Goal: Entertainment & Leisure: Consume media (video, audio)

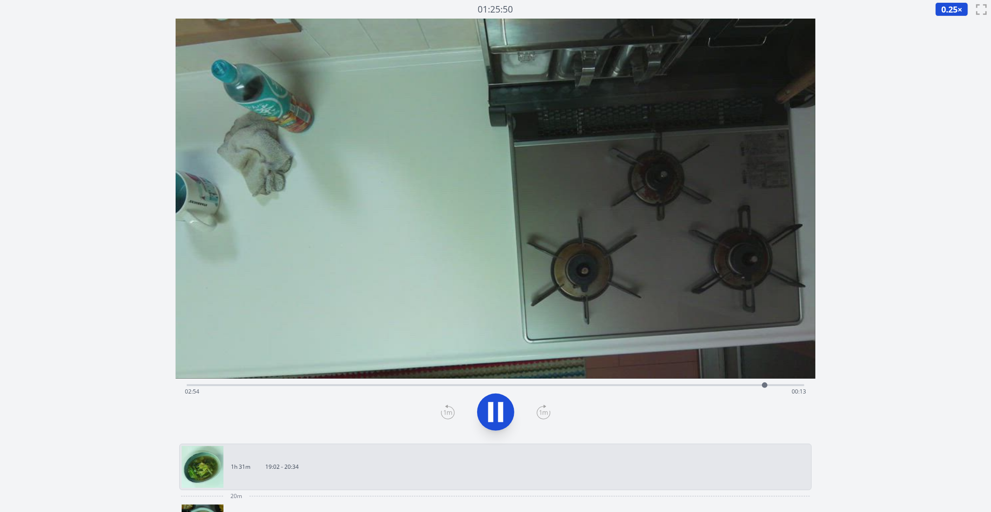
click at [527, 385] on div "Time elapsed: 02:54 Time remaining: 00:13" at bounding box center [495, 391] width 621 height 15
click at [552, 384] on div "Time elapsed: 01:43 Time remaining: 01:24" at bounding box center [495, 391] width 621 height 15
click at [597, 386] on div "Time elapsed: 01:50 Time remaining: 01:17" at bounding box center [495, 391] width 621 height 15
click at [614, 385] on div "Time elapsed: 02:04 Time remaining: 01:03" at bounding box center [495, 391] width 621 height 15
click at [624, 380] on div "Time elapsed: 02:09 Time remaining: 00:58" at bounding box center [496, 383] width 618 height 11
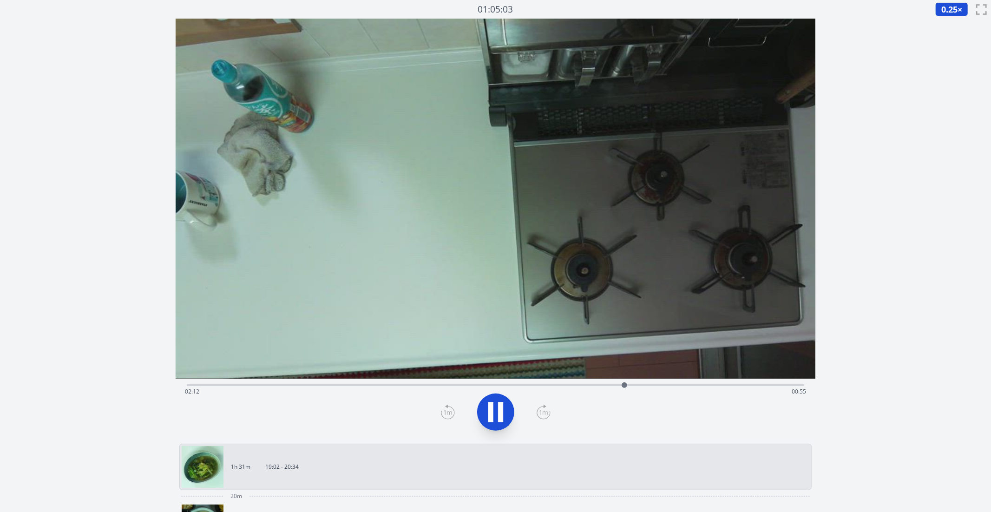
click at [637, 380] on div "Time elapsed: 02:12 Time remaining: 00:55" at bounding box center [496, 383] width 618 height 11
click at [643, 386] on div at bounding box center [637, 385] width 14 height 14
click at [494, 417] on icon at bounding box center [495, 412] width 26 height 26
click at [515, 385] on div "Time elapsed: 02:19 Time remaining: 00:48" at bounding box center [495, 391] width 621 height 15
click at [496, 385] on div "Time elapsed: 01:39 Time remaining: 01:28" at bounding box center [495, 391] width 621 height 15
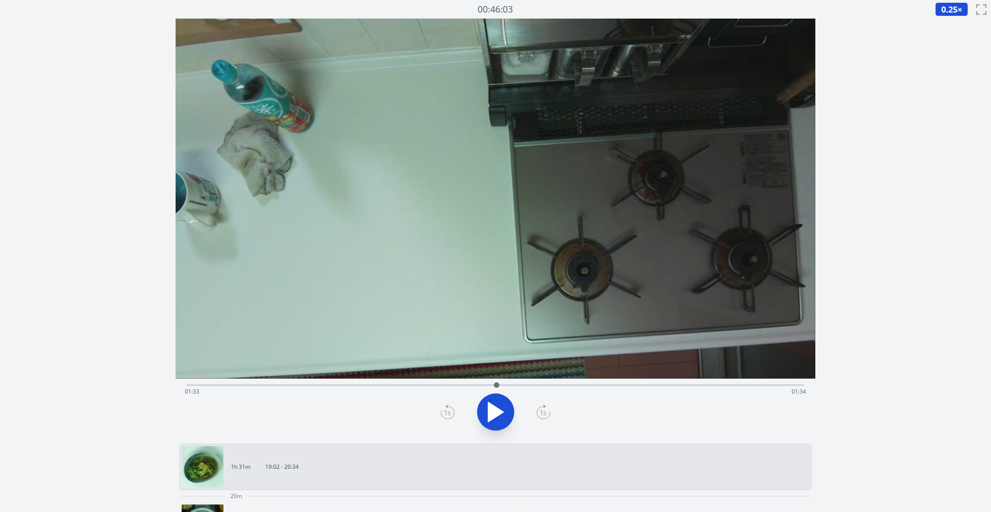
click at [528, 384] on div "Time elapsed: 01:33 Time remaining: 01:34" at bounding box center [495, 391] width 621 height 15
click at [537, 384] on div "Time elapsed: 01:43 Time remaining: 01:24" at bounding box center [495, 391] width 621 height 15
click at [542, 384] on div at bounding box center [537, 385] width 14 height 14
click at [549, 384] on div at bounding box center [542, 385] width 14 height 14
click at [554, 385] on div at bounding box center [549, 385] width 14 height 14
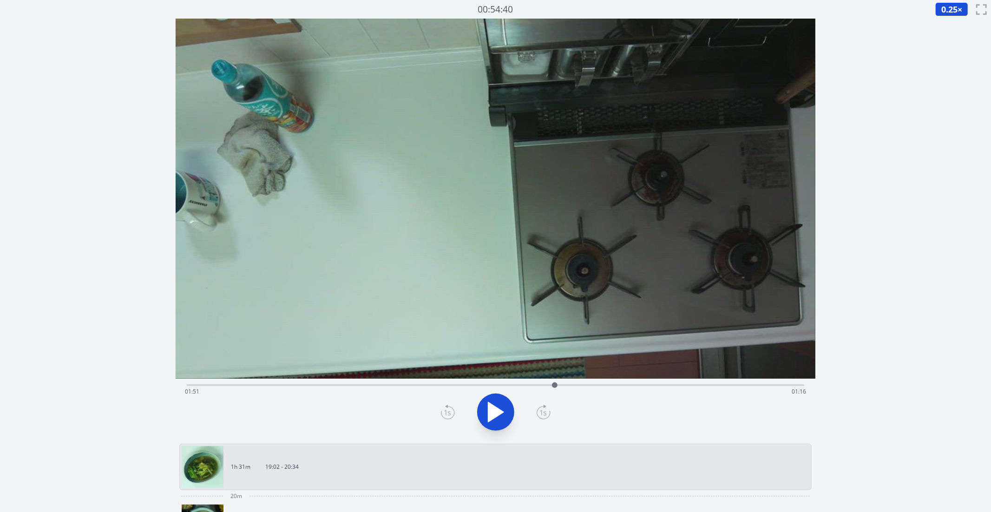
click at [570, 385] on div "Time elapsed: 01:51 Time remaining: 01:16" at bounding box center [495, 391] width 621 height 15
click at [496, 423] on icon at bounding box center [495, 412] width 26 height 26
click at [581, 383] on div "Time elapsed: 01:56 Time remaining: 01:10" at bounding box center [496, 383] width 618 height 11
click at [490, 411] on icon at bounding box center [490, 412] width 5 height 20
click at [634, 379] on div "Time elapsed: 02:10 Time remaining: 00:57" at bounding box center [496, 383] width 618 height 11
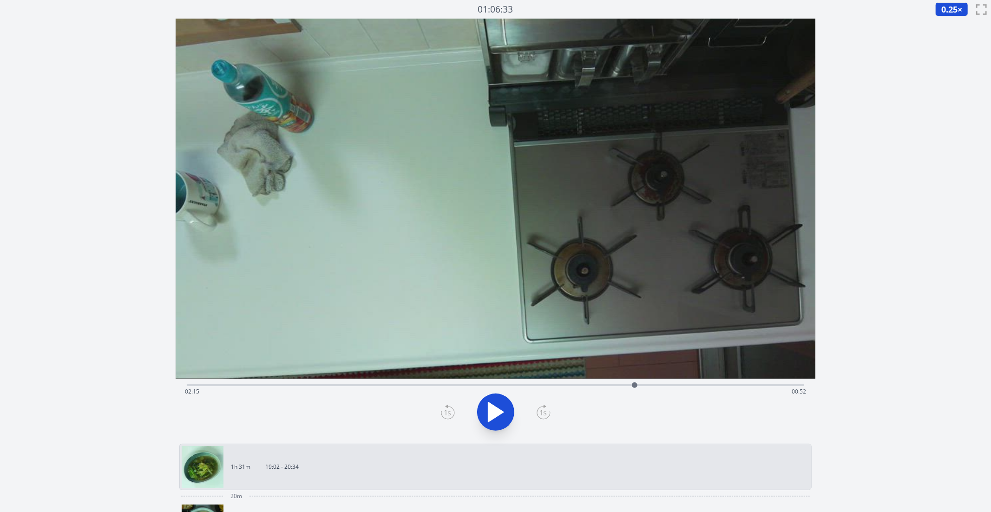
click at [639, 383] on div at bounding box center [634, 385] width 14 height 14
click at [654, 383] on div "Time elapsed: 02:16 Time remaining: 00:51" at bounding box center [496, 383] width 618 height 11
click at [646, 384] on div "Time elapsed: 02:21 Time remaining: 00:46" at bounding box center [495, 391] width 621 height 15
click at [640, 386] on div at bounding box center [646, 385] width 14 height 14
click at [637, 386] on div at bounding box center [640, 385] width 14 height 14
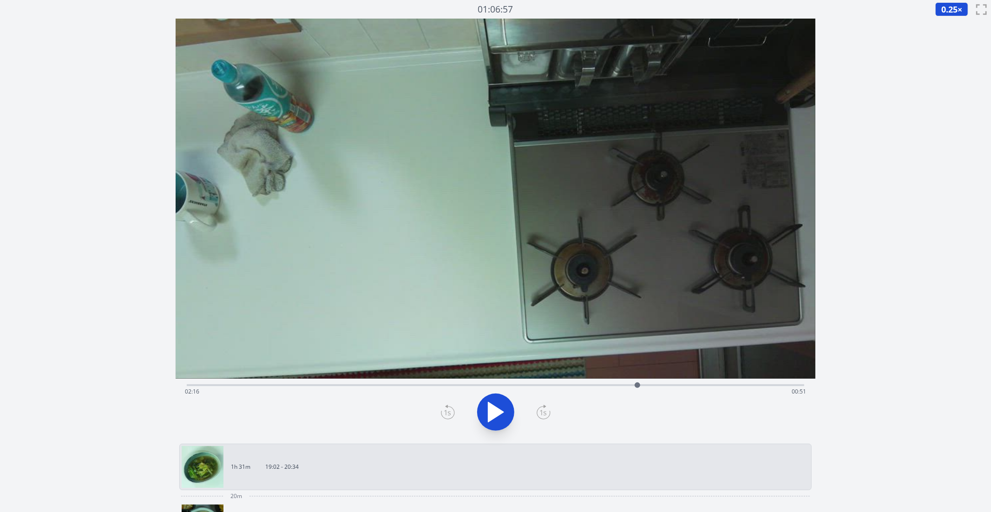
click at [495, 411] on icon at bounding box center [495, 412] width 15 height 20
click at [527, 386] on div "Time elapsed: 02:35 Time remaining: 00:31" at bounding box center [495, 391] width 621 height 15
click at [550, 387] on div "Time elapsed: 01:43 Time remaining: 01:24" at bounding box center [495, 391] width 621 height 15
click at [541, 385] on div "Time elapsed: 01:50 Time remaining: 01:17" at bounding box center [495, 391] width 621 height 15
click at [515, 385] on div "Time elapsed: 01:47 Time remaining: 01:20" at bounding box center [495, 391] width 621 height 15
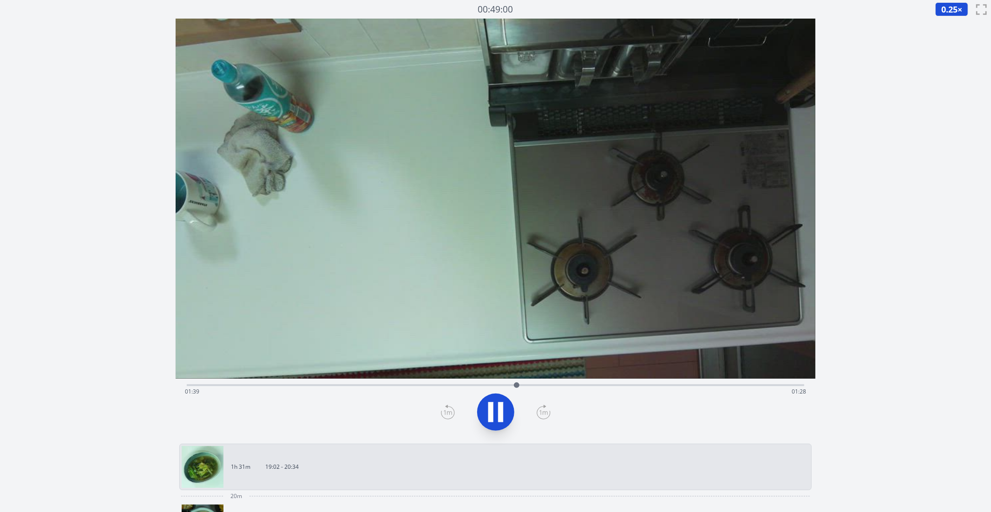
click at [248, 383] on div "Time elapsed: 01:39 Time remaining: 01:28" at bounding box center [496, 383] width 618 height 11
click at [292, 383] on div "Time elapsed: 00:18 Time remaining: 02:49" at bounding box center [496, 383] width 618 height 11
click at [306, 384] on div "Time elapsed: 00:31 Time remaining: 02:35" at bounding box center [495, 391] width 621 height 15
click at [278, 385] on div "Time elapsed: 00:36 Time remaining: 02:31" at bounding box center [495, 391] width 621 height 15
click at [261, 384] on div "Time elapsed: 00:27 Time remaining: 02:39" at bounding box center [495, 391] width 621 height 15
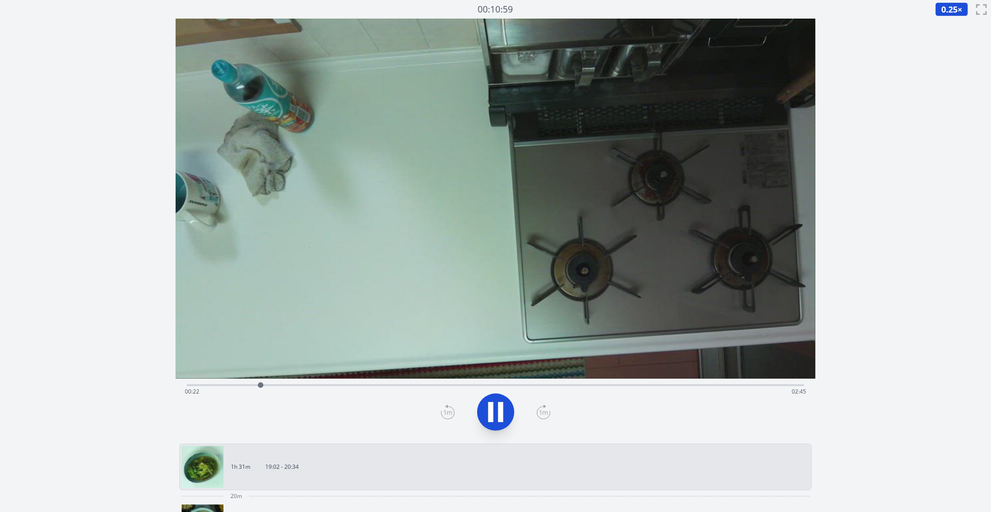
click at [269, 384] on div "Time elapsed: 00:22 Time remaining: 02:45" at bounding box center [496, 383] width 618 height 11
click at [254, 384] on div "Time elapsed: 00:25 Time remaining: 02:42" at bounding box center [496, 383] width 618 height 11
click at [259, 385] on div at bounding box center [255, 385] width 14 height 14
click at [504, 378] on video at bounding box center [496, 199] width 640 height 360
click at [401, 382] on div "Time elapsed: 00:23 Time remaining: 02:44" at bounding box center [496, 383] width 618 height 11
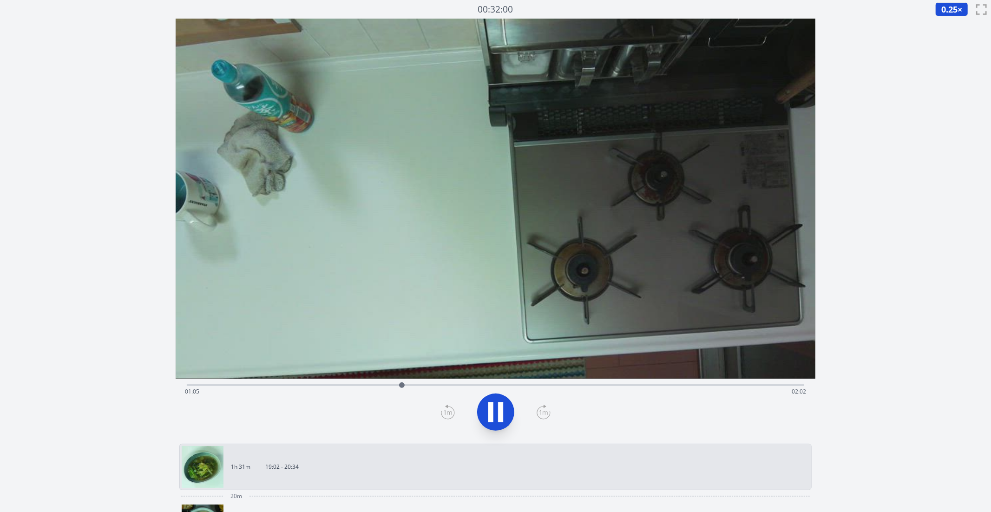
click at [372, 384] on div "Time elapsed: 01:05 Time remaining: 02:02" at bounding box center [496, 383] width 618 height 11
click at [326, 381] on div "Time elapsed: 00:56 Time remaining: 02:11" at bounding box center [496, 383] width 618 height 11
click at [376, 385] on div "Time elapsed: 01:00 Time remaining: 02:07" at bounding box center [495, 391] width 621 height 15
click at [367, 385] on div "Time elapsed: 00:57 Time remaining: 02:10" at bounding box center [495, 391] width 621 height 15
click at [362, 385] on div at bounding box center [368, 385] width 14 height 14
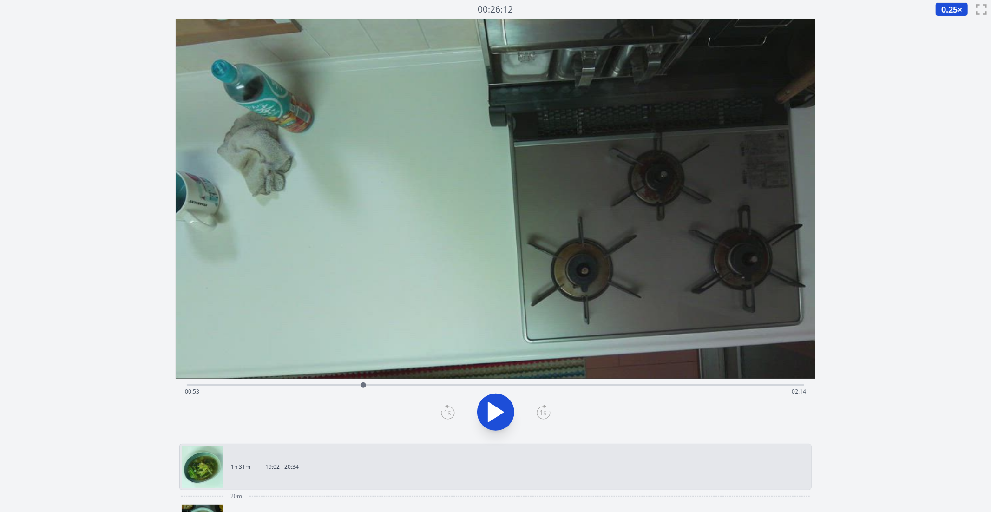
click at [356, 385] on div "Time elapsed: 00:53 Time remaining: 02:14" at bounding box center [496, 385] width 618 height 2
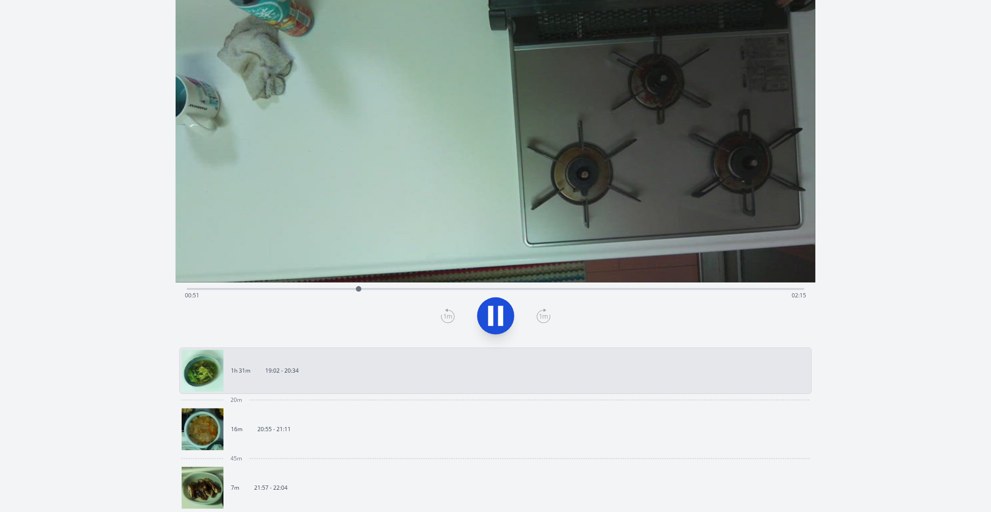
scroll to position [256, 0]
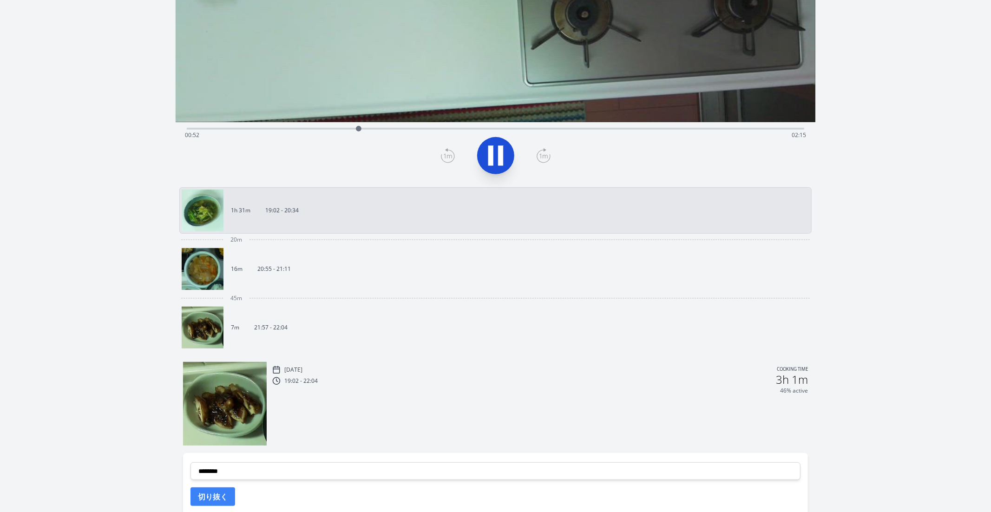
click at [314, 250] on link "16m 20:55 - 21:11" at bounding box center [492, 269] width 620 height 42
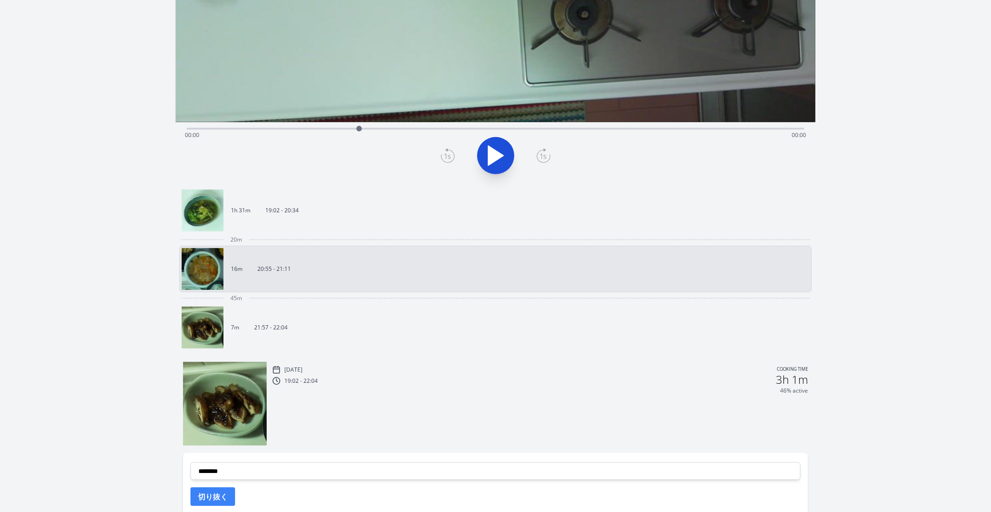
scroll to position [35, 0]
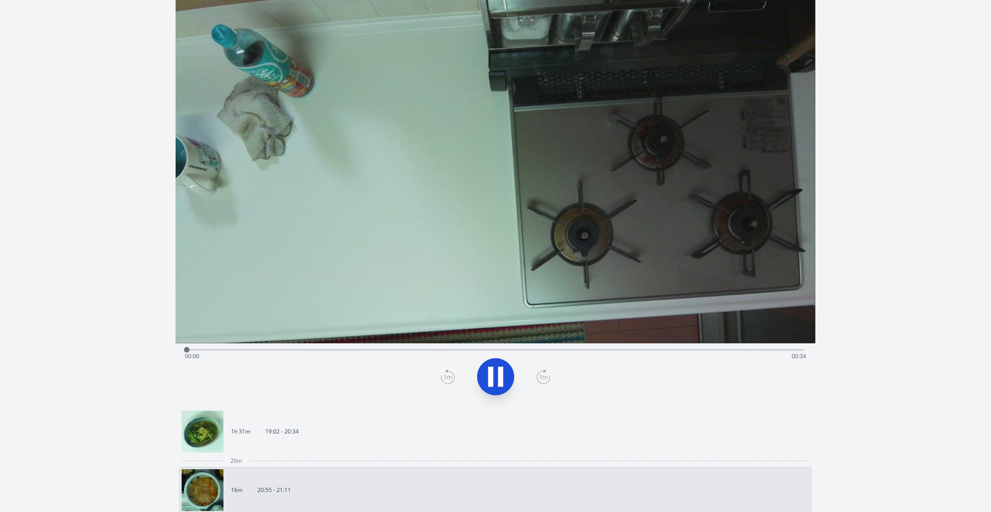
click at [433, 352] on div "Time elapsed: 00:00 Time remaining: 00:34" at bounding box center [495, 356] width 621 height 15
click at [542, 359] on div "Time elapsed: 00:13 Time remaining: 00:21" at bounding box center [495, 356] width 621 height 15
click at [631, 347] on div "Time elapsed: 00:19 Time remaining: 00:15" at bounding box center [496, 348] width 618 height 11
click at [720, 352] on div "Time elapsed: 00:24 Time remaining: 00:10" at bounding box center [495, 356] width 621 height 15
click at [762, 354] on div "Time elapsed: 00:29 Time remaining: 00:05" at bounding box center [495, 356] width 621 height 15
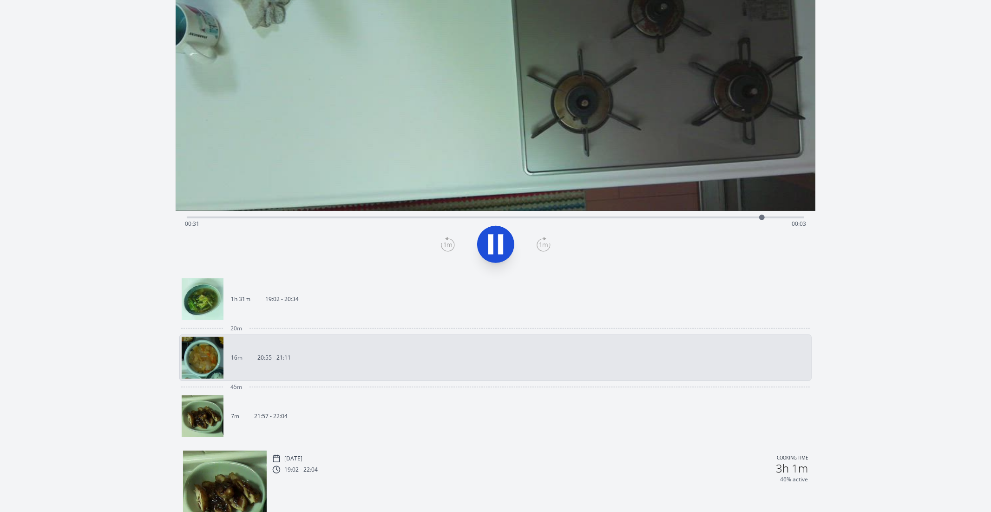
scroll to position [326, 0]
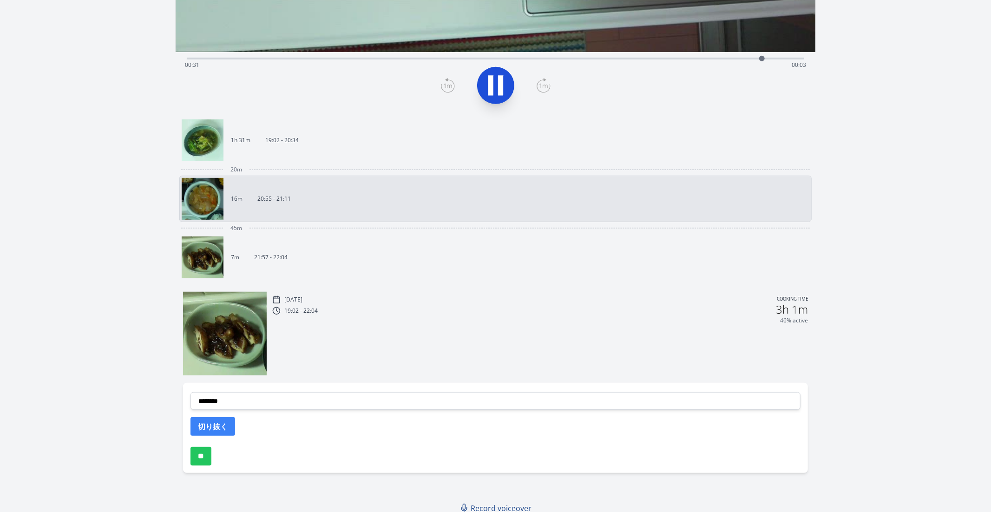
click at [468, 252] on link "7m 21:57 - 22:04" at bounding box center [492, 257] width 620 height 42
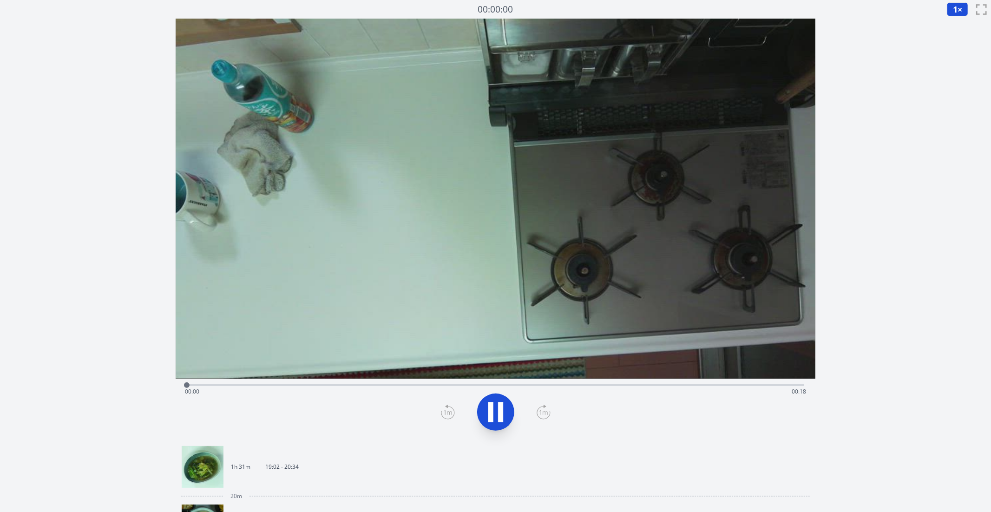
click at [409, 383] on div "Time elapsed: 00:00 Time remaining: 00:18" at bounding box center [496, 383] width 618 height 11
click at [403, 385] on div at bounding box center [409, 385] width 14 height 14
click at [450, 385] on div "Time elapsed: 00:06 Time remaining: 00:12" at bounding box center [495, 391] width 621 height 15
click at [582, 385] on div "Time elapsed: 00:07 Time remaining: 00:11" at bounding box center [495, 391] width 621 height 15
click at [648, 376] on video at bounding box center [496, 199] width 640 height 360
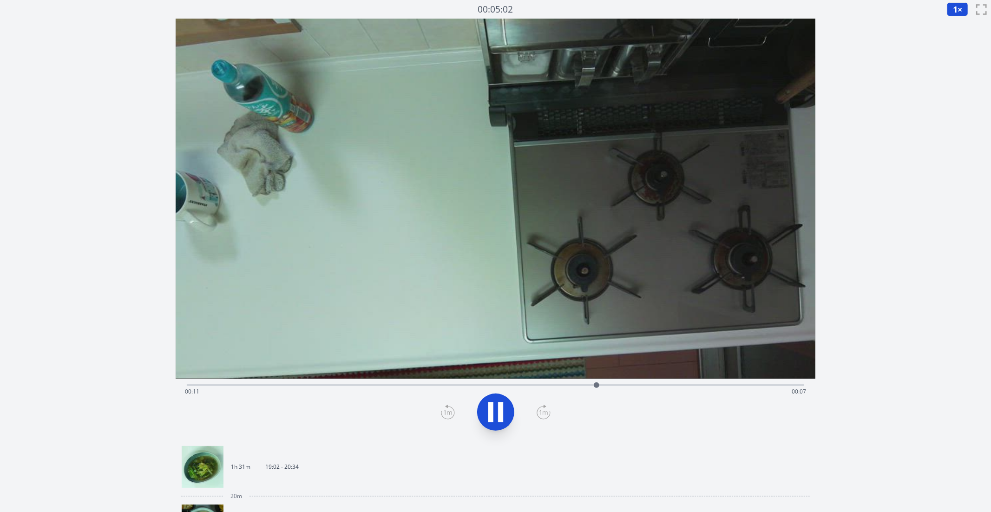
click at [730, 376] on video at bounding box center [496, 199] width 640 height 360
click at [776, 376] on video at bounding box center [496, 199] width 640 height 360
click at [783, 385] on div "Time elapsed: 00:12 Time remaining: 00:06" at bounding box center [495, 391] width 621 height 15
click at [301, 490] on div "20m" at bounding box center [495, 496] width 632 height 12
click at [304, 457] on link "1h 31m 19:02 - 20:34" at bounding box center [492, 467] width 620 height 42
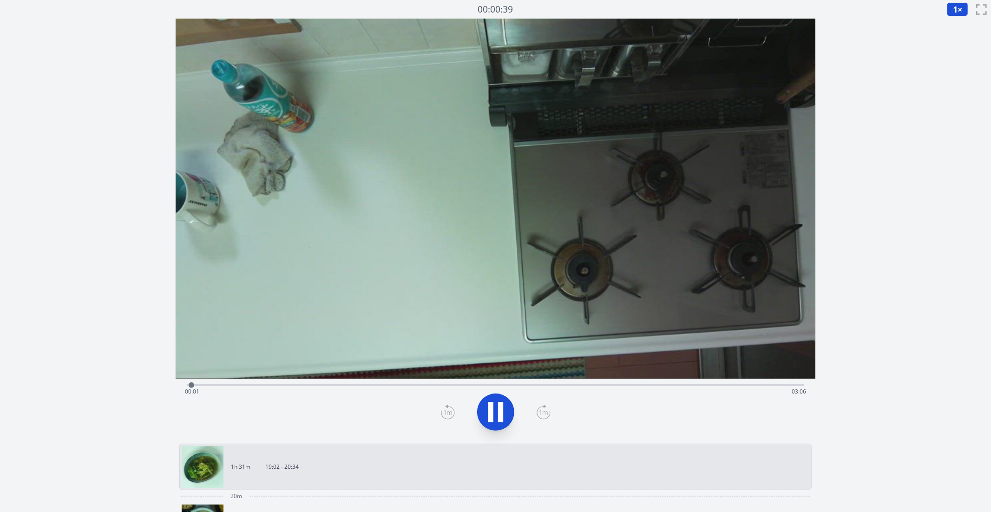
click at [415, 383] on div "Time elapsed: 00:01 Time remaining: 03:06" at bounding box center [496, 383] width 618 height 11
click at [472, 378] on video at bounding box center [496, 199] width 640 height 360
click at [366, 382] on div "Time elapsed: 01:12 Time remaining: 01:55" at bounding box center [496, 383] width 618 height 11
click at [340, 382] on div "Time elapsed: 00:54 Time remaining: 02:12" at bounding box center [496, 383] width 618 height 11
click at [347, 381] on div "Time elapsed: 00:51 Time remaining: 02:16" at bounding box center [496, 383] width 618 height 11
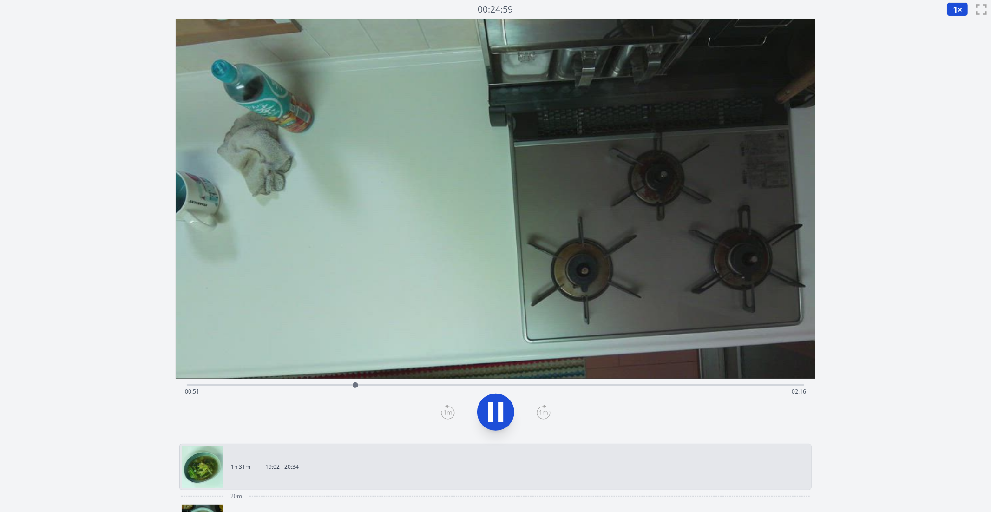
click at [343, 386] on div "Time elapsed: 00:51 Time remaining: 02:16" at bounding box center [495, 391] width 621 height 15
click at [505, 419] on icon at bounding box center [495, 412] width 26 height 26
click at [450, 414] on icon at bounding box center [448, 411] width 14 height 15
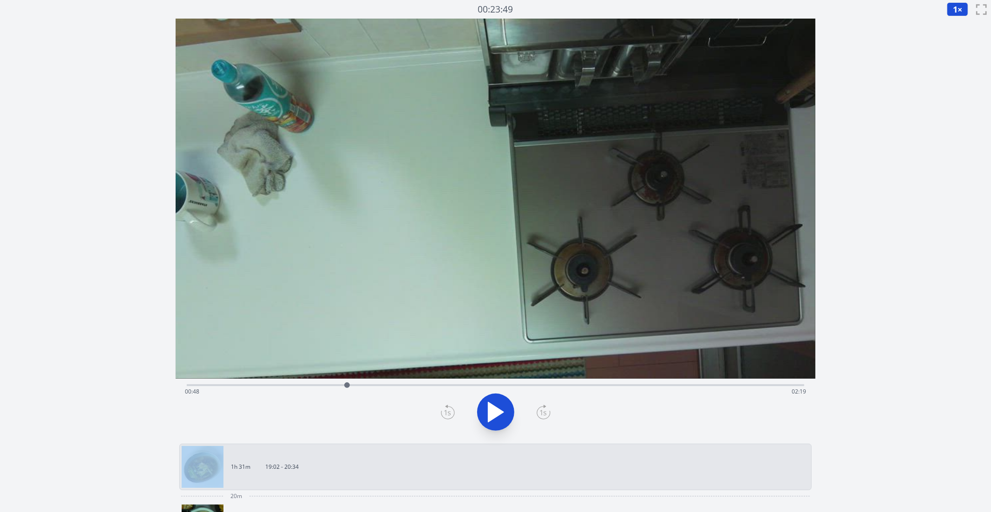
click at [450, 414] on icon at bounding box center [448, 411] width 14 height 15
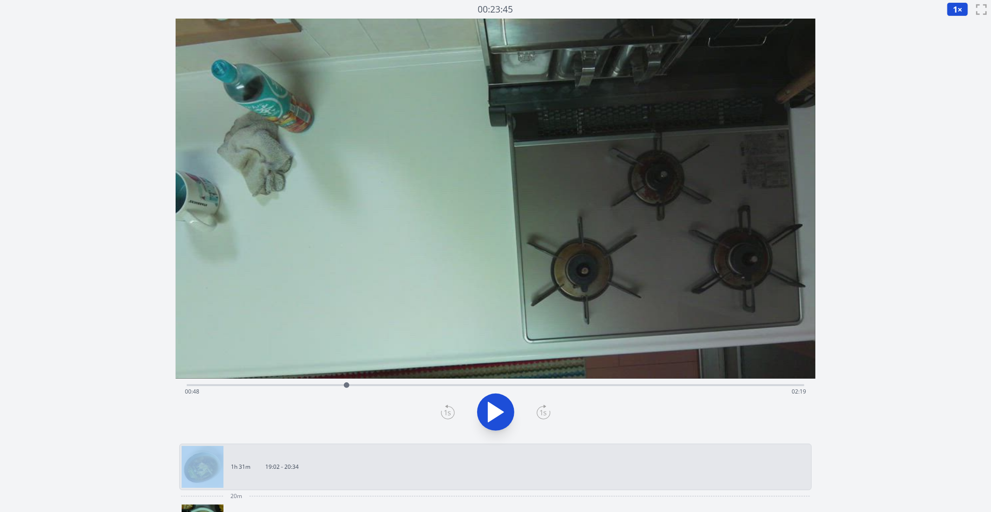
click at [450, 414] on icon at bounding box center [448, 411] width 14 height 15
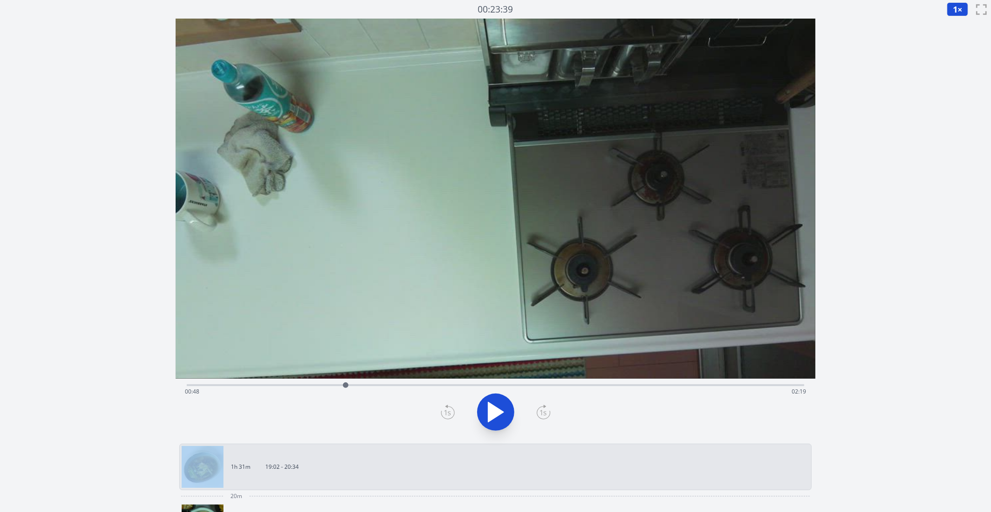
click at [450, 414] on icon at bounding box center [448, 411] width 14 height 15
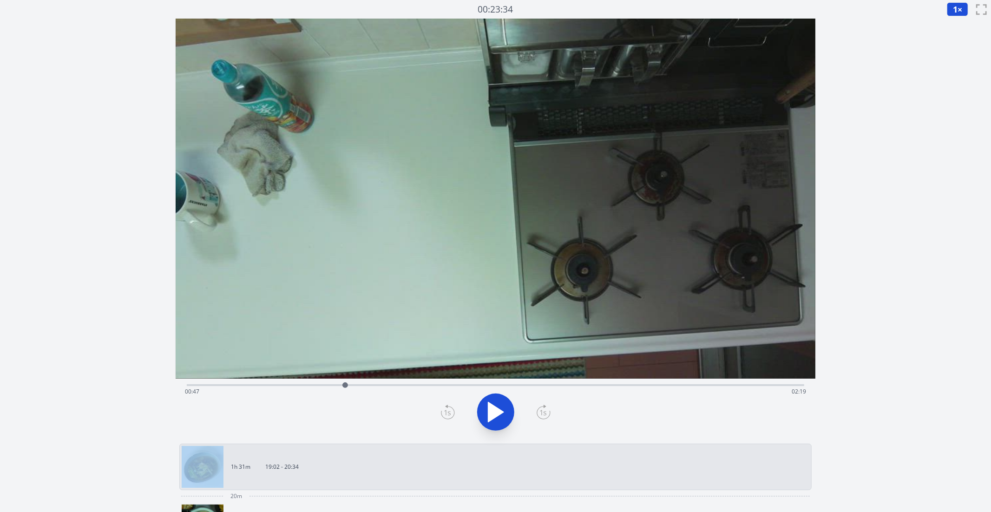
click at [450, 414] on icon at bounding box center [448, 411] width 14 height 15
click at [559, 387] on div "Time elapsed: 00:47 Time remaining: 02:19" at bounding box center [495, 391] width 621 height 15
click at [532, 384] on div "Time elapsed: 01:52 Time remaining: 01:15" at bounding box center [495, 391] width 621 height 15
click at [476, 384] on div "Time elapsed: 01:44 Time remaining: 01:23" at bounding box center [496, 383] width 618 height 11
click at [529, 382] on div "Time elapsed: 03:06 Time remaining: 00:00" at bounding box center [496, 383] width 618 height 11
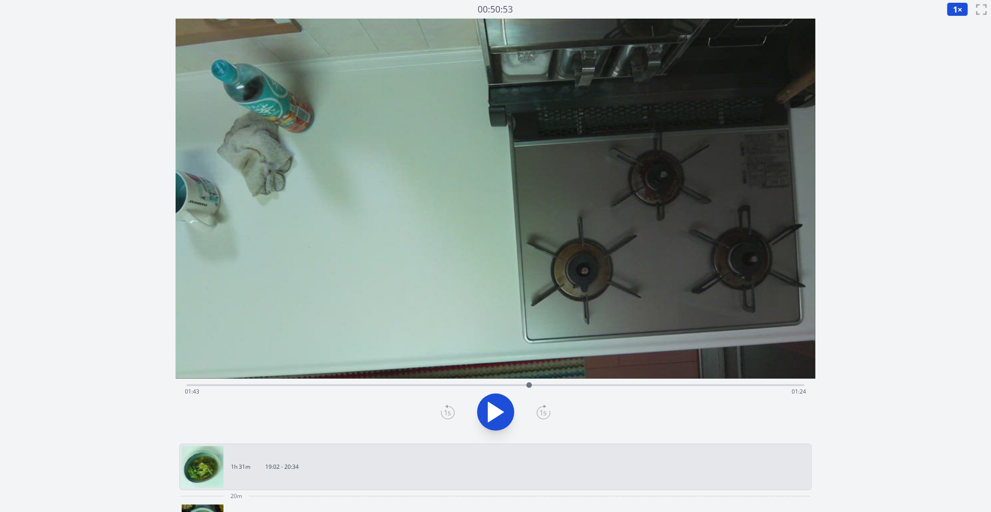
click at [549, 383] on div "Time elapsed: 01:43 Time remaining: 01:24" at bounding box center [496, 383] width 618 height 11
click at [375, 413] on div at bounding box center [495, 412] width 629 height 45
click at [339, 411] on div at bounding box center [495, 412] width 629 height 45
click at [307, 392] on div "Time elapsed: 01:49 Time remaining: 01:18" at bounding box center [495, 391] width 621 height 15
click at [317, 385] on div "Time elapsed: 00:36 Time remaining: 02:31" at bounding box center [495, 391] width 621 height 15
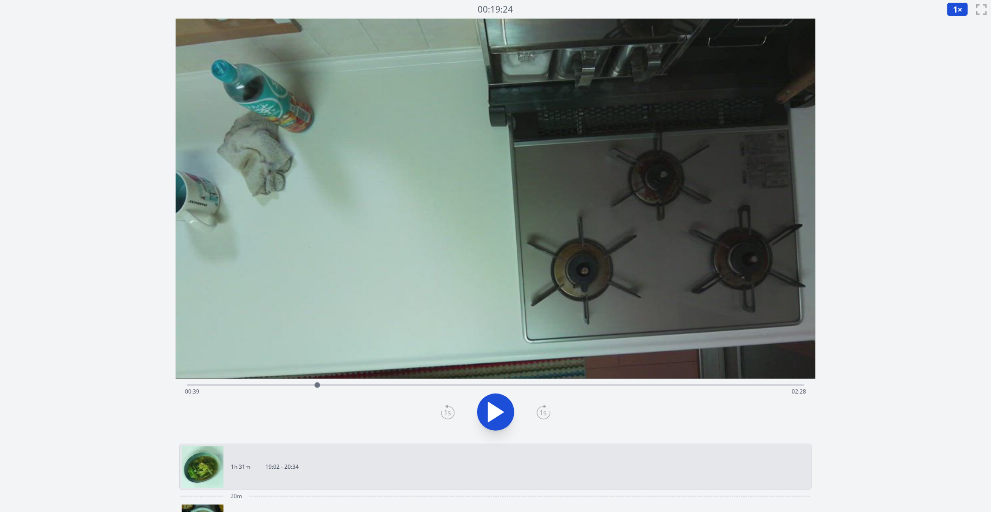
click at [341, 378] on div "Time elapsed: 00:39 Time remaining: 02:28" at bounding box center [496, 383] width 618 height 11
click at [337, 381] on div at bounding box center [341, 385] width 14 height 14
click at [333, 383] on div at bounding box center [337, 385] width 14 height 14
click at [336, 383] on div at bounding box center [333, 385] width 14 height 14
click at [505, 410] on icon at bounding box center [495, 412] width 26 height 26
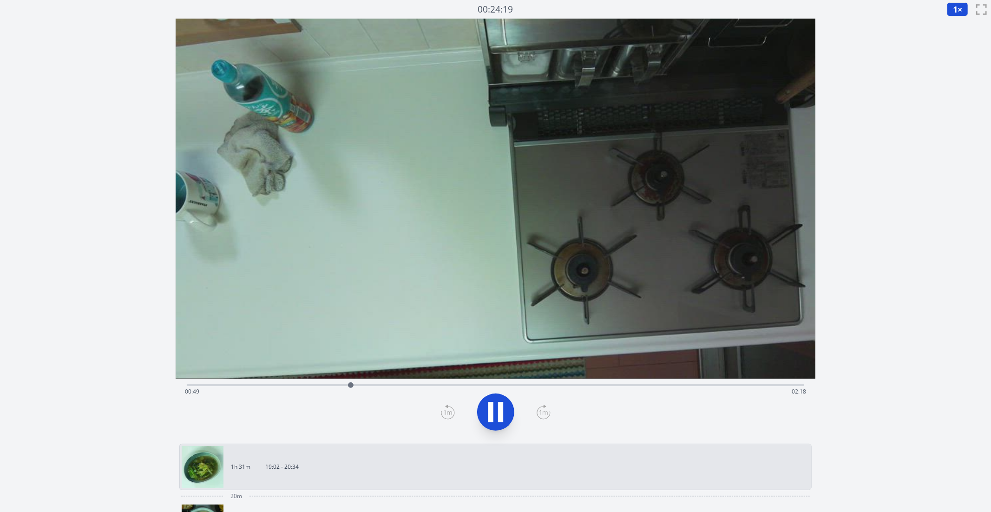
click at [347, 380] on div at bounding box center [351, 385] width 14 height 14
click at [512, 411] on button at bounding box center [495, 411] width 37 height 37
click at [555, 387] on div "Time elapsed: 00:54 Time remaining: 02:13" at bounding box center [495, 391] width 621 height 15
click at [543, 384] on div "Time elapsed: 01:51 Time remaining: 01:16" at bounding box center [495, 391] width 621 height 15
click at [567, 384] on div "Time elapsed: 01:47 Time remaining: 01:19" at bounding box center [495, 391] width 621 height 15
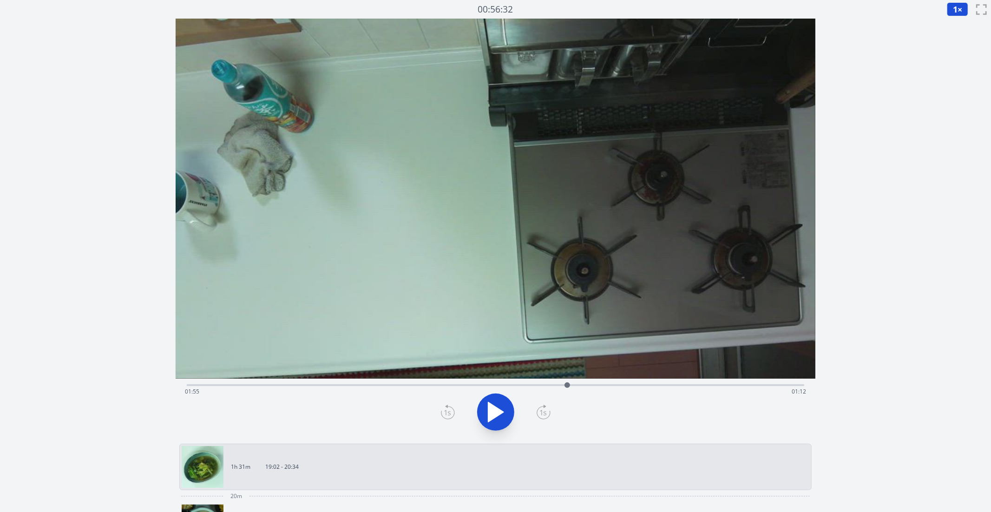
click at [574, 384] on div "Time elapsed: 01:55 Time remaining: 01:12" at bounding box center [495, 391] width 621 height 15
click at [404, 384] on div "Time elapsed: 01:57 Time remaining: 01:10" at bounding box center [495, 391] width 621 height 15
click at [391, 379] on div "Time elapsed: 01:05 Time remaining: 02:02" at bounding box center [496, 383] width 618 height 11
click at [364, 379] on div "Time elapsed: 01:01 Time remaining: 02:06" at bounding box center [496, 383] width 618 height 11
click at [341, 380] on div "Time elapsed: 00:53 Time remaining: 02:14" at bounding box center [496, 383] width 618 height 11
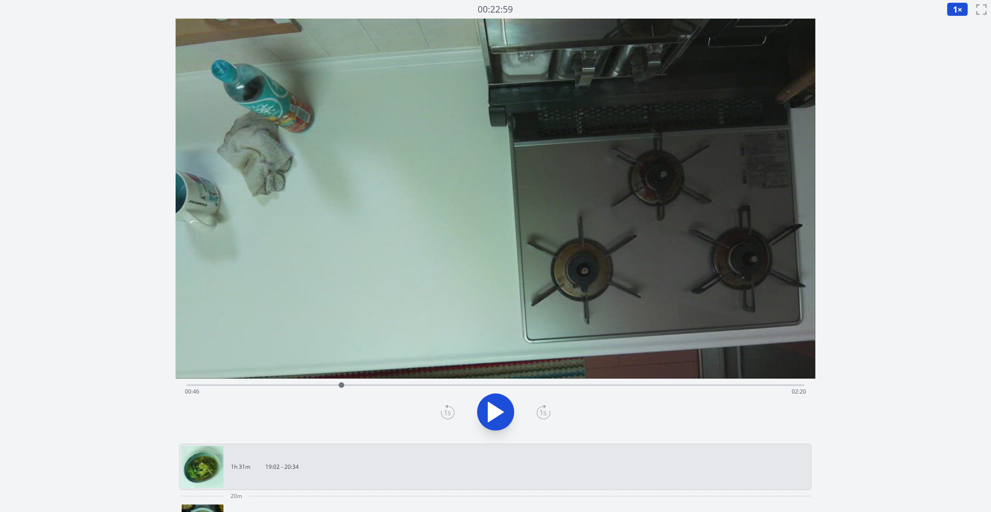
click at [500, 413] on icon at bounding box center [495, 412] width 15 height 20
click at [500, 413] on icon at bounding box center [500, 412] width 5 height 20
click at [959, 6] on button "1 ×" at bounding box center [956, 9] width 21 height 14
click at [955, 21] on div "Discard Recording? You will not be able to recover this once discarded. Cancel …" at bounding box center [495, 422] width 991 height 844
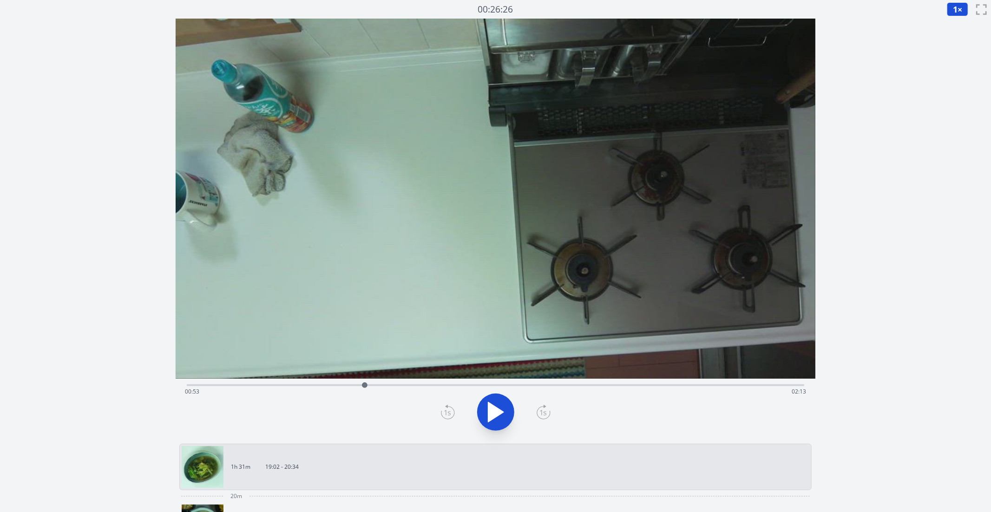
click at [955, 16] on div "1 × 0.25× 0.5× 1× 1.5× 2× fullscreen" at bounding box center [968, 9] width 44 height 19
click at [955, 8] on span "1" at bounding box center [954, 9] width 5 height 11
click at [958, 39] on li "0.5×" at bounding box center [959, 37] width 26 height 15
click at [495, 410] on icon at bounding box center [495, 412] width 15 height 20
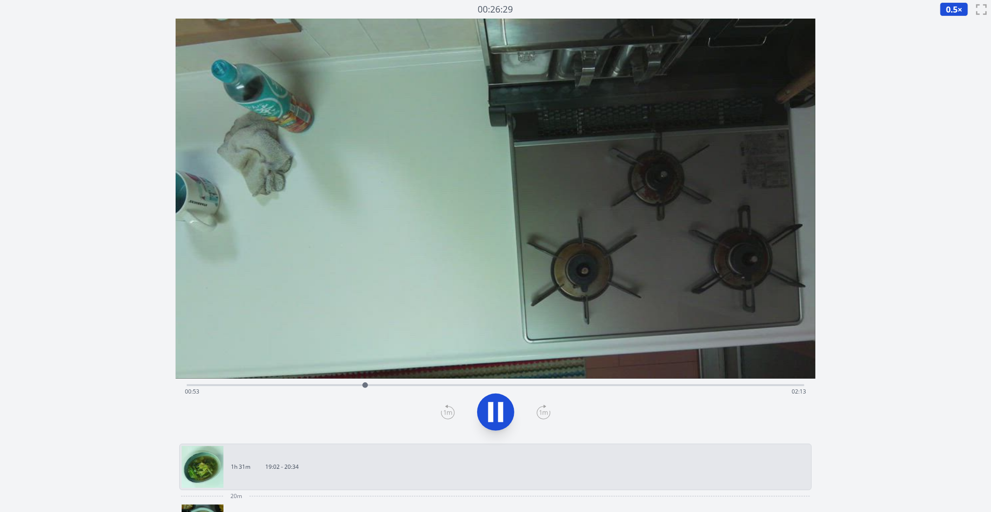
click at [488, 381] on div "Time elapsed: 00:53 Time remaining: 02:13" at bounding box center [496, 383] width 618 height 11
click at [527, 384] on div "Time elapsed: 01:31 Time remaining: 01:36" at bounding box center [496, 383] width 618 height 11
click at [561, 387] on div "Time elapsed: 01:42 Time remaining: 01:24" at bounding box center [495, 391] width 621 height 15
click at [571, 385] on div "Time elapsed: 01:53 Time remaining: 01:14" at bounding box center [495, 391] width 621 height 15
click at [598, 386] on div "Time elapsed: 01:56 Time remaining: 01:11" at bounding box center [495, 391] width 621 height 15
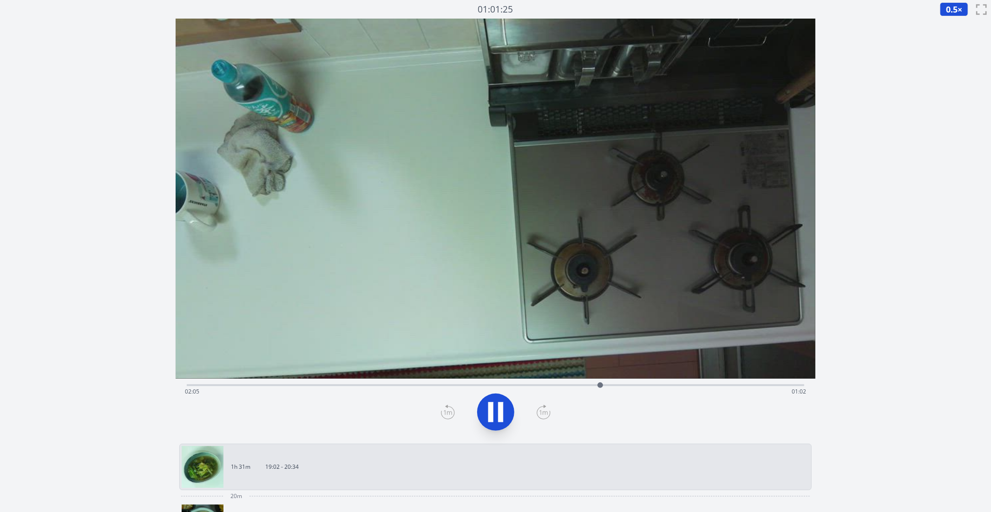
click at [560, 386] on div "Time elapsed: 02:05 Time remaining: 01:02" at bounding box center [495, 391] width 621 height 15
click at [581, 380] on div "Time elapsed: 01:53 Time remaining: 01:14" at bounding box center [496, 383] width 618 height 11
click at [495, 413] on icon at bounding box center [495, 412] width 26 height 26
click at [351, 387] on div "Time elapsed: 01:59 Time remaining: 01:07" at bounding box center [495, 391] width 621 height 15
click at [228, 384] on div "Time elapsed: 00:49 Time remaining: 02:18" at bounding box center [495, 391] width 621 height 15
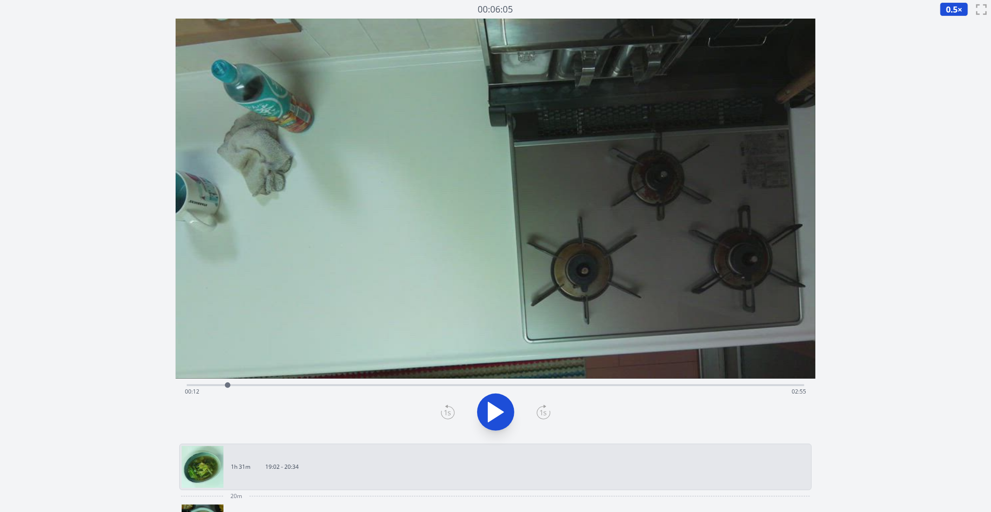
click at [259, 385] on div "Time elapsed: 00:12 Time remaining: 02:55" at bounding box center [495, 391] width 621 height 15
click at [273, 385] on div "Time elapsed: 00:21 Time remaining: 02:45" at bounding box center [495, 391] width 621 height 15
click at [284, 386] on div "Time elapsed: 00:26 Time remaining: 02:41" at bounding box center [495, 391] width 621 height 15
click at [293, 386] on div "Time elapsed: 00:29 Time remaining: 02:38" at bounding box center [495, 391] width 621 height 15
click at [307, 386] on div "Time elapsed: 00:32 Time remaining: 02:35" at bounding box center [495, 391] width 621 height 15
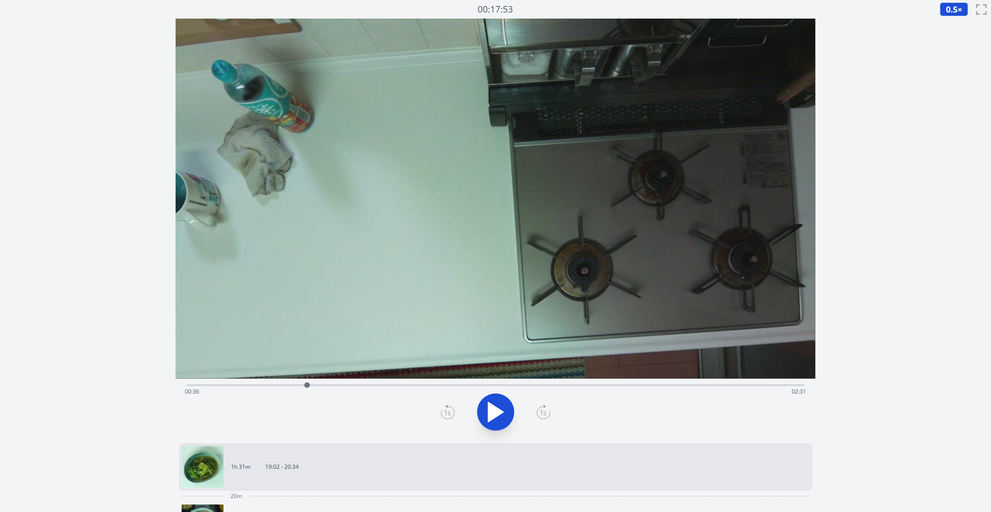
click at [312, 385] on div at bounding box center [307, 385] width 14 height 14
click at [544, 411] on icon at bounding box center [543, 413] width 7 height 6
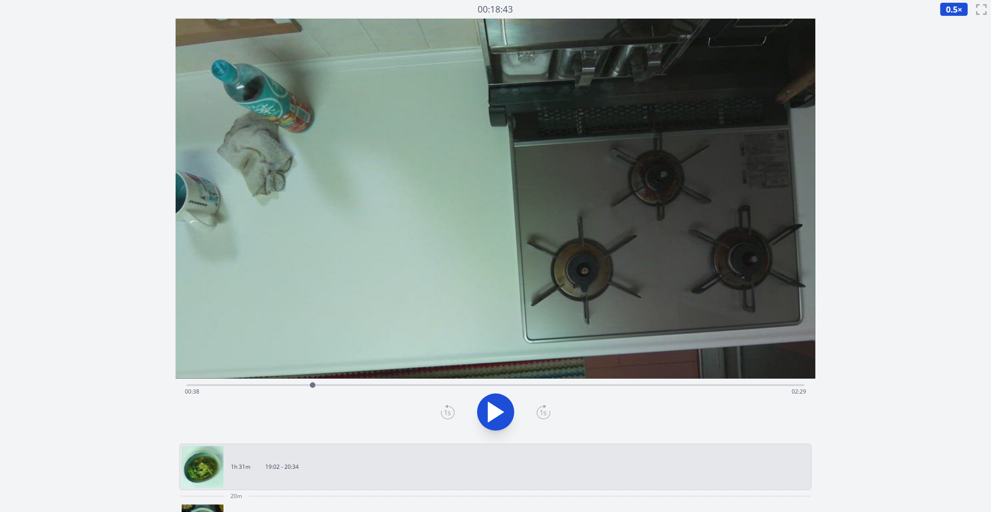
click at [544, 411] on icon at bounding box center [543, 413] width 7 height 6
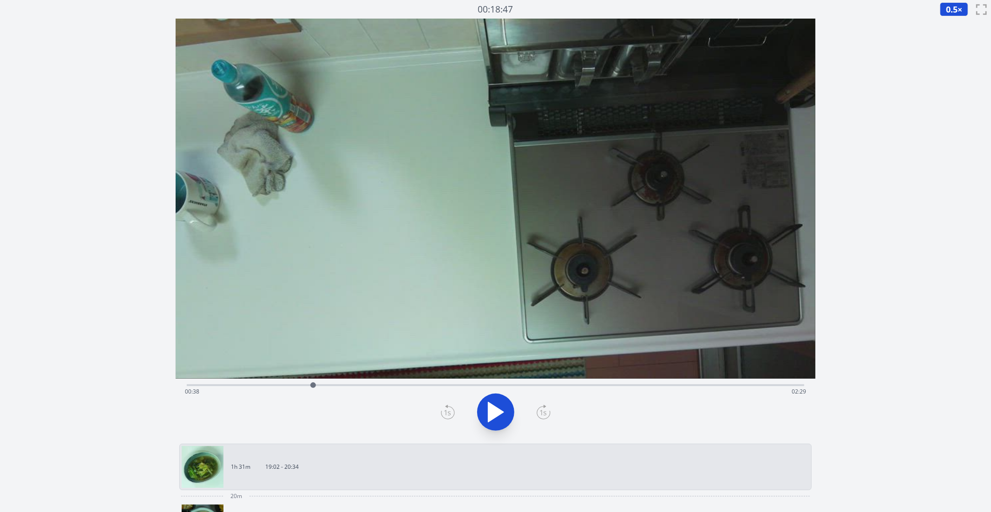
click at [544, 411] on icon at bounding box center [543, 413] width 7 height 6
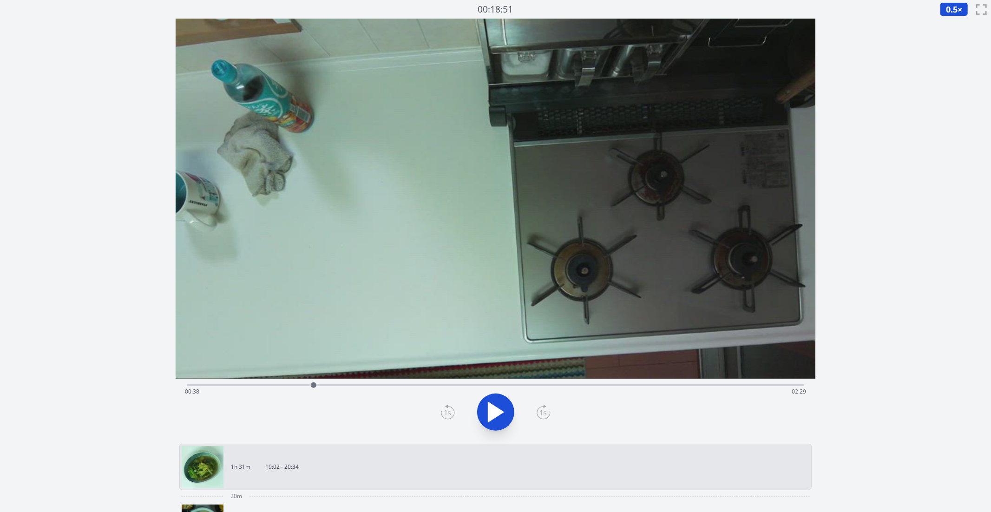
click at [544, 411] on icon at bounding box center [543, 413] width 7 height 6
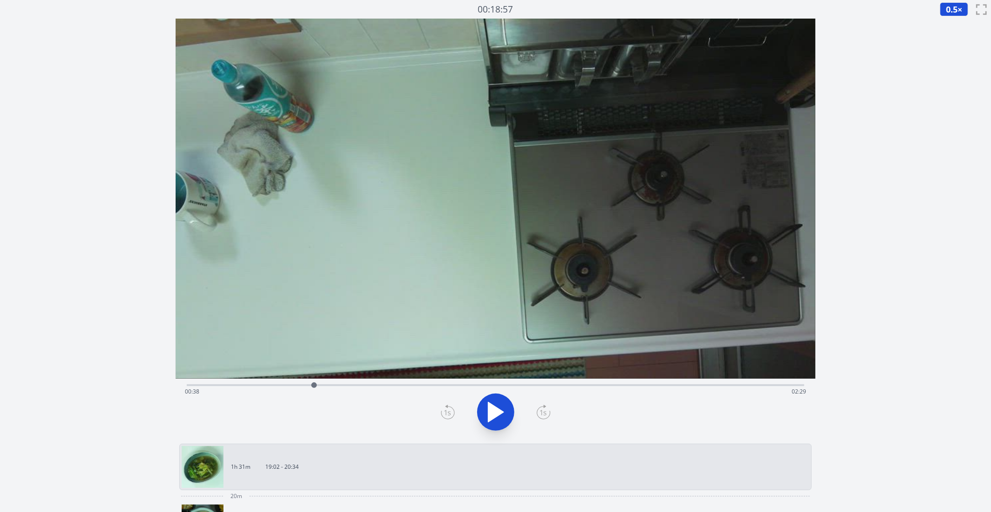
click at [544, 411] on icon at bounding box center [543, 413] width 7 height 6
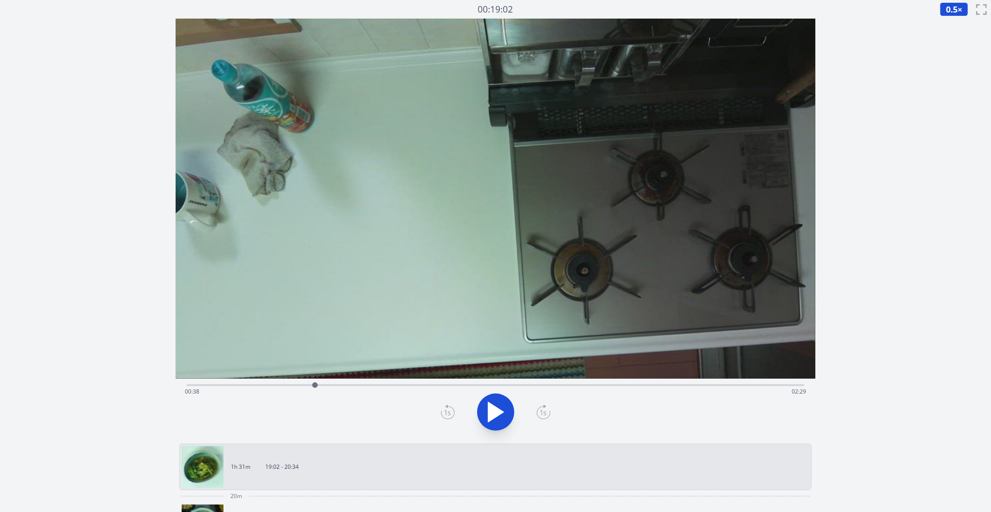
click at [544, 411] on icon at bounding box center [543, 413] width 7 height 6
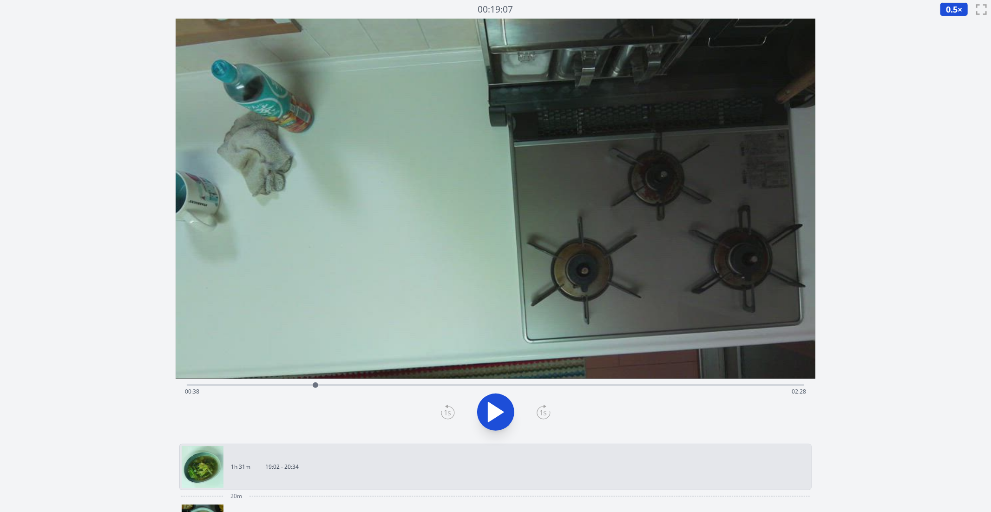
click at [544, 411] on icon at bounding box center [543, 413] width 7 height 6
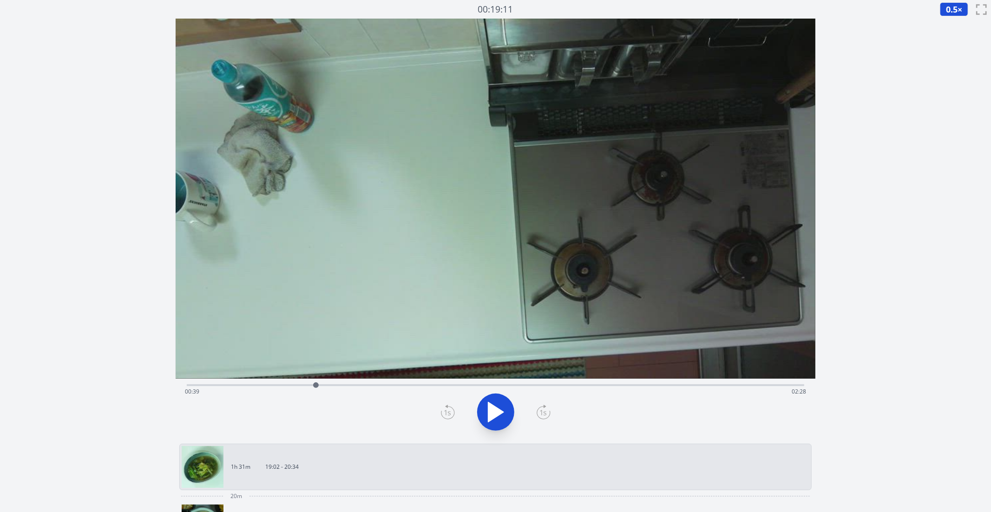
click at [544, 411] on icon at bounding box center [543, 413] width 7 height 6
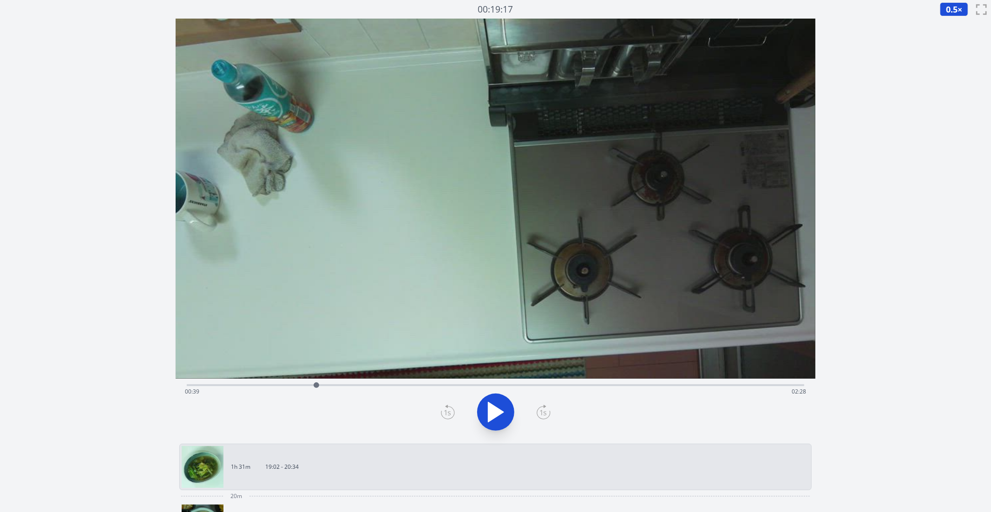
click at [544, 411] on icon at bounding box center [543, 413] width 7 height 6
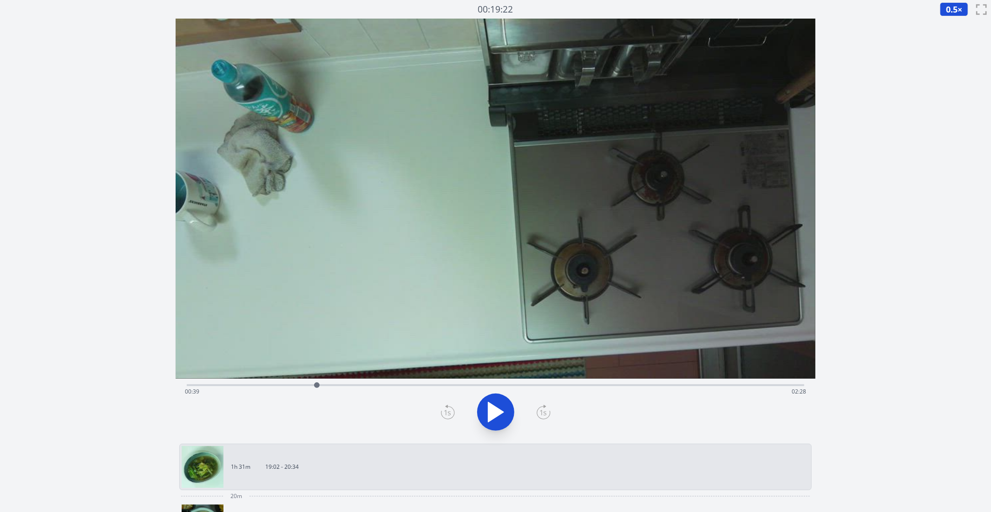
click at [544, 411] on icon at bounding box center [543, 413] width 7 height 6
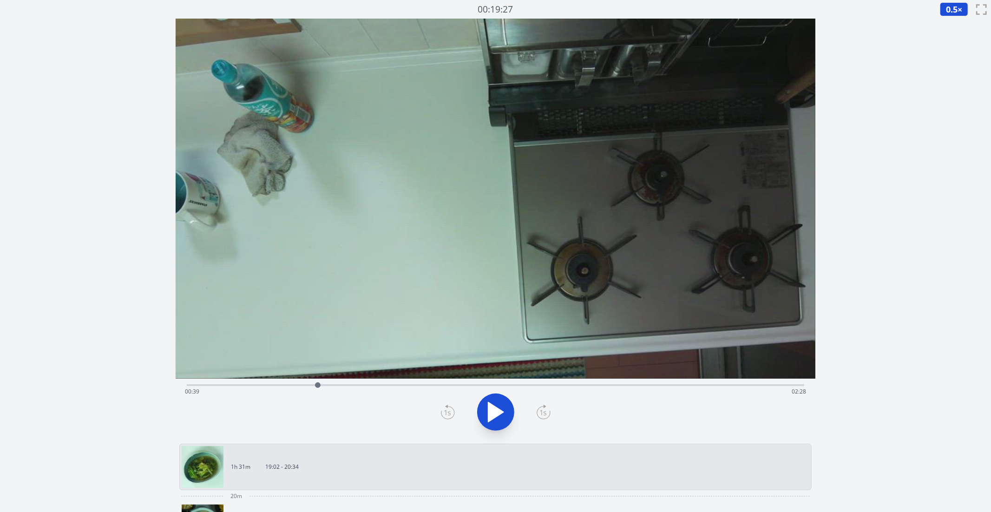
click at [544, 411] on icon at bounding box center [543, 413] width 7 height 6
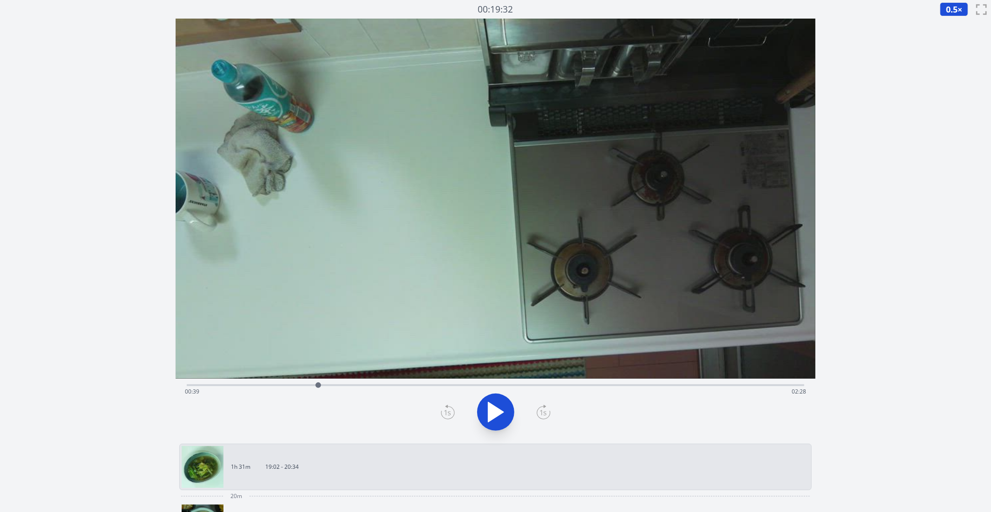
click at [544, 411] on icon at bounding box center [543, 413] width 7 height 6
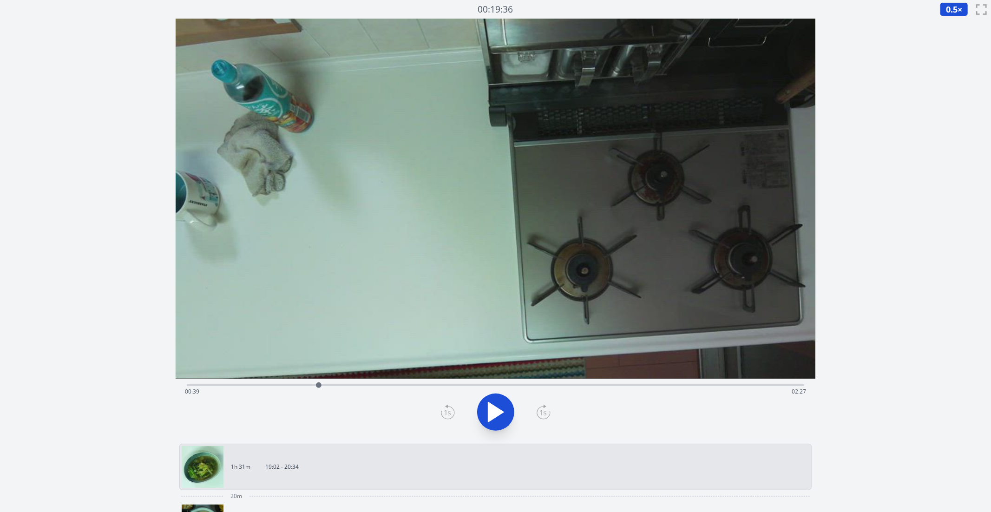
click at [544, 411] on icon at bounding box center [543, 413] width 7 height 6
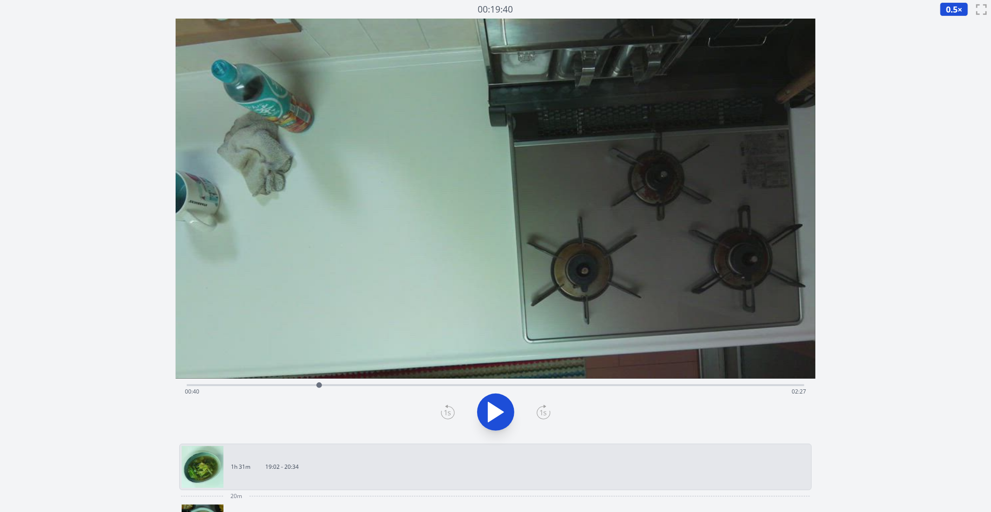
click at [544, 411] on icon at bounding box center [543, 413] width 7 height 6
click at [553, 383] on div "Time elapsed: 00:40 Time remaining: 02:27" at bounding box center [496, 383] width 618 height 11
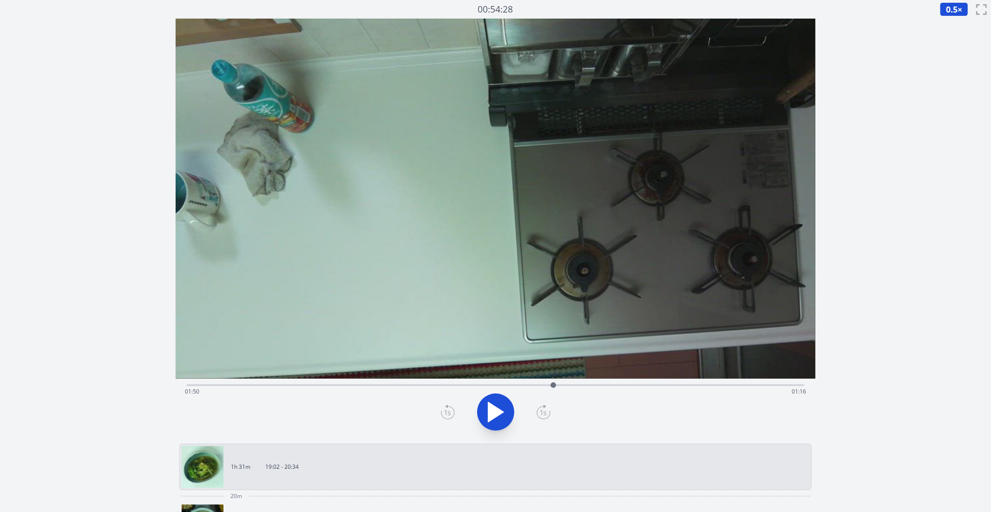
click at [592, 382] on div "Time elapsed: 01:50 Time remaining: 01:16" at bounding box center [496, 383] width 618 height 11
click at [610, 385] on div "Time elapsed: 02:02 Time remaining: 01:05" at bounding box center [495, 391] width 621 height 15
click at [637, 384] on div "Time elapsed: 02:08 Time remaining: 00:59" at bounding box center [495, 391] width 621 height 15
click at [663, 384] on div "Time elapsed: 02:16 Time remaining: 00:51" at bounding box center [495, 391] width 621 height 15
click at [687, 389] on div "Time elapsed: 02:24 Time remaining: 00:43" at bounding box center [495, 391] width 621 height 15
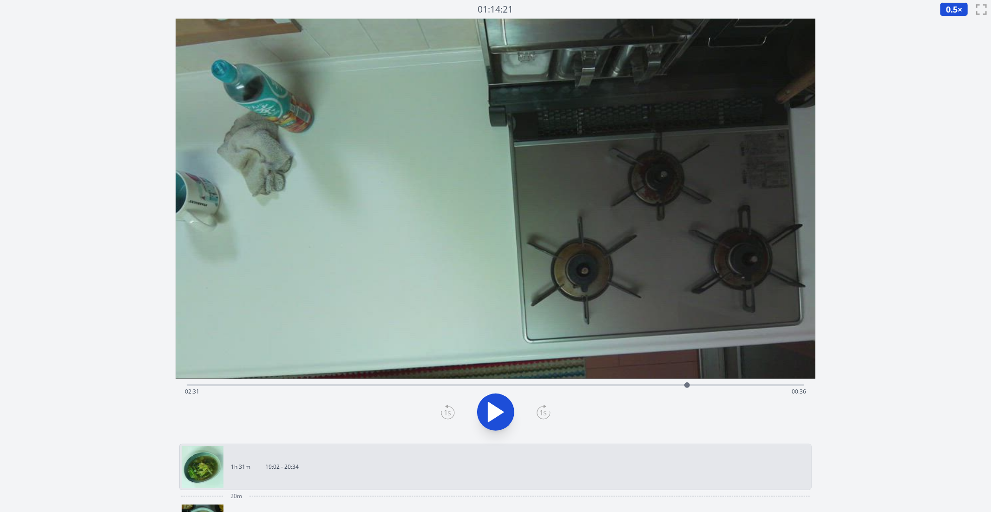
click at [706, 384] on div "Time elapsed: 02:31 Time remaining: 00:36" at bounding box center [495, 391] width 621 height 15
click at [667, 382] on div "Time elapsed: 02:37 Time remaining: 00:30" at bounding box center [496, 383] width 618 height 11
click at [496, 417] on icon at bounding box center [495, 412] width 26 height 26
click at [595, 380] on div "Time elapsed: 02:26 Time remaining: 00:41" at bounding box center [496, 383] width 618 height 11
click at [631, 385] on div "Time elapsed: 02:04 Time remaining: 01:03" at bounding box center [495, 391] width 621 height 15
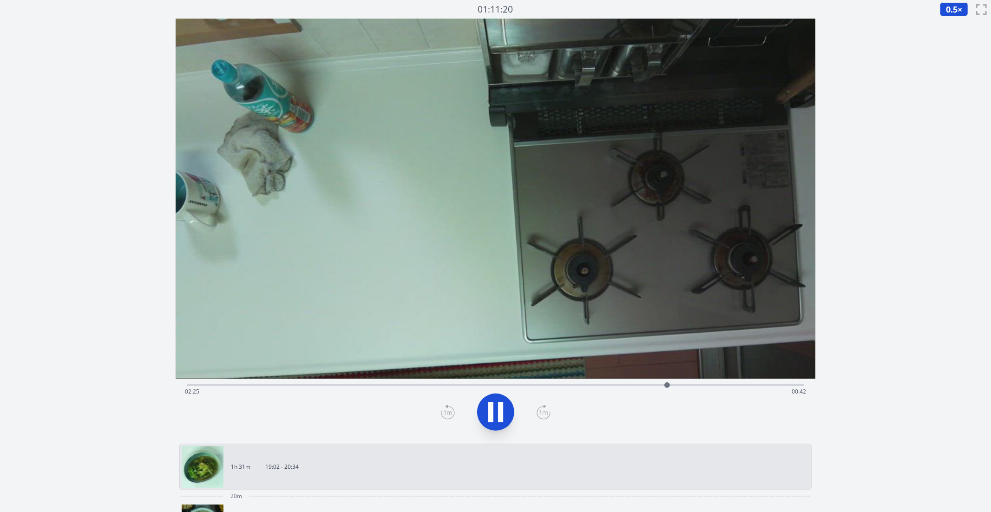
click at [555, 381] on div "Time elapsed: 02:25 Time remaining: 00:42" at bounding box center [496, 383] width 618 height 11
click at [564, 385] on div at bounding box center [557, 385] width 14 height 14
click at [595, 384] on div "Time elapsed: 01:54 Time remaining: 01:13" at bounding box center [496, 383] width 618 height 11
click at [628, 382] on div "Time elapsed: 02:03 Time remaining: 01:04" at bounding box center [496, 383] width 618 height 11
click at [637, 385] on div "Time elapsed: 02:14 Time remaining: 00:53" at bounding box center [495, 391] width 621 height 15
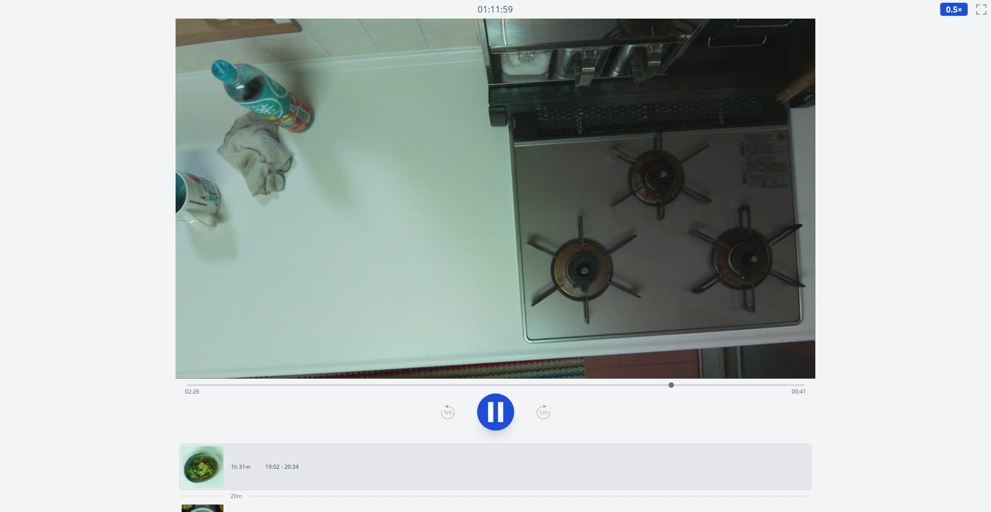
click at [500, 429] on button at bounding box center [495, 411] width 37 height 37
click at [269, 385] on div "Time elapsed: 02:26 Time remaining: 00:41" at bounding box center [495, 391] width 621 height 15
click at [294, 385] on div "Time elapsed: 00:25 Time remaining: 02:42" at bounding box center [495, 391] width 621 height 15
click at [332, 384] on div "Time elapsed: 00:32 Time remaining: 02:35" at bounding box center [495, 391] width 621 height 15
click at [351, 384] on div "Time elapsed: 00:43 Time remaining: 02:23" at bounding box center [496, 383] width 618 height 11
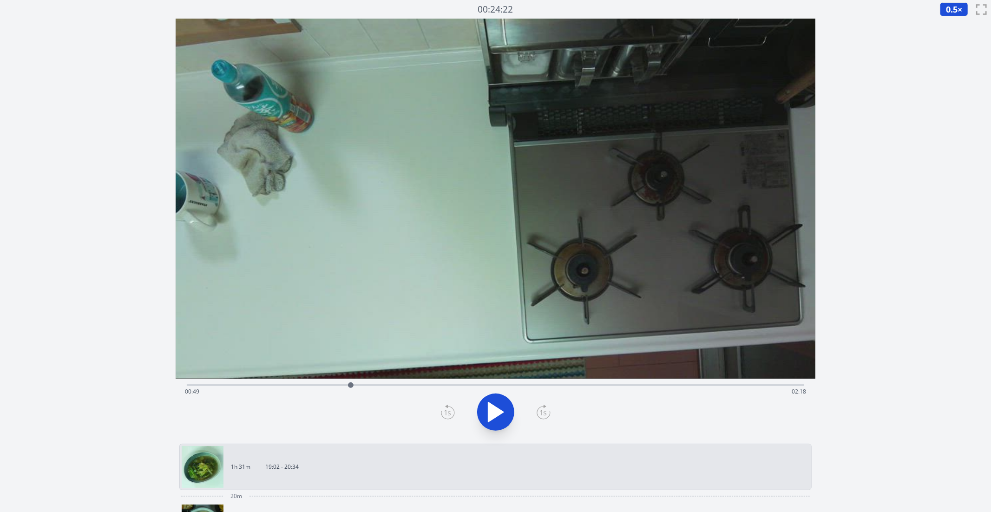
click at [332, 384] on div "Time elapsed: 00:49 Time remaining: 02:18" at bounding box center [495, 391] width 621 height 15
click at [337, 386] on div at bounding box center [333, 385] width 14 height 14
click at [510, 414] on button at bounding box center [495, 411] width 37 height 37
click at [496, 410] on icon at bounding box center [495, 412] width 26 height 26
click at [497, 409] on icon at bounding box center [495, 412] width 15 height 20
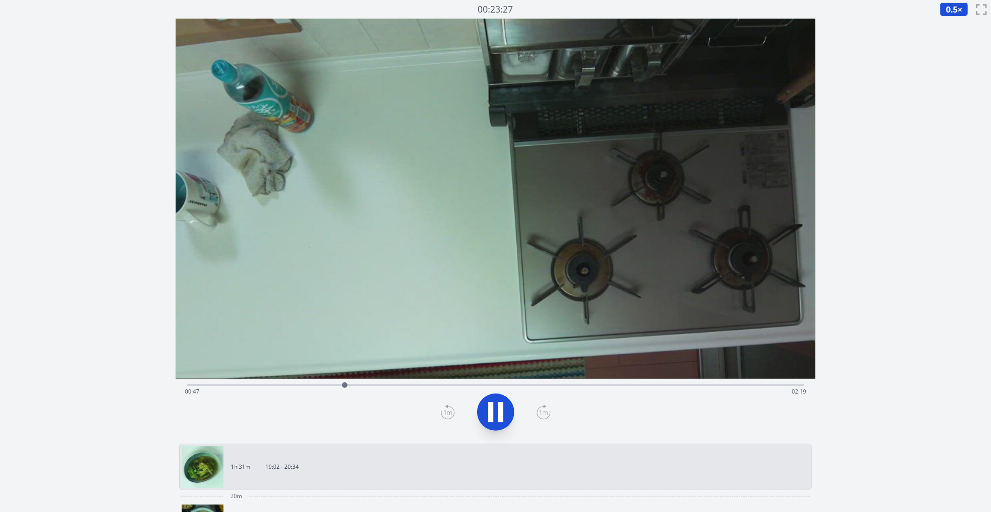
click at [507, 406] on icon at bounding box center [495, 412] width 26 height 26
click at [609, 387] on div "Time elapsed: 00:47 Time remaining: 02:19" at bounding box center [495, 391] width 621 height 15
click at [589, 384] on div "Time elapsed: 02:07 Time remaining: 00:59" at bounding box center [495, 391] width 621 height 15
click at [636, 389] on div "Time elapsed: 02:01 Time remaining: 01:06" at bounding box center [495, 391] width 621 height 15
click at [648, 382] on div "Time elapsed: 02:15 Time remaining: 00:51" at bounding box center [496, 383] width 618 height 11
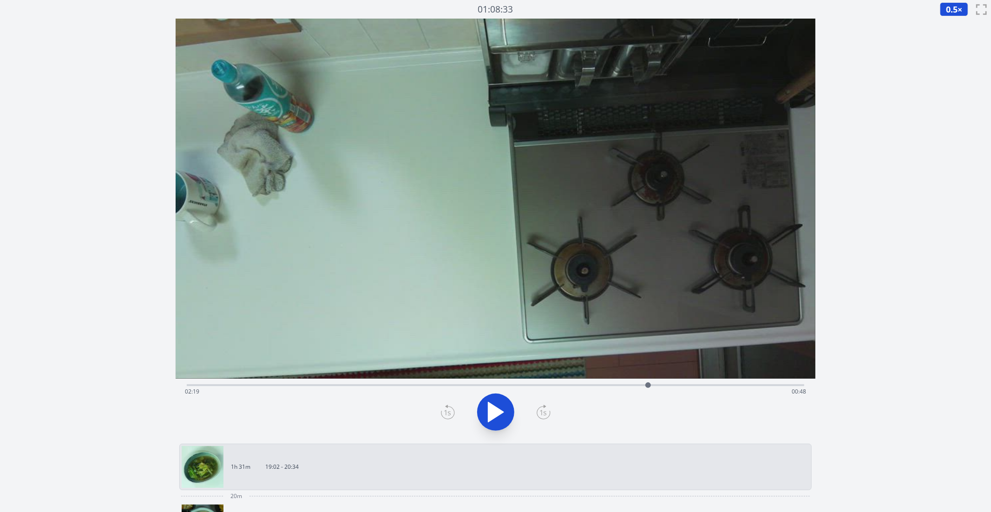
click at [631, 384] on div "Time elapsed: 02:19 Time remaining: 00:48" at bounding box center [495, 391] width 621 height 15
click at [506, 413] on icon at bounding box center [495, 412] width 26 height 26
click at [572, 385] on div "Time elapsed: 02:37 Time remaining: 00:30" at bounding box center [495, 391] width 621 height 15
click at [538, 385] on div "Time elapsed: 01:56 Time remaining: 01:11" at bounding box center [495, 391] width 621 height 15
click at [502, 381] on div "Time elapsed: 01:46 Time remaining: 01:21" at bounding box center [496, 383] width 618 height 11
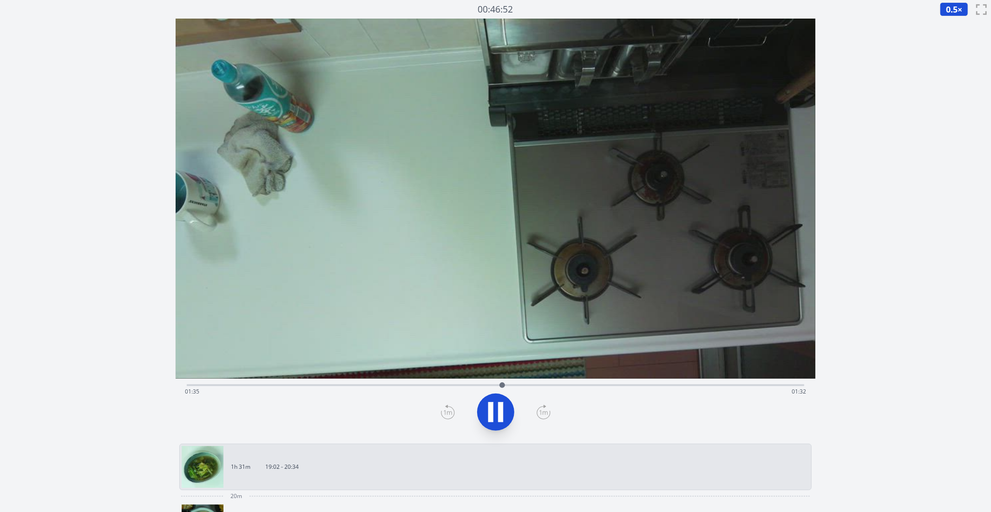
click at [567, 381] on div "Time elapsed: 01:35 Time remaining: 01:32" at bounding box center [496, 383] width 618 height 11
click at [608, 385] on div "Time elapsed: 01:55 Time remaining: 01:12" at bounding box center [495, 391] width 621 height 15
click at [659, 381] on div "Time elapsed: 02:09 Time remaining: 00:58" at bounding box center [496, 383] width 618 height 11
click at [692, 382] on div "Time elapsed: 02:26 Time remaining: 00:41" at bounding box center [496, 383] width 618 height 11
click at [715, 384] on div "Time elapsed: 02:32 Time remaining: 00:34" at bounding box center [496, 383] width 618 height 11
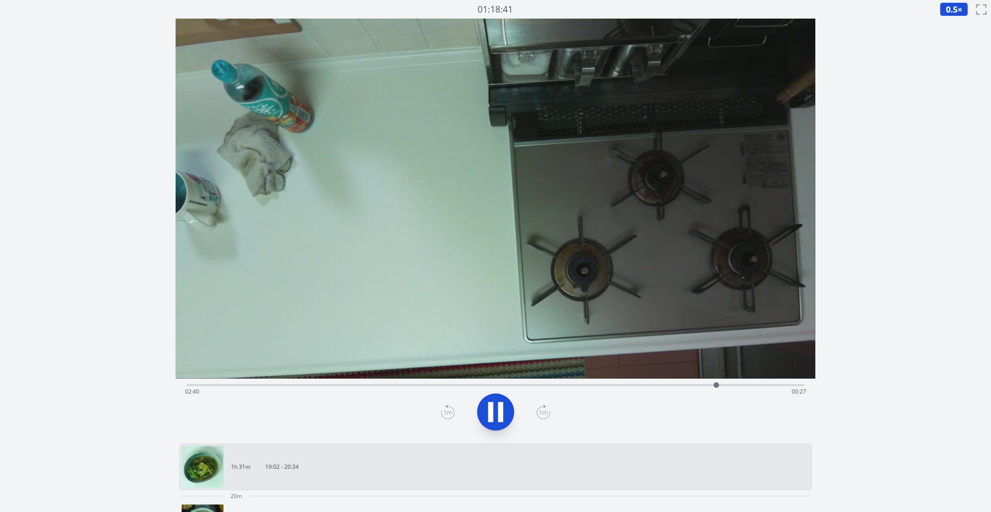
click at [689, 388] on div "Time elapsed: 02:40 Time remaining: 00:27" at bounding box center [495, 391] width 621 height 15
click at [495, 413] on icon at bounding box center [495, 412] width 26 height 26
click at [489, 409] on icon at bounding box center [495, 412] width 15 height 20
click at [668, 385] on div "Time elapsed: 02:34 Time remaining: 00:33" at bounding box center [495, 391] width 621 height 15
click at [494, 410] on icon at bounding box center [495, 412] width 26 height 26
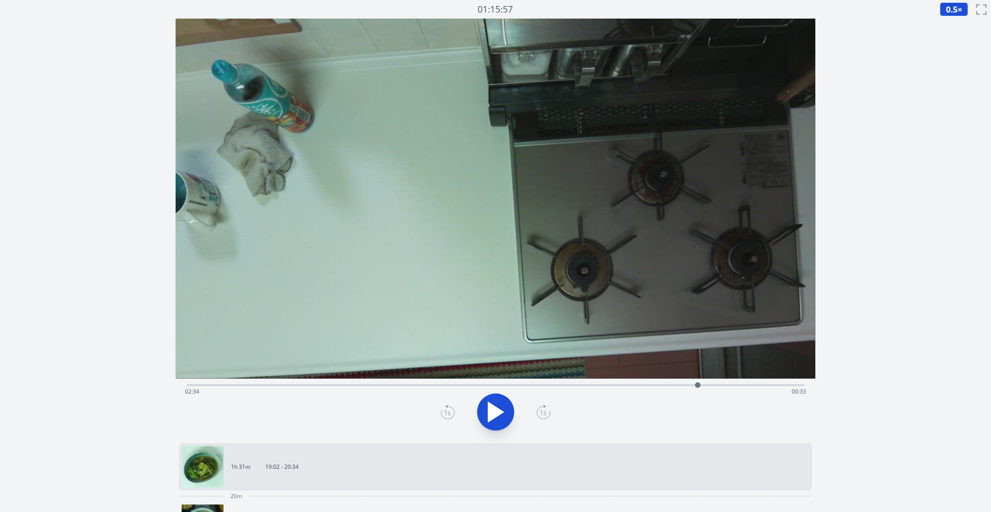
click at [510, 384] on div "Time elapsed: 02:34 Time remaining: 00:33" at bounding box center [495, 391] width 621 height 15
click at [537, 383] on div "Time elapsed: 01:37 Time remaining: 01:29" at bounding box center [496, 383] width 618 height 11
click at [549, 384] on div "Time elapsed: 01:45 Time remaining: 01:21" at bounding box center [496, 383] width 618 height 11
click at [495, 387] on div "Time elapsed: 01:49 Time remaining: 01:18" at bounding box center [495, 391] width 621 height 15
click at [477, 387] on div "Time elapsed: 01:33 Time remaining: 01:34" at bounding box center [495, 391] width 621 height 15
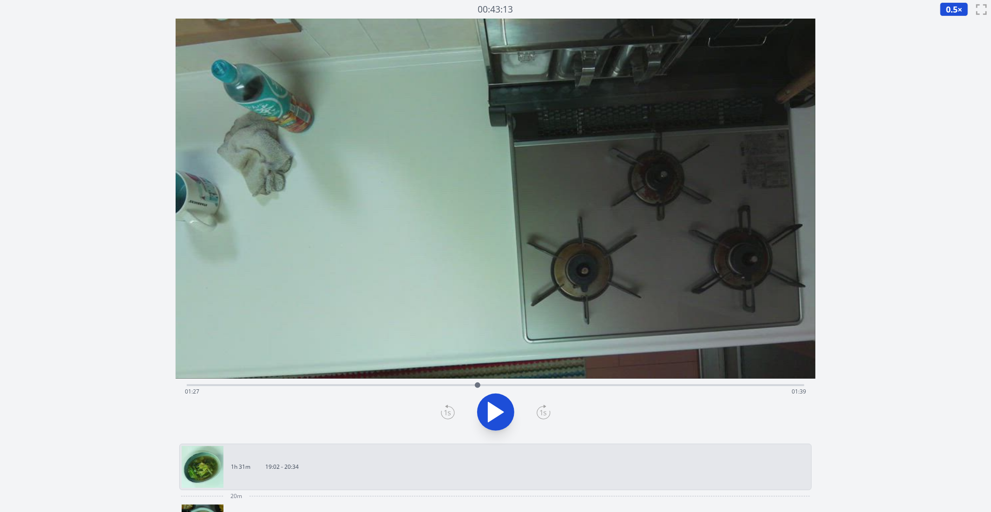
click at [460, 388] on div "Time elapsed: 01:27 Time remaining: 01:39" at bounding box center [495, 391] width 621 height 15
click at [479, 390] on div "Time elapsed: 01:22 Time remaining: 01:45" at bounding box center [495, 391] width 621 height 15
click at [548, 382] on div "Time elapsed: 01:28 Time remaining: 01:39" at bounding box center [496, 383] width 618 height 11
click at [529, 382] on div "Time elapsed: 01:49 Time remaining: 01:18" at bounding box center [496, 383] width 618 height 11
click at [574, 380] on div "Time elapsed: 01:43 Time remaining: 01:24" at bounding box center [496, 383] width 618 height 11
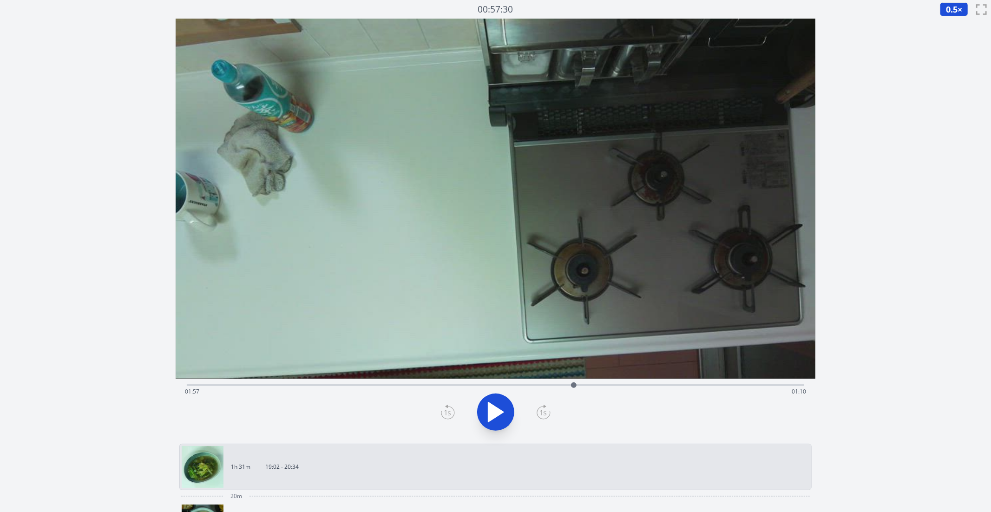
click at [603, 381] on div "Time elapsed: 01:57 Time remaining: 01:10" at bounding box center [496, 383] width 618 height 11
click at [613, 385] on div "Time elapsed: 02:05 Time remaining: 01:01" at bounding box center [495, 391] width 621 height 15
click at [619, 385] on div at bounding box center [613, 385] width 14 height 14
click at [627, 387] on div "Time elapsed: 02:10 Time remaining: 00:56" at bounding box center [495, 391] width 621 height 15
click at [636, 385] on div "Time elapsed: 02:13 Time remaining: 00:54" at bounding box center [495, 391] width 621 height 15
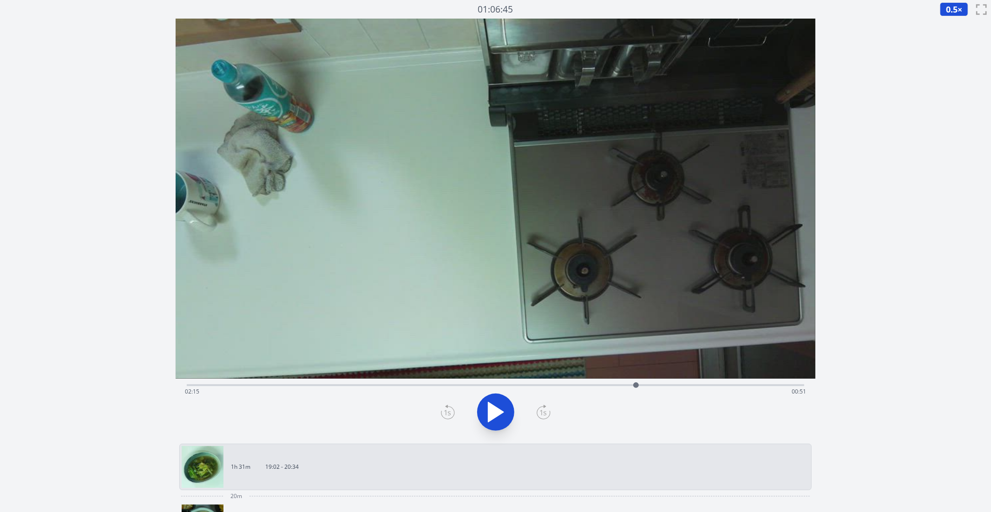
click at [640, 385] on div at bounding box center [636, 385] width 14 height 14
click at [450, 413] on icon at bounding box center [448, 411] width 14 height 15
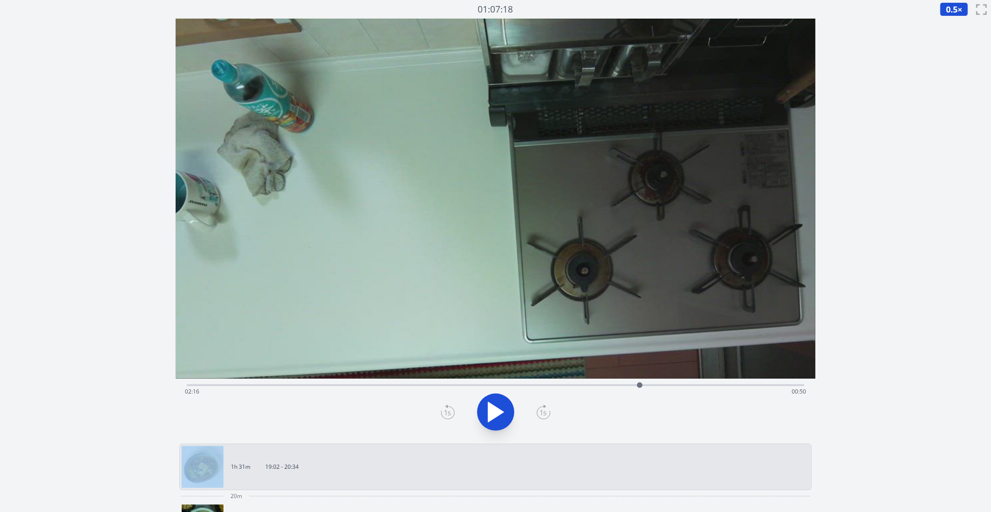
click at [537, 409] on icon at bounding box center [543, 412] width 13 height 13
click at [497, 413] on icon at bounding box center [495, 412] width 15 height 20
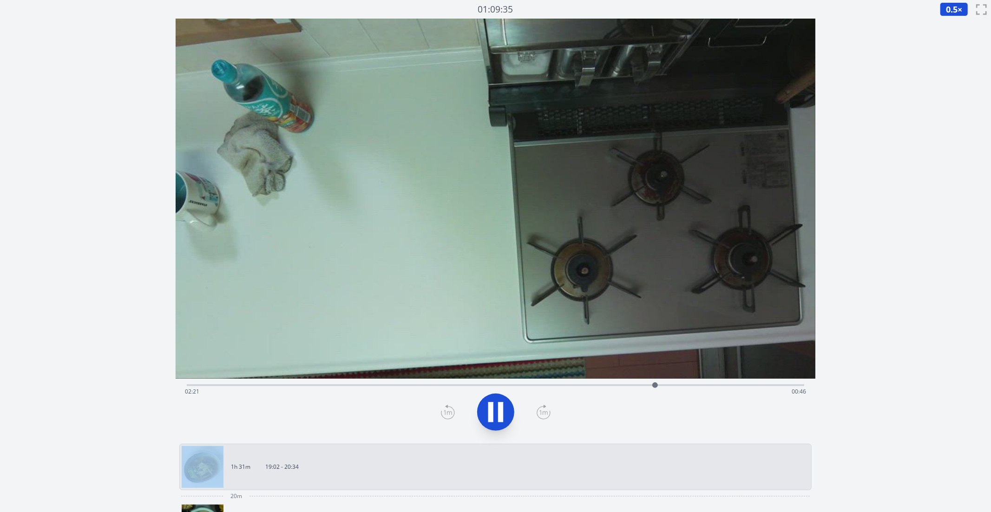
click at [497, 413] on icon at bounding box center [495, 412] width 26 height 26
click at [497, 413] on icon at bounding box center [495, 412] width 15 height 20
click at [497, 412] on icon at bounding box center [495, 412] width 26 height 26
click at [592, 383] on div "Time elapsed: 02:25 Time remaining: 00:42" at bounding box center [496, 383] width 618 height 11
click at [600, 383] on div "Time elapsed: 02:02 Time remaining: 01:05" at bounding box center [496, 383] width 618 height 11
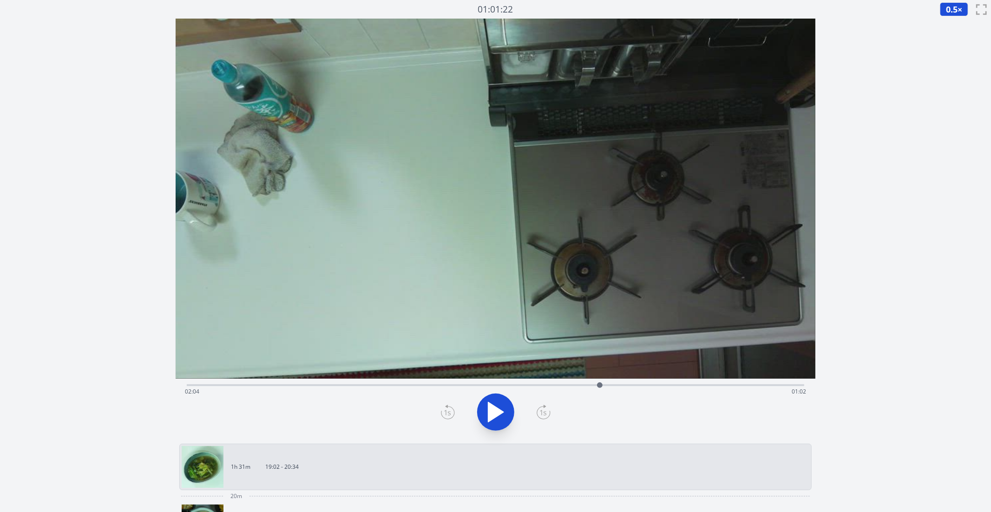
click at [619, 386] on div "Time elapsed: 02:04 Time remaining: 01:02" at bounding box center [495, 391] width 621 height 15
click at [632, 386] on div "Time elapsed: 02:10 Time remaining: 00:57" at bounding box center [495, 391] width 621 height 15
click at [657, 386] on div "Time elapsed: 02:14 Time remaining: 00:53" at bounding box center [495, 391] width 621 height 15
click at [666, 387] on div "Time elapsed: 02:22 Time remaining: 00:45" at bounding box center [495, 391] width 621 height 15
click at [644, 385] on div "Time elapsed: 02:24 Time remaining: 00:42" at bounding box center [495, 391] width 621 height 15
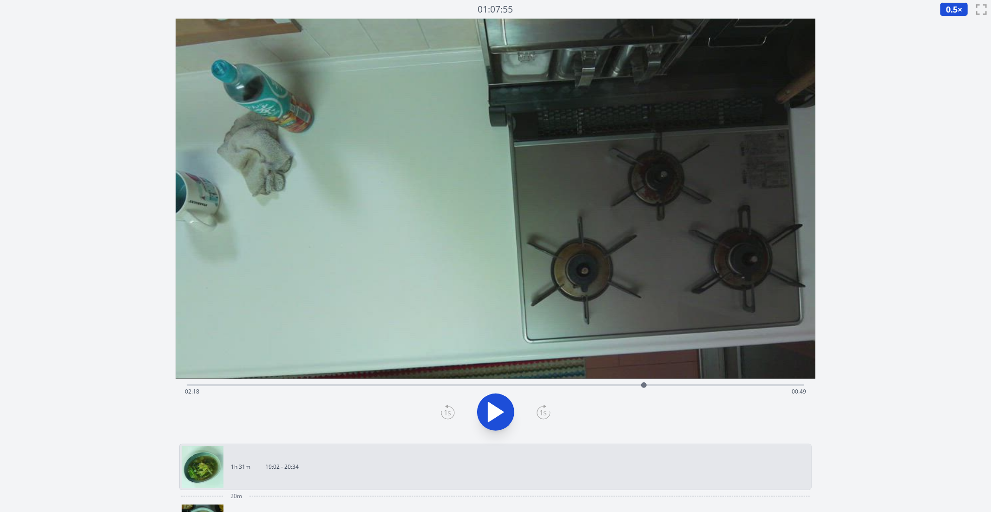
click at [630, 386] on div "Time elapsed: 02:18 Time remaining: 00:49" at bounding box center [495, 391] width 621 height 15
click at [505, 408] on icon at bounding box center [495, 412] width 26 height 26
click at [640, 387] on div "Time elapsed: 02:14 Time remaining: 00:52" at bounding box center [495, 391] width 621 height 15
click at [503, 413] on icon at bounding box center [495, 412] width 26 height 26
click at [589, 385] on div "Time elapsed: 02:18 Time remaining: 00:48" at bounding box center [495, 391] width 621 height 15
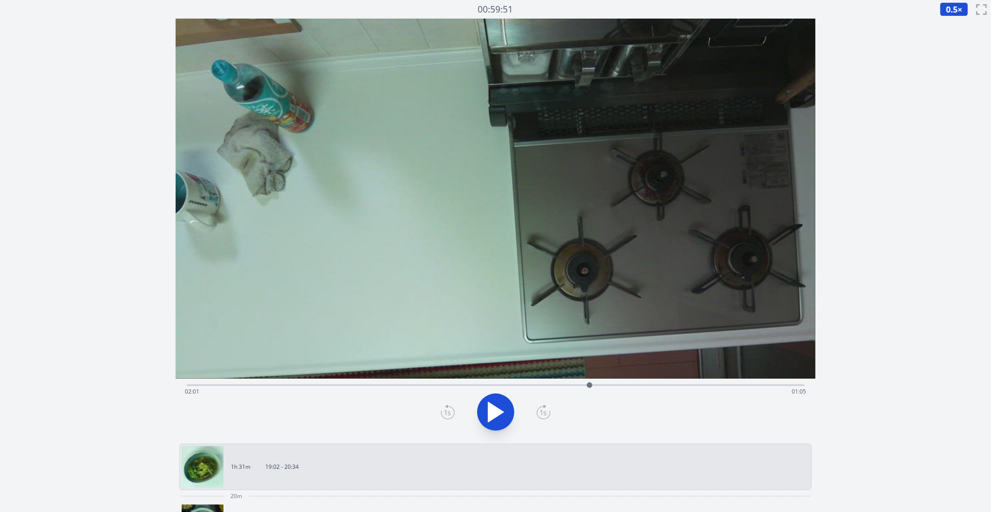
click at [494, 410] on icon at bounding box center [495, 412] width 15 height 20
click at [491, 411] on icon at bounding box center [490, 412] width 5 height 20
click at [575, 385] on div "Time elapsed: 00:59 Time remaining: 02:08" at bounding box center [495, 391] width 621 height 15
click at [606, 385] on div "Time elapsed: 01:57 Time remaining: 01:10" at bounding box center [495, 391] width 621 height 15
click at [637, 384] on div "Time elapsed: 02:06 Time remaining: 01:01" at bounding box center [495, 391] width 621 height 15
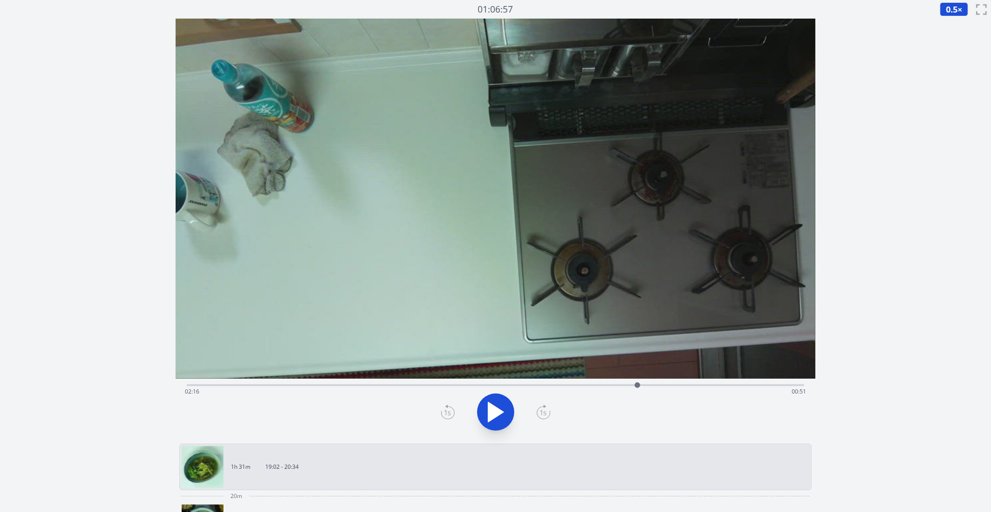
click at [656, 384] on div "Time elapsed: 02:16 Time remaining: 00:51" at bounding box center [495, 391] width 621 height 15
click at [678, 385] on div "Time elapsed: 02:22 Time remaining: 00:45" at bounding box center [495, 391] width 621 height 15
click at [649, 380] on div "Time elapsed: 02:28 Time remaining: 00:39" at bounding box center [496, 383] width 618 height 11
click at [663, 385] on div "Time elapsed: 02:19 Time remaining: 00:47" at bounding box center [495, 391] width 621 height 15
click at [658, 384] on div at bounding box center [663, 385] width 14 height 14
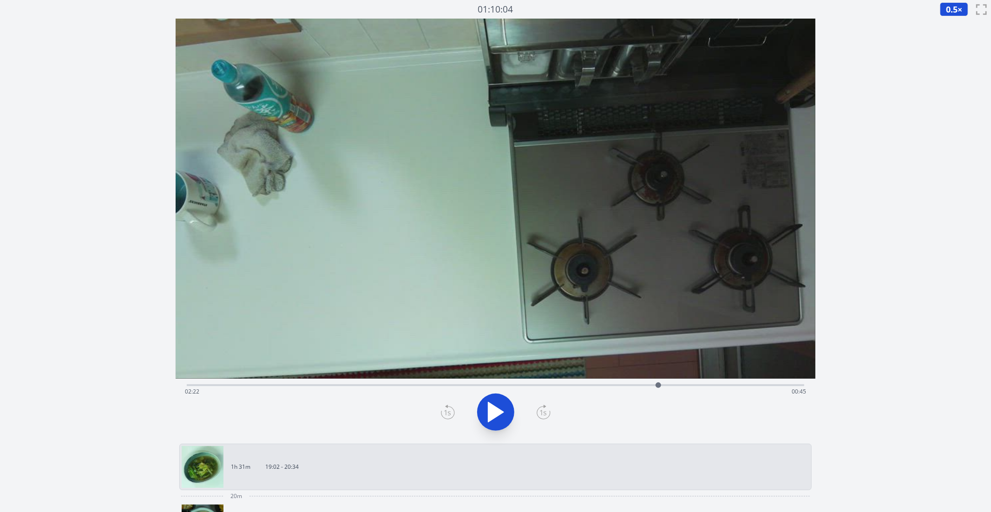
click at [645, 383] on div "Time elapsed: 02:22 Time remaining: 00:45" at bounding box center [496, 383] width 618 height 11
click at [489, 420] on icon at bounding box center [495, 412] width 15 height 20
click at [677, 384] on div "Time elapsed: 02:22 Time remaining: 00:45" at bounding box center [495, 391] width 621 height 15
click at [697, 385] on div "Time elapsed: 02:28 Time remaining: 00:39" at bounding box center [495, 391] width 621 height 15
click at [495, 409] on icon at bounding box center [495, 412] width 26 height 26
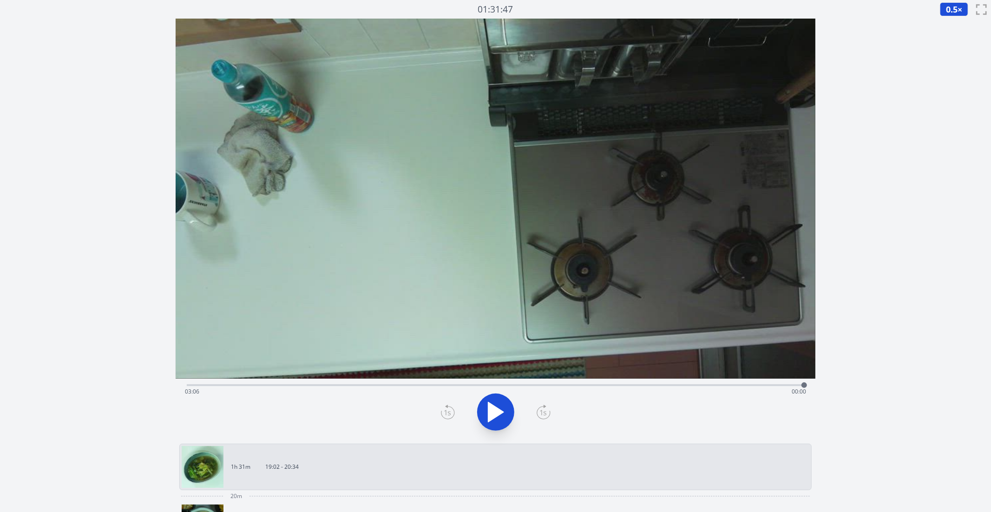
click at [555, 381] on div "Time elapsed: 03:06 Time remaining: 00:00" at bounding box center [496, 383] width 618 height 11
click at [567, 387] on div "Time elapsed: 01:51 Time remaining: 01:16" at bounding box center [495, 391] width 621 height 15
click at [578, 387] on div "Time elapsed: 01:55 Time remaining: 01:12" at bounding box center [495, 391] width 621 height 15
click at [515, 382] on div "Time elapsed: 01:58 Time remaining: 01:09" at bounding box center [496, 383] width 618 height 11
click at [628, 387] on div "Time elapsed: 01:39 Time remaining: 01:28" at bounding box center [495, 391] width 621 height 15
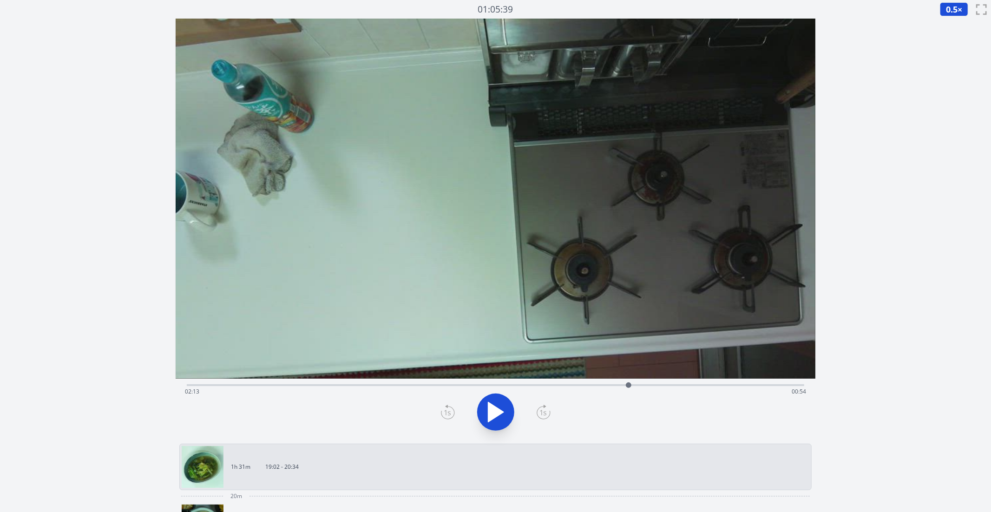
click at [645, 383] on div "Time elapsed: 02:13 Time remaining: 00:54" at bounding box center [496, 383] width 618 height 11
click at [639, 385] on div at bounding box center [645, 385] width 14 height 14
click at [630, 385] on div "Time elapsed: 02:16 Time remaining: 00:50" at bounding box center [495, 391] width 621 height 15
click at [491, 417] on icon at bounding box center [495, 412] width 15 height 20
click at [491, 417] on icon at bounding box center [490, 412] width 5 height 20
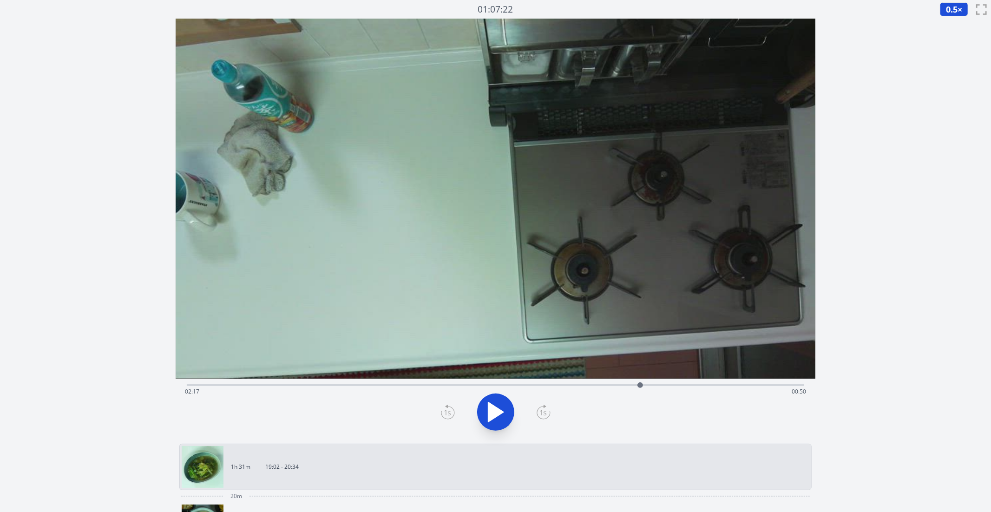
click at [450, 414] on icon at bounding box center [447, 413] width 7 height 6
click at [541, 412] on icon at bounding box center [543, 411] width 14 height 15
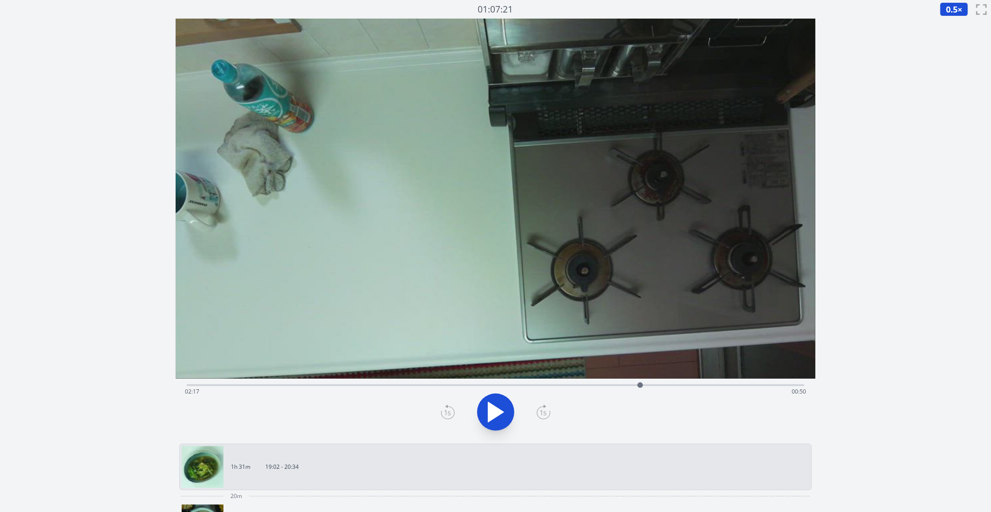
click at [671, 383] on div "Time elapsed: 02:17 Time remaining: 00:50" at bounding box center [496, 383] width 618 height 11
click at [491, 427] on button at bounding box center [495, 411] width 37 height 37
click at [661, 387] on div "Time elapsed: 02:27 Time remaining: 00:40" at bounding box center [495, 391] width 621 height 15
click at [651, 386] on div "Time elapsed: 02:24 Time remaining: 00:43" at bounding box center [495, 391] width 621 height 15
click at [500, 415] on icon at bounding box center [500, 412] width 5 height 20
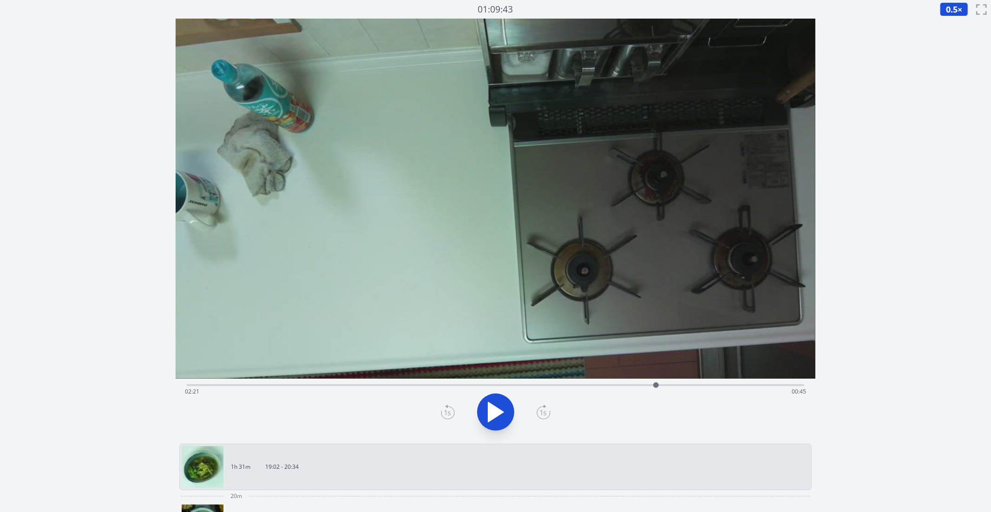
click at [500, 415] on icon at bounding box center [495, 412] width 26 height 26
click at [500, 415] on icon at bounding box center [500, 412] width 5 height 20
click at [617, 382] on div "Time elapsed: 02:25 Time remaining: 00:42" at bounding box center [496, 383] width 618 height 11
click at [496, 417] on icon at bounding box center [495, 412] width 26 height 26
click at [652, 385] on div "Time elapsed: 02:10 Time remaining: 00:57" at bounding box center [495, 391] width 621 height 15
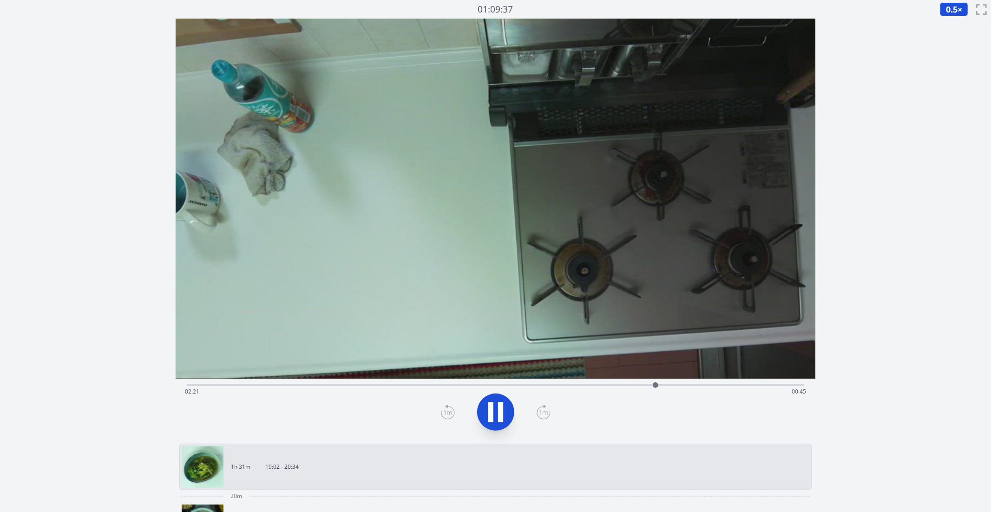
click at [500, 417] on icon at bounding box center [500, 412] width 5 height 20
click at [444, 411] on icon at bounding box center [448, 411] width 14 height 15
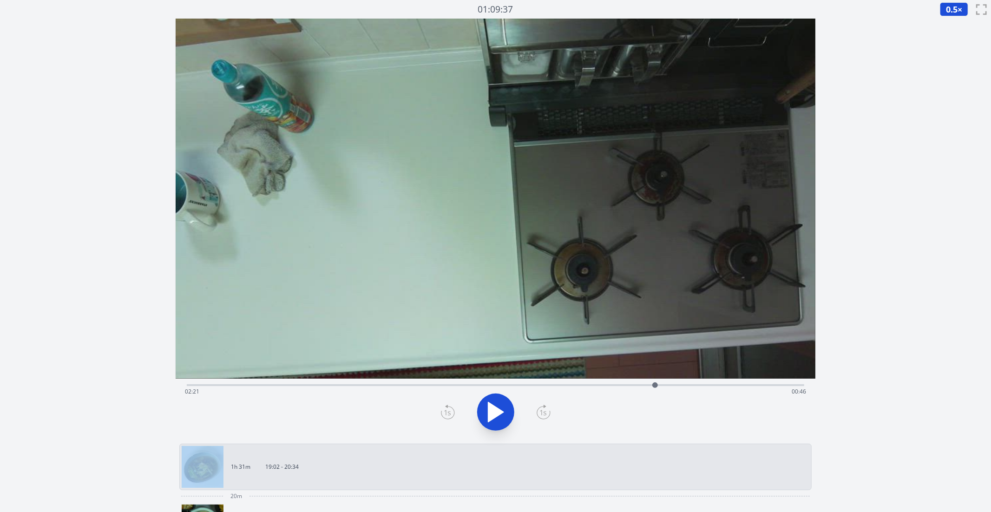
click at [444, 411] on icon at bounding box center [448, 411] width 14 height 15
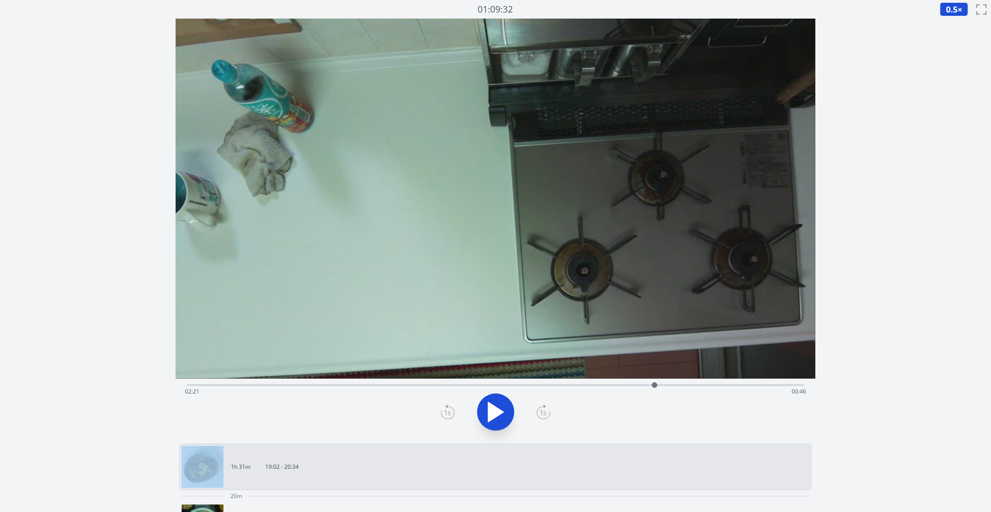
click at [444, 411] on icon at bounding box center [448, 411] width 14 height 15
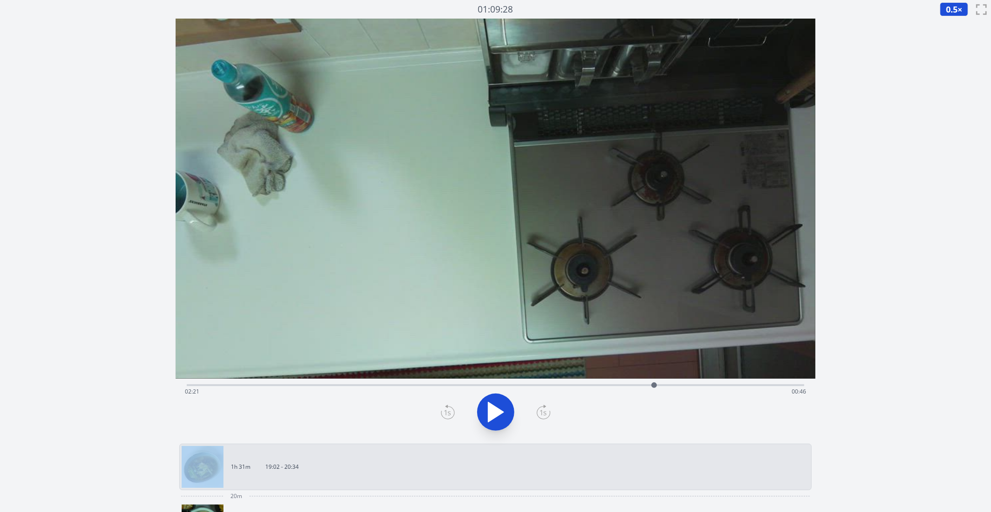
click at [444, 411] on icon at bounding box center [448, 411] width 14 height 15
click at [546, 417] on icon at bounding box center [543, 411] width 14 height 15
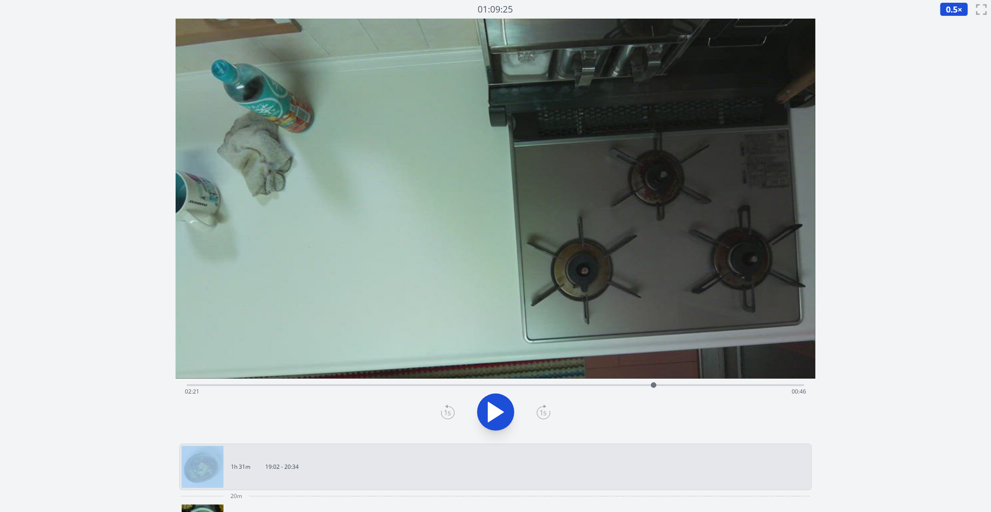
click at [546, 417] on icon at bounding box center [543, 411] width 14 height 15
click at [446, 414] on icon at bounding box center [448, 411] width 14 height 15
click at [571, 386] on div "Time elapsed: 02:21 Time remaining: 00:46" at bounding box center [495, 391] width 621 height 15
click at [555, 383] on div "Time elapsed: 01:56 Time remaining: 01:11" at bounding box center [496, 383] width 618 height 11
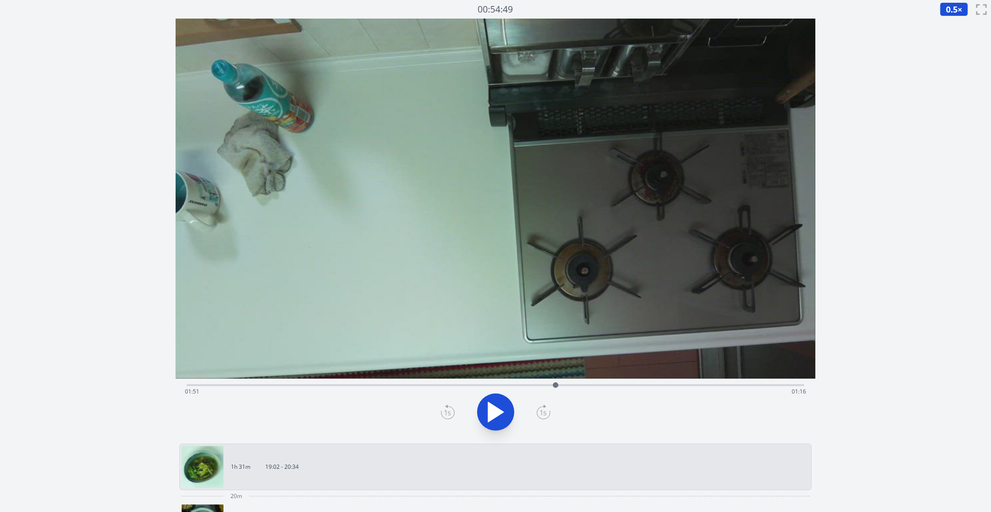
click at [573, 383] on div "Time elapsed: 01:51 Time remaining: 01:16" at bounding box center [496, 383] width 618 height 11
click at [598, 383] on div "Time elapsed: 01:56 Time remaining: 01:11" at bounding box center [496, 383] width 618 height 11
click at [496, 416] on icon at bounding box center [495, 412] width 15 height 20
click at [613, 384] on div "Time elapsed: 02:04 Time remaining: 01:03" at bounding box center [495, 391] width 621 height 15
click at [627, 386] on div "Time elapsed: 02:09 Time remaining: 00:58" at bounding box center [495, 391] width 621 height 15
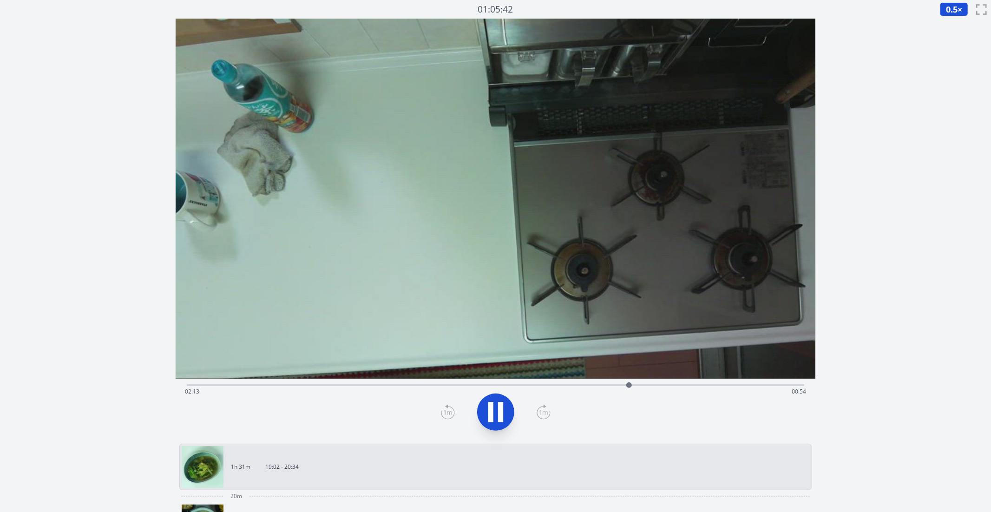
click at [636, 382] on div at bounding box center [629, 385] width 14 height 14
click at [633, 386] on div "Time elapsed: 02:18 Time remaining: 00:49" at bounding box center [495, 391] width 621 height 15
click at [956, 7] on span "0.5" at bounding box center [951, 9] width 12 height 11
click at [952, 22] on li "0.25×" at bounding box center [952, 22] width 26 height 15
click at [546, 413] on icon at bounding box center [543, 411] width 14 height 15
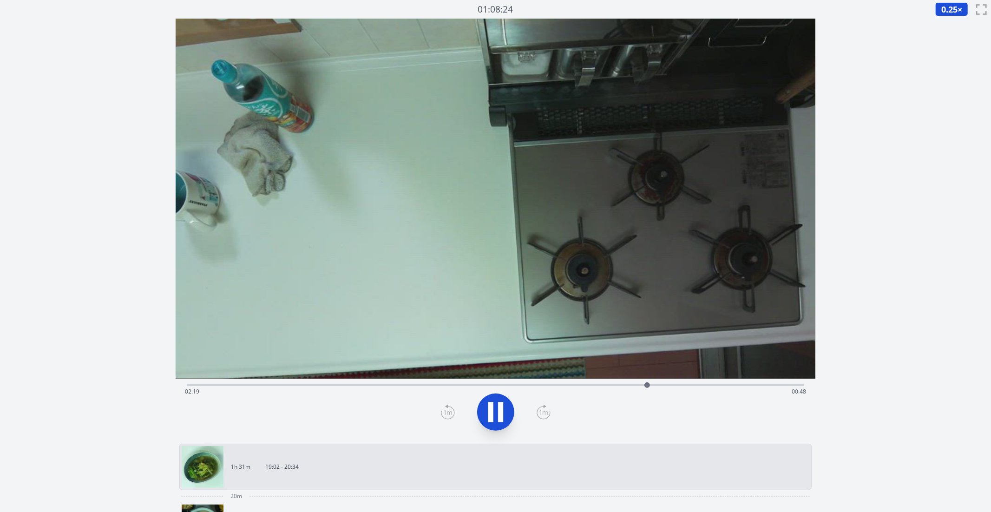
click at [453, 415] on icon at bounding box center [448, 411] width 14 height 15
click at [485, 418] on icon at bounding box center [495, 412] width 26 height 26
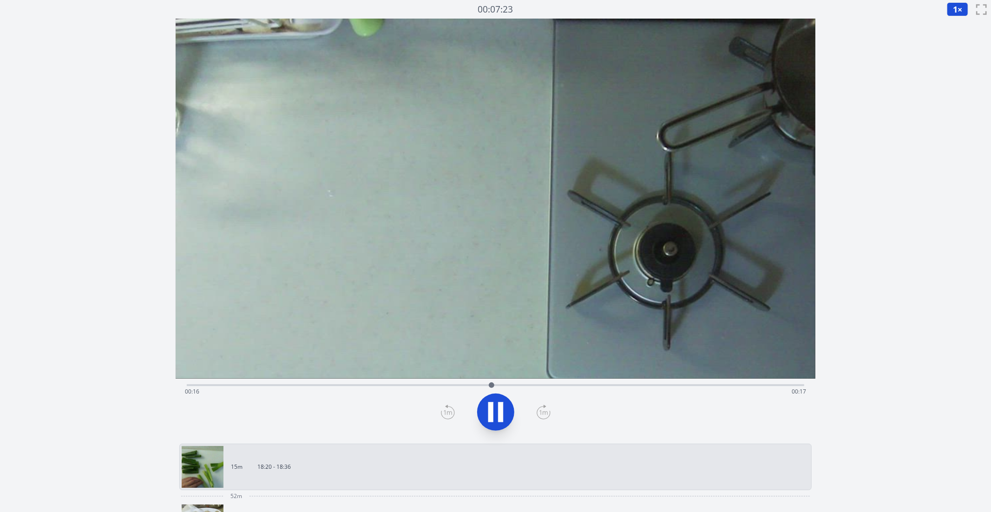
click at [498, 411] on icon at bounding box center [500, 412] width 5 height 20
click at [498, 411] on icon at bounding box center [495, 412] width 15 height 20
click at [498, 411] on icon at bounding box center [500, 412] width 5 height 20
click at [454, 383] on div "Time elapsed: 00:20 Time remaining: 00:13" at bounding box center [496, 383] width 618 height 11
click at [476, 384] on div "Time elapsed: 00:14 Time remaining: 00:19" at bounding box center [495, 391] width 621 height 15
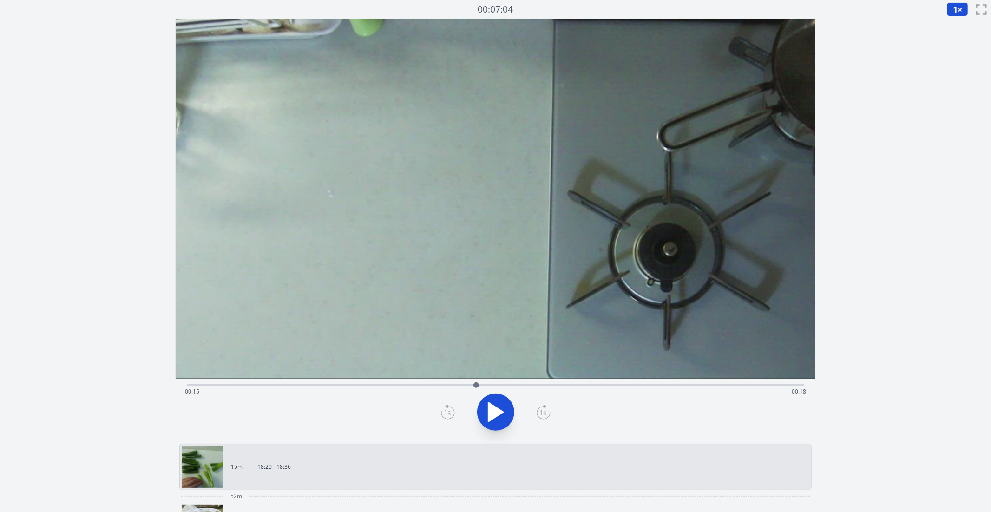
click at [505, 384] on div "Time elapsed: 00:15 Time remaining: 00:18" at bounding box center [495, 391] width 621 height 15
click at [513, 385] on div "Time elapsed: 00:17 Time remaining: 00:17" at bounding box center [495, 391] width 621 height 15
click at [520, 387] on div "Time elapsed: 00:17 Time remaining: 00:16" at bounding box center [495, 391] width 621 height 15
click at [528, 387] on div "Time elapsed: 00:17 Time remaining: 00:16" at bounding box center [495, 391] width 621 height 15
click at [547, 409] on icon at bounding box center [543, 411] width 14 height 15
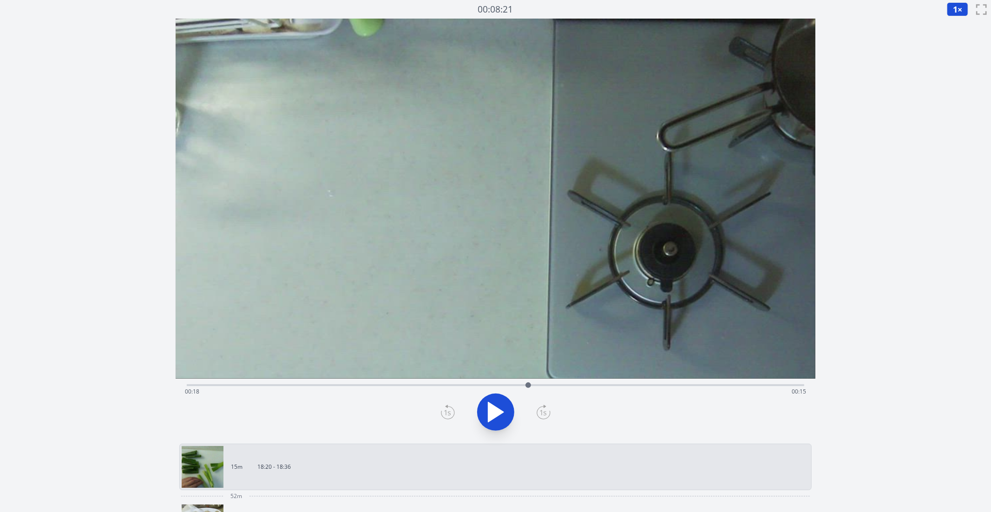
click at [547, 409] on icon at bounding box center [543, 411] width 14 height 15
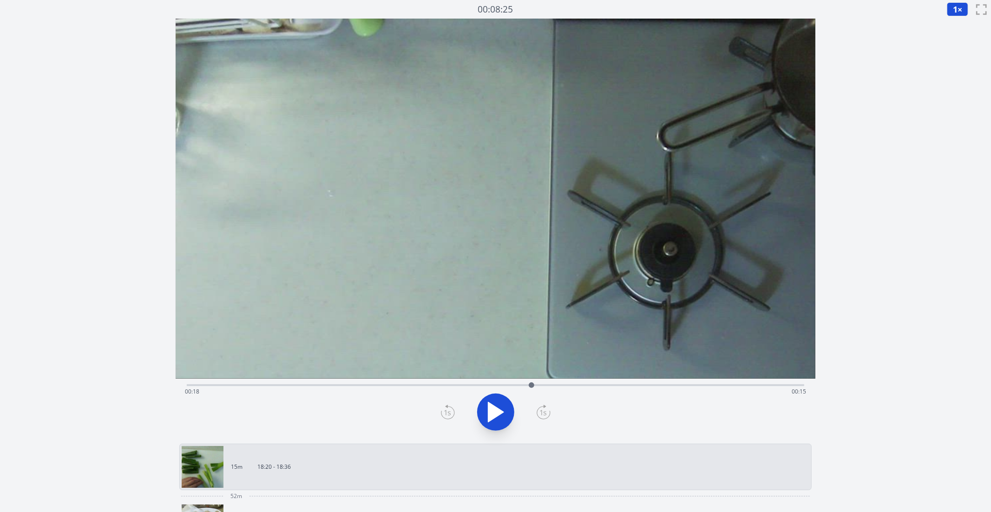
click at [547, 409] on icon at bounding box center [543, 411] width 14 height 15
click at [543, 385] on div "Time elapsed: 00:18 Time remaining: 00:15" at bounding box center [495, 391] width 621 height 15
click at [547, 411] on icon at bounding box center [543, 411] width 14 height 15
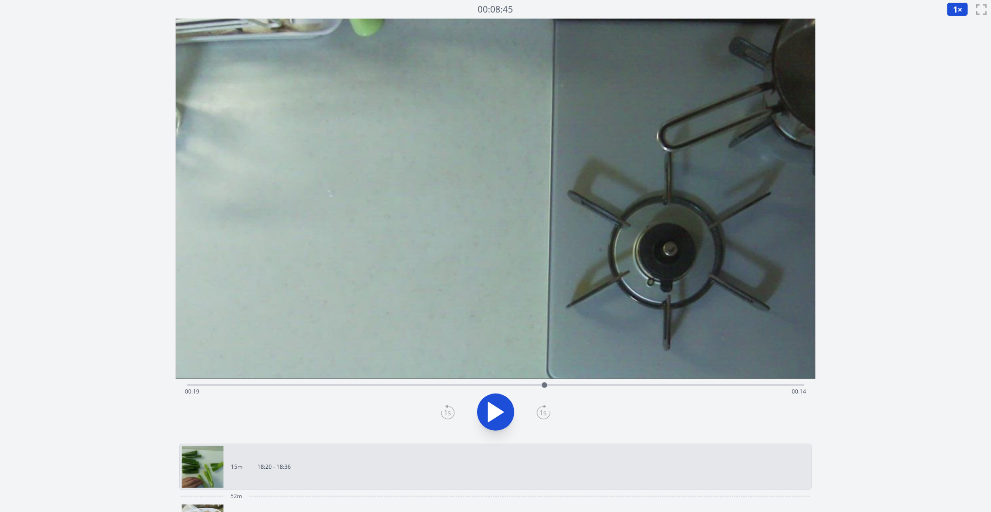
click at [547, 411] on icon at bounding box center [543, 411] width 14 height 15
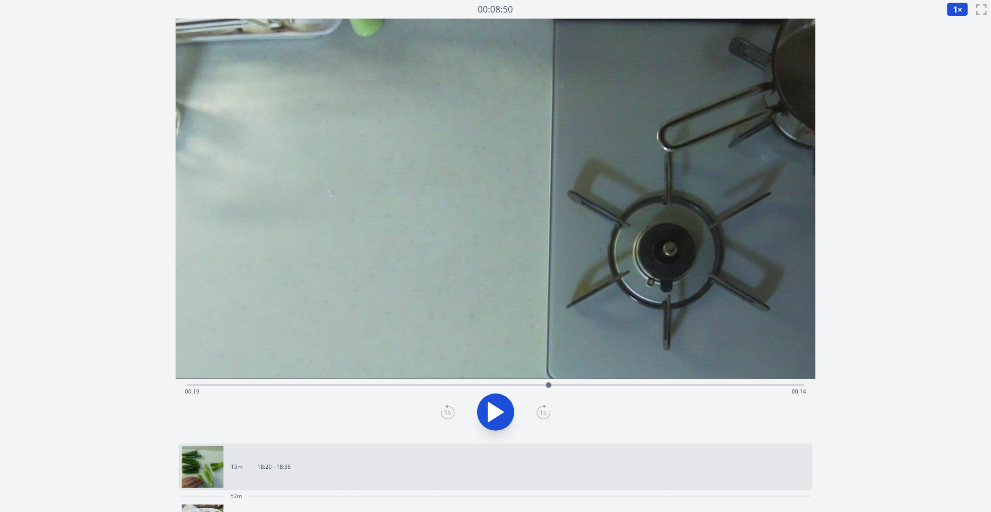
click at [547, 411] on icon at bounding box center [543, 411] width 14 height 15
click at [515, 407] on div at bounding box center [495, 412] width 629 height 45
click at [504, 407] on icon at bounding box center [495, 412] width 26 height 26
click at [567, 385] on div at bounding box center [566, 385] width 6 height 6
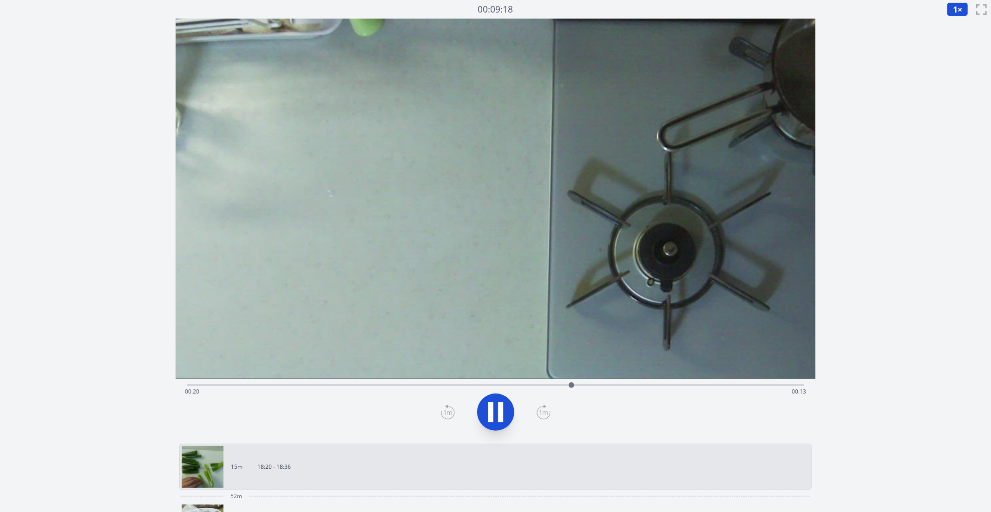
click at [581, 385] on div "Time elapsed: 00:20 Time remaining: 00:13" at bounding box center [495, 391] width 621 height 15
click at [493, 409] on icon at bounding box center [490, 412] width 5 height 20
click at [632, 385] on div "Time elapsed: 00:28 Time remaining: 00:06" at bounding box center [495, 391] width 621 height 15
click at [495, 415] on icon at bounding box center [495, 412] width 15 height 20
click at [495, 415] on icon at bounding box center [495, 412] width 26 height 26
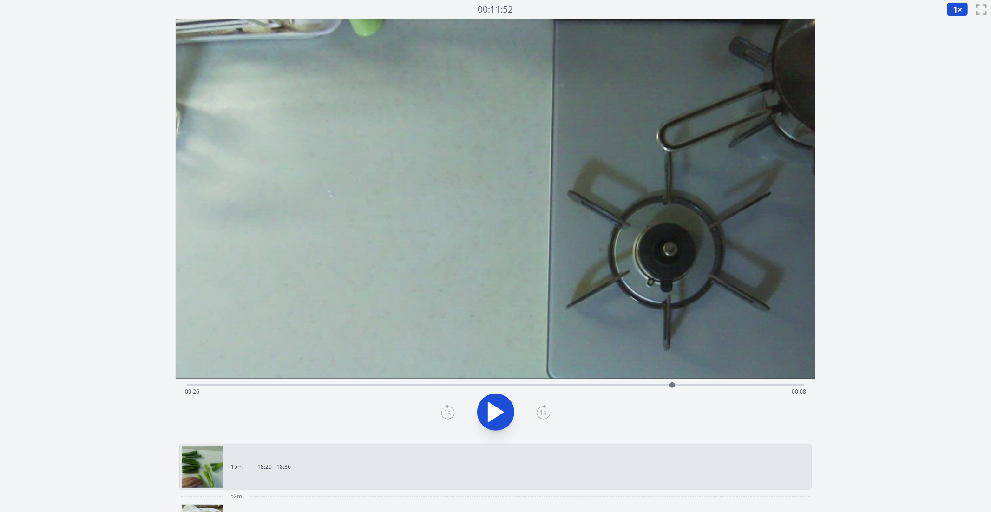
click at [448, 407] on icon at bounding box center [448, 411] width 14 height 15
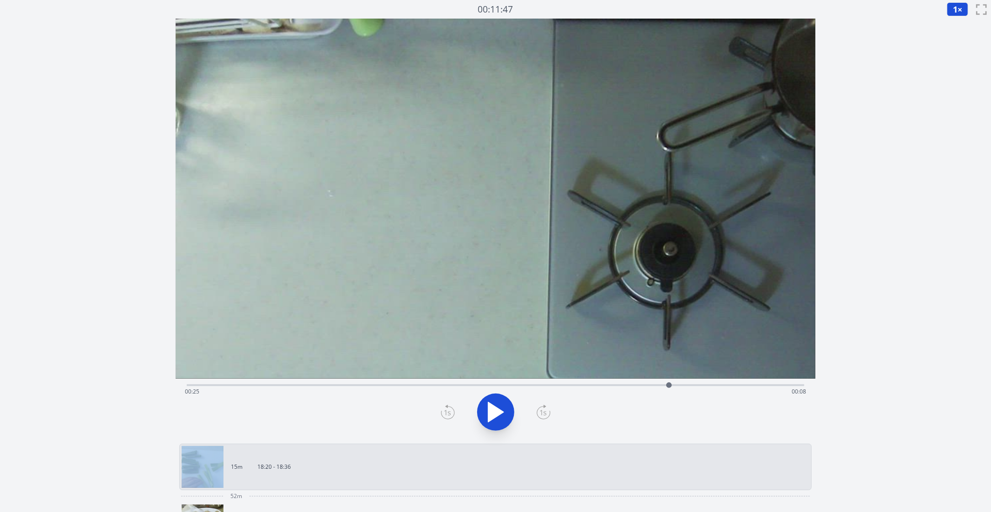
click at [448, 407] on icon at bounding box center [448, 411] width 14 height 15
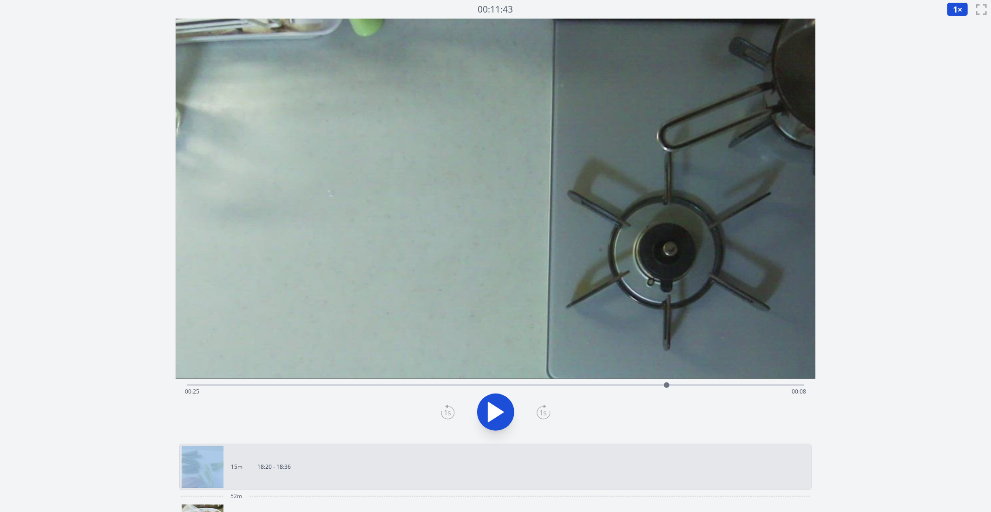
click at [448, 407] on icon at bounding box center [448, 411] width 14 height 15
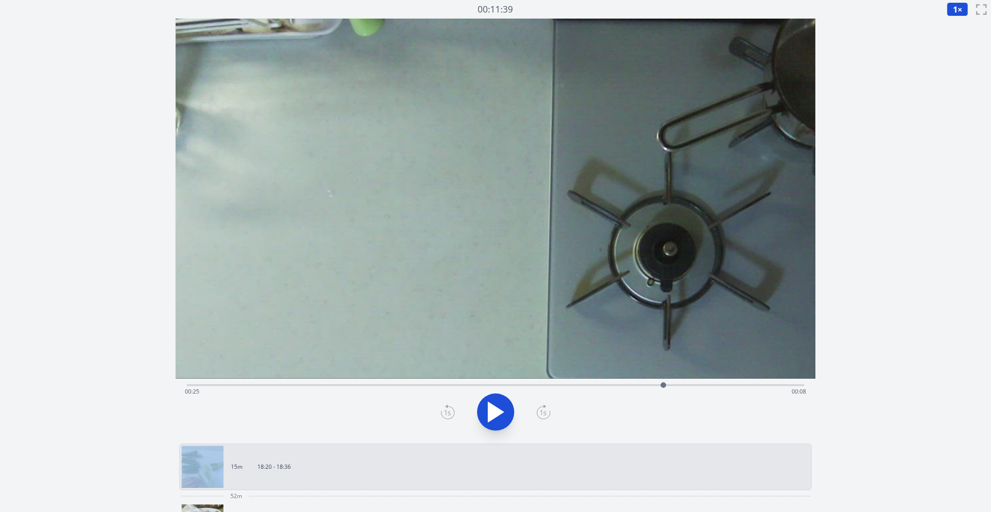
click at [448, 407] on icon at bounding box center [448, 411] width 14 height 15
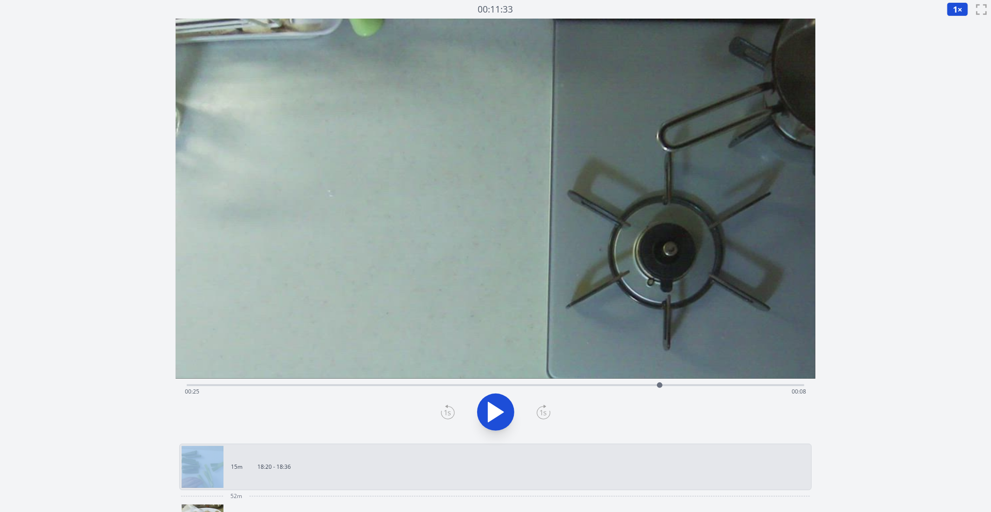
click at [448, 407] on icon at bounding box center [448, 411] width 14 height 15
click at [448, 411] on icon at bounding box center [448, 411] width 14 height 15
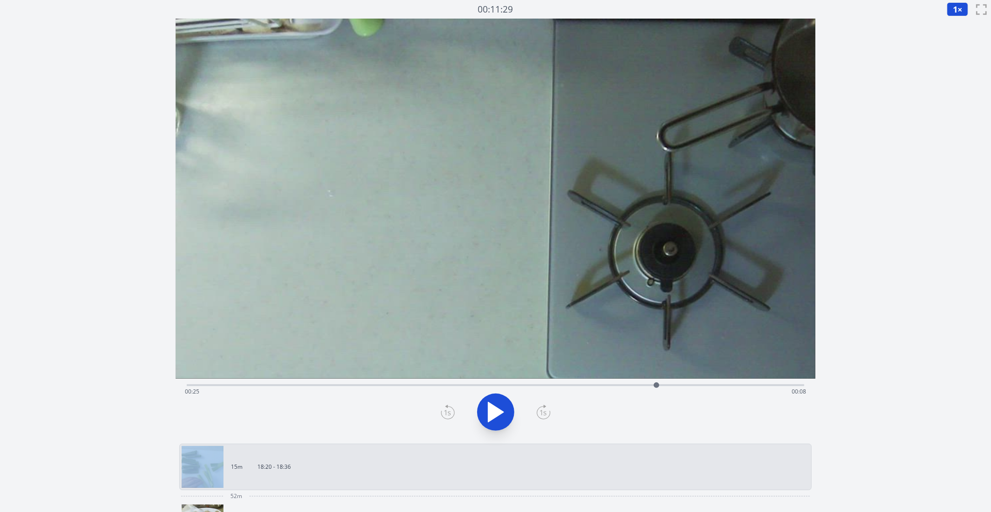
click at [448, 411] on icon at bounding box center [448, 411] width 14 height 15
click at [547, 411] on icon at bounding box center [543, 411] width 14 height 15
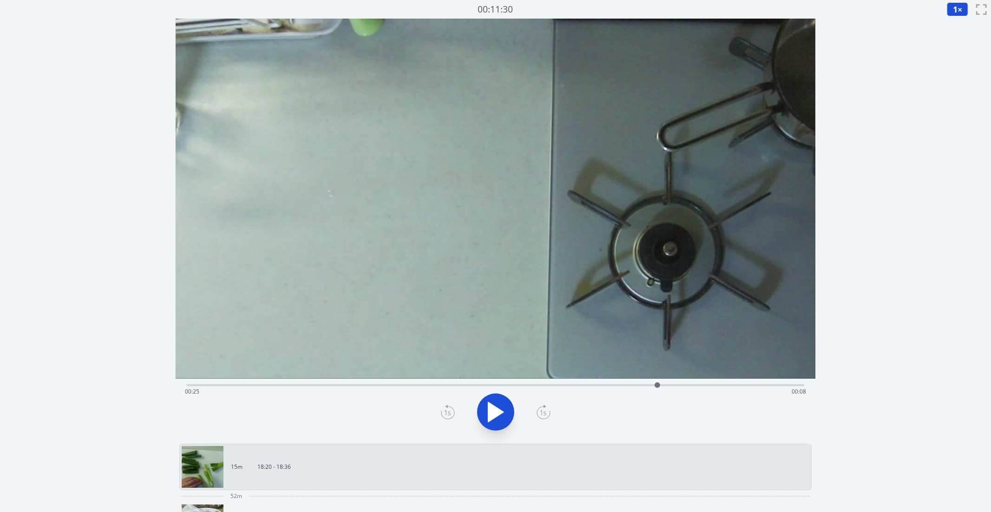
click at [547, 411] on icon at bounding box center [543, 411] width 14 height 15
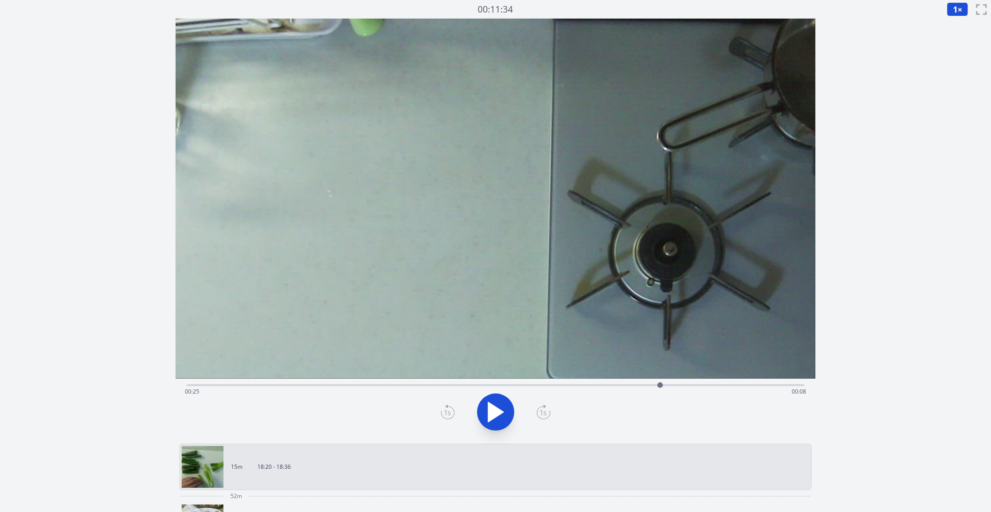
click at [547, 411] on icon at bounding box center [543, 411] width 14 height 15
click at [639, 386] on div "Time elapsed: 00:25 Time remaining: 00:08" at bounding box center [495, 391] width 621 height 15
click at [621, 386] on div "Time elapsed: 00:24 Time remaining: 00:09" at bounding box center [495, 391] width 621 height 15
click at [577, 384] on div "Time elapsed: 00:23 Time remaining: 00:10" at bounding box center [496, 383] width 618 height 11
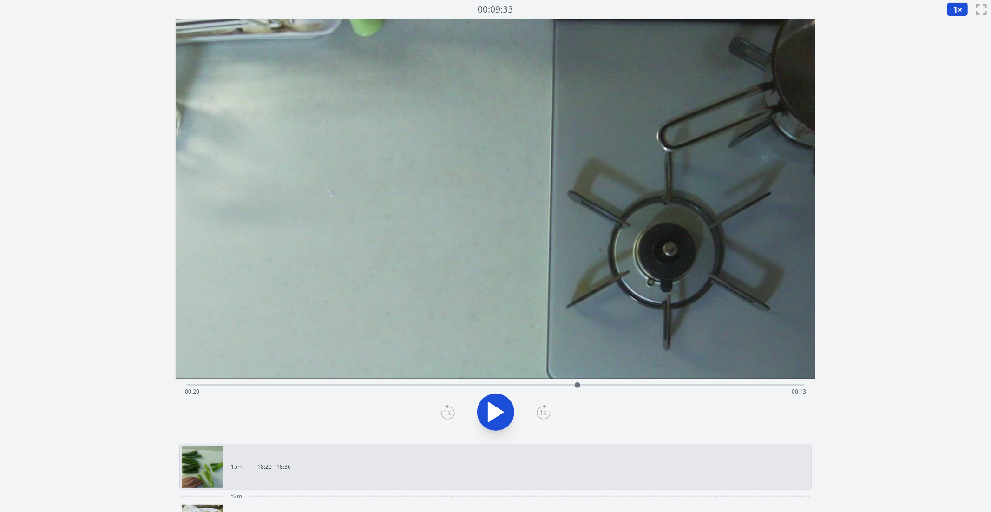
click at [566, 383] on div "Time elapsed: 00:20 Time remaining: 00:13" at bounding box center [496, 383] width 618 height 11
click at [554, 384] on div "Time elapsed: 00:20 Time remaining: 00:13" at bounding box center [495, 391] width 621 height 15
click at [543, 384] on div "Time elapsed: 00:19 Time remaining: 00:14" at bounding box center [496, 383] width 618 height 11
click at [502, 411] on icon at bounding box center [495, 412] width 26 height 26
click at [492, 408] on icon at bounding box center [490, 412] width 5 height 20
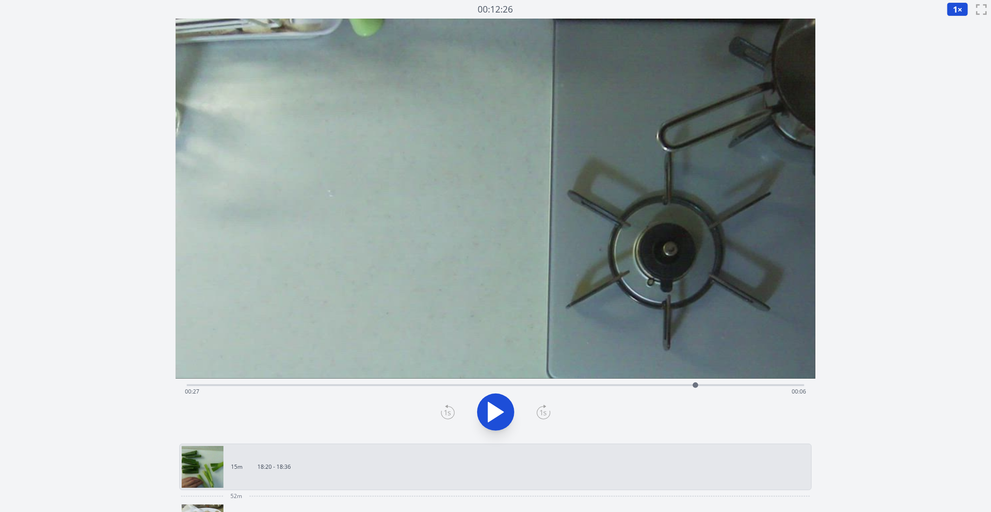
click at [717, 385] on div "Time elapsed: 00:27 Time remaining: 00:06" at bounding box center [495, 391] width 621 height 15
click at [667, 386] on div "Time elapsed: 00:28 Time remaining: 00:05" at bounding box center [495, 391] width 621 height 15
click at [649, 386] on div "Time elapsed: 00:25 Time remaining: 00:08" at bounding box center [495, 391] width 621 height 15
click at [632, 386] on div "Time elapsed: 00:24 Time remaining: 00:09" at bounding box center [495, 391] width 621 height 15
click at [687, 380] on div "Time elapsed: 00:23 Time remaining: 00:10" at bounding box center [496, 383] width 618 height 11
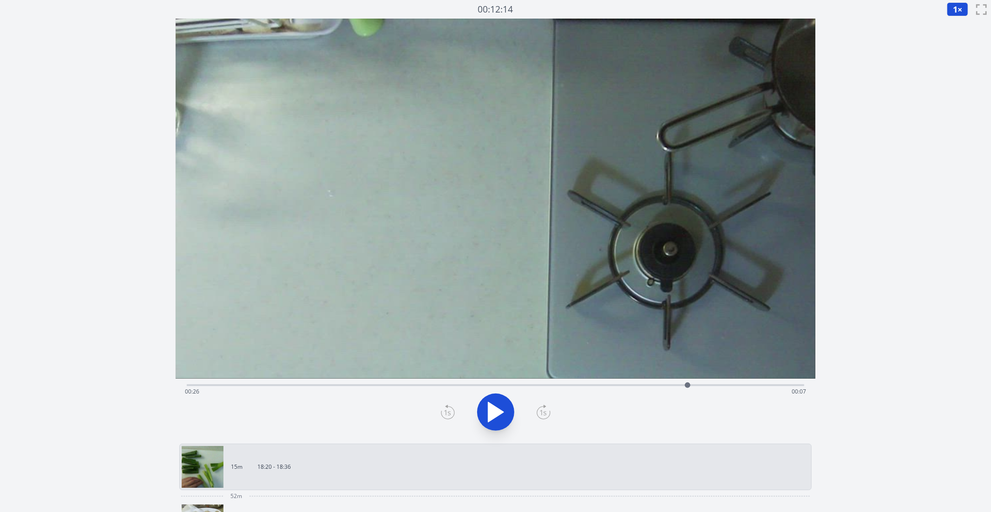
click at [497, 409] on icon at bounding box center [495, 412] width 15 height 20
click at [661, 384] on div "Time elapsed: 00:27 Time remaining: 00:06" at bounding box center [495, 391] width 621 height 15
click at [626, 385] on div "Time elapsed: 00:26 Time remaining: 00:07" at bounding box center [495, 391] width 621 height 15
click at [490, 406] on icon at bounding box center [490, 412] width 5 height 20
click at [515, 393] on div "Time elapsed: 00:28 Time remaining: 00:05" at bounding box center [495, 391] width 621 height 15
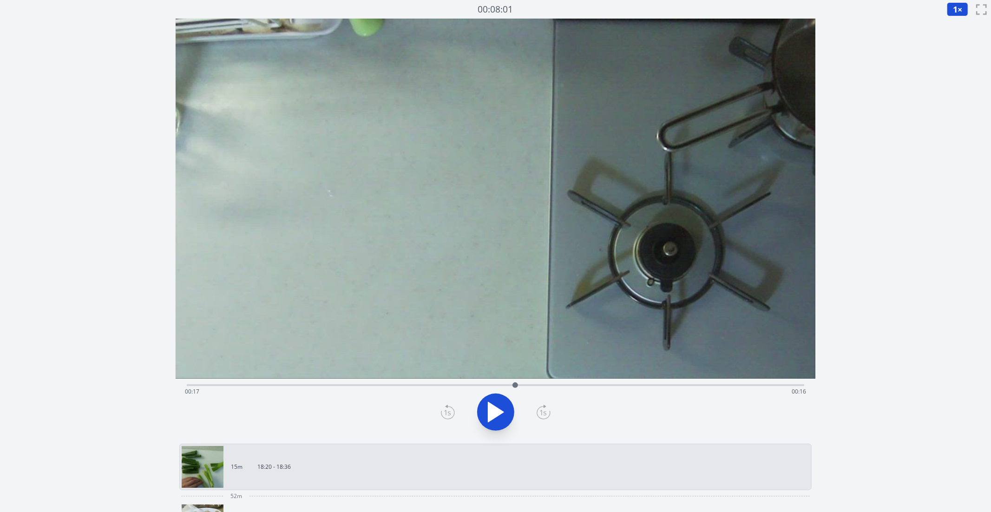
click at [507, 385] on div "Time elapsed: 00:17 Time remaining: 00:16" at bounding box center [495, 391] width 621 height 15
click at [471, 391] on div "Time elapsed: 00:17 Time remaining: 00:16" at bounding box center [495, 391] width 621 height 15
click at [515, 378] on video at bounding box center [496, 199] width 640 height 360
click at [511, 381] on div "Time elapsed: 00:15 Time remaining: 00:18" at bounding box center [496, 383] width 618 height 11
click at [625, 378] on video at bounding box center [496, 199] width 640 height 360
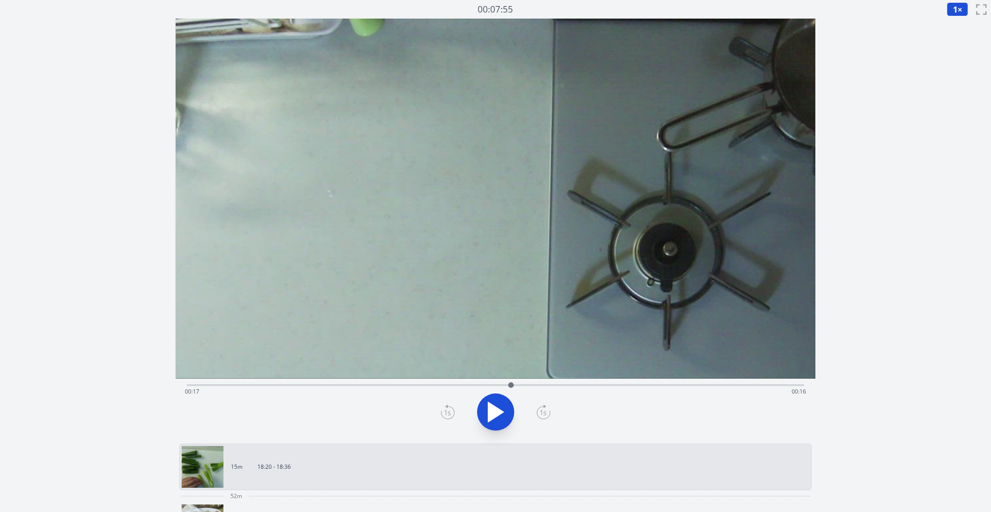
click at [556, 383] on div "Time elapsed: 00:17 Time remaining: 00:16" at bounding box center [496, 383] width 618 height 11
click at [503, 410] on icon at bounding box center [495, 412] width 26 height 26
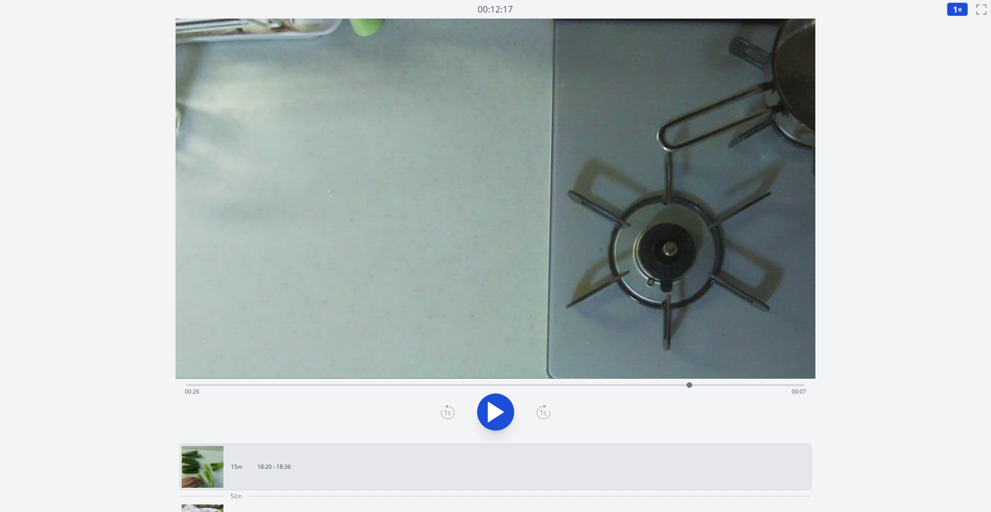
click at [517, 384] on div "Time elapsed: 00:26 Time remaining: 00:07" at bounding box center [495, 391] width 621 height 15
click at [528, 384] on div "Time elapsed: 00:17 Time remaining: 00:16" at bounding box center [496, 383] width 618 height 11
click at [504, 417] on icon at bounding box center [495, 412] width 26 height 26
click at [480, 385] on div "Time elapsed: 00:19 Time remaining: 00:14" at bounding box center [495, 391] width 621 height 15
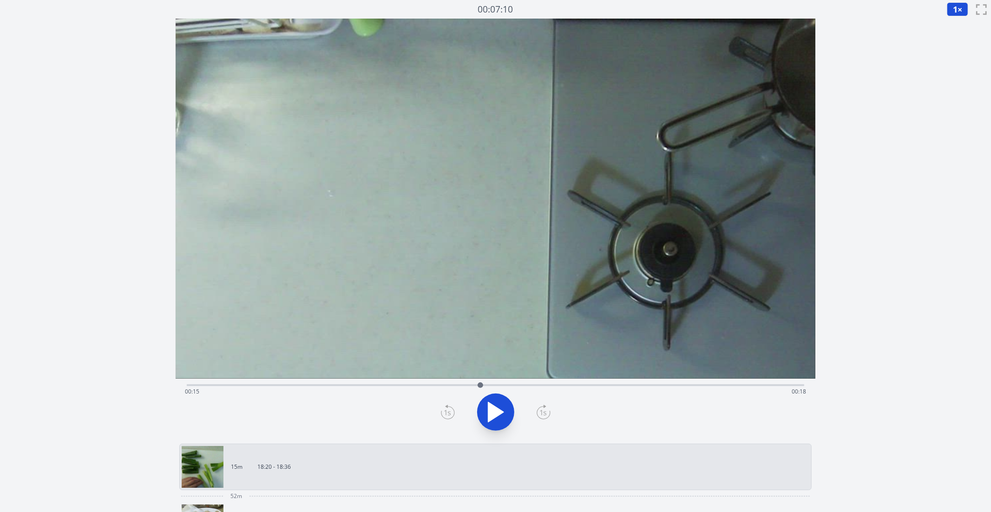
click at [496, 408] on icon at bounding box center [495, 412] width 15 height 20
click at [501, 417] on icon at bounding box center [500, 412] width 5 height 20
click at [551, 388] on div "Time elapsed: 00:20 Time remaining: 00:13" at bounding box center [495, 391] width 621 height 15
click at [507, 419] on icon at bounding box center [495, 412] width 26 height 26
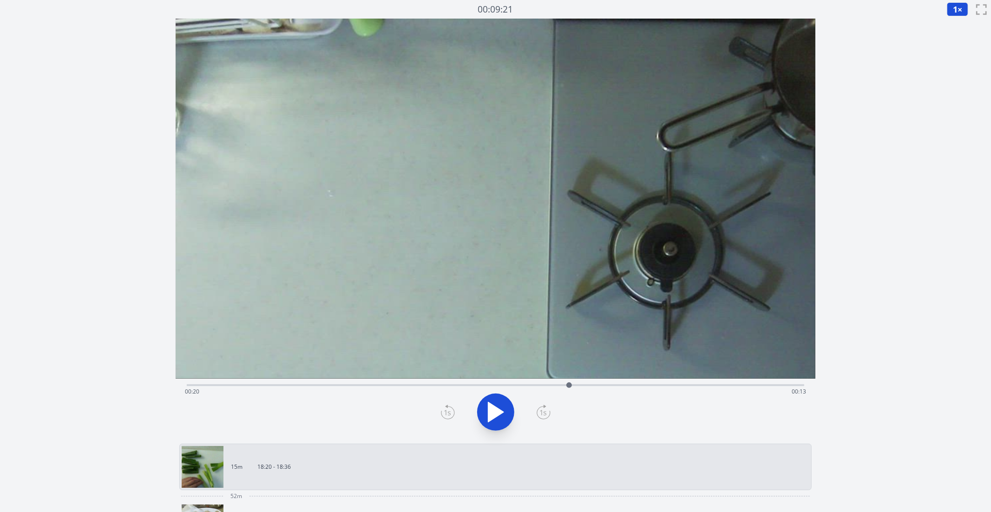
click at [507, 419] on icon at bounding box center [495, 412] width 26 height 26
click at [529, 386] on div "Time elapsed: 00:21 Time remaining: 00:12" at bounding box center [495, 391] width 621 height 15
click at [504, 411] on icon at bounding box center [495, 412] width 26 height 26
click at [508, 415] on button at bounding box center [495, 411] width 37 height 37
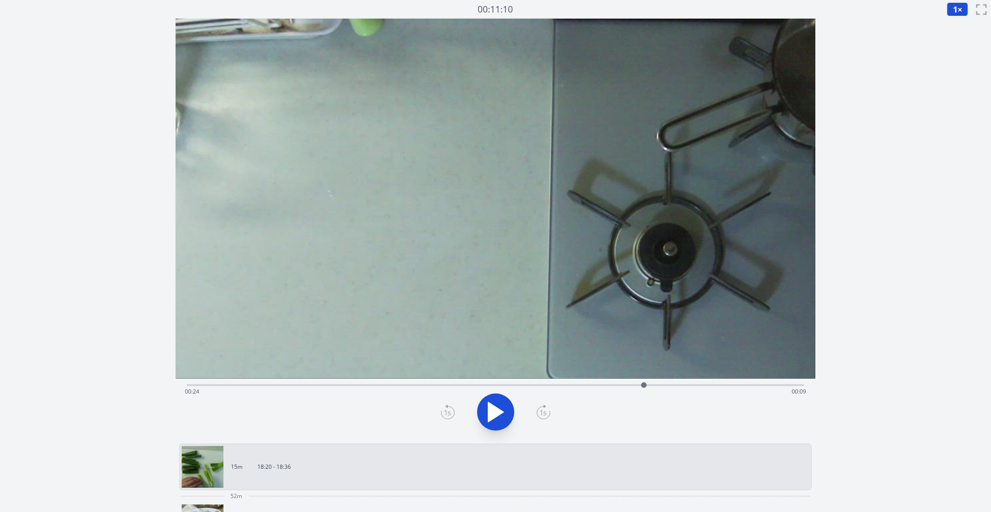
click at [512, 389] on div "Time elapsed: 00:24 Time remaining: 00:09" at bounding box center [495, 391] width 621 height 15
click at [481, 391] on div "Time elapsed: 00:17 Time remaining: 00:16" at bounding box center [495, 391] width 621 height 15
click at [471, 385] on div "Time elapsed: 00:15 Time remaining: 00:18" at bounding box center [495, 391] width 621 height 15
click at [449, 383] on div "Time elapsed: 00:15 Time remaining: 00:18" at bounding box center [496, 383] width 618 height 11
click at [496, 401] on icon at bounding box center [495, 412] width 26 height 26
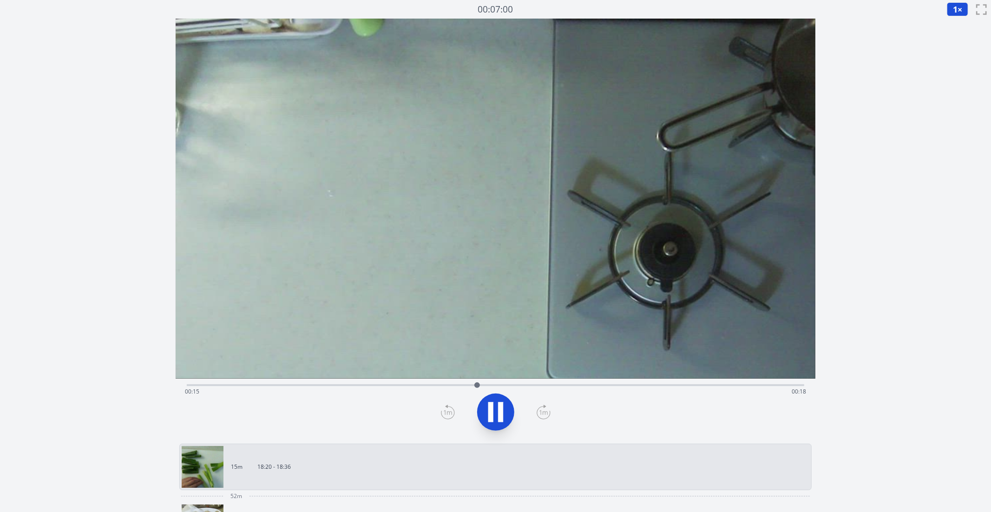
click at [507, 414] on icon at bounding box center [495, 412] width 26 height 26
click at [485, 411] on icon at bounding box center [495, 412] width 26 height 26
click at [444, 409] on icon at bounding box center [448, 411] width 14 height 15
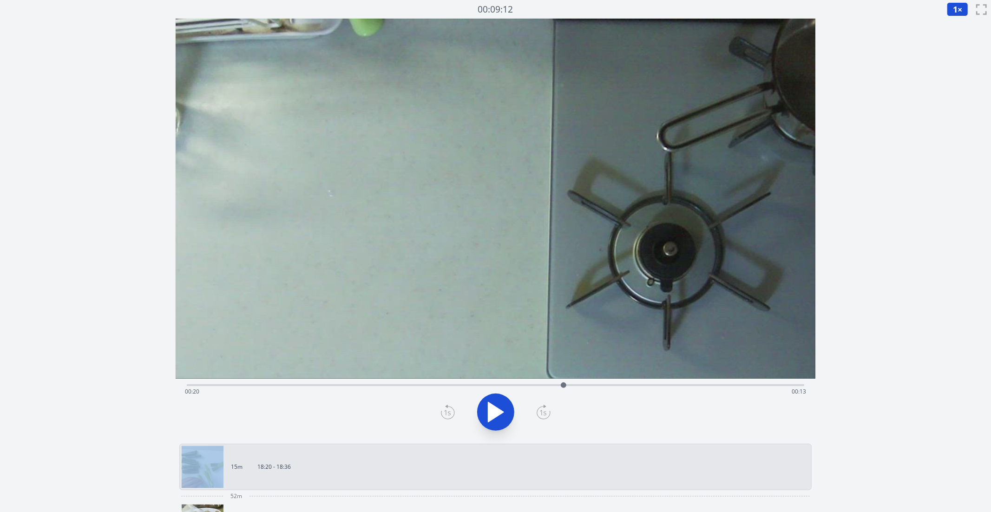
click at [444, 409] on icon at bounding box center [448, 411] width 14 height 15
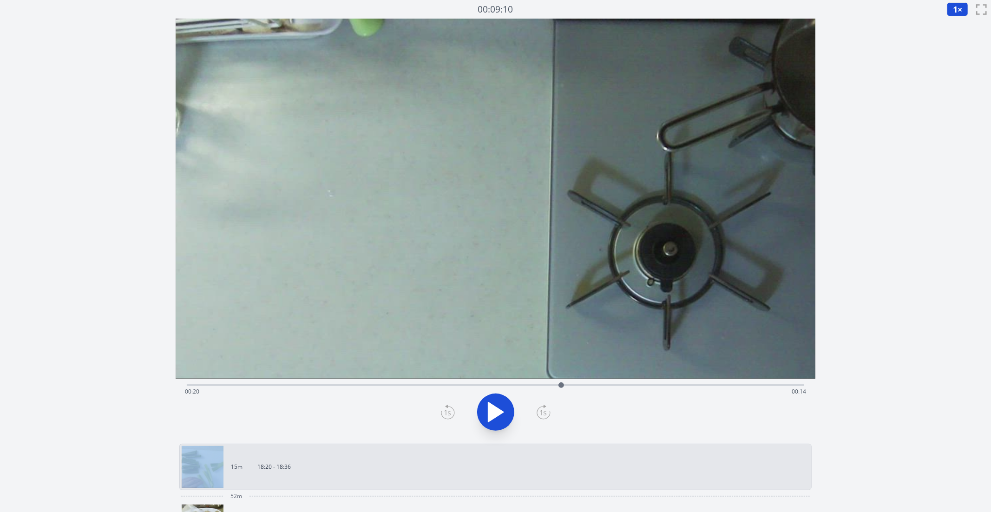
click at [444, 409] on icon at bounding box center [448, 411] width 14 height 15
click at [444, 411] on icon at bounding box center [447, 413] width 7 height 6
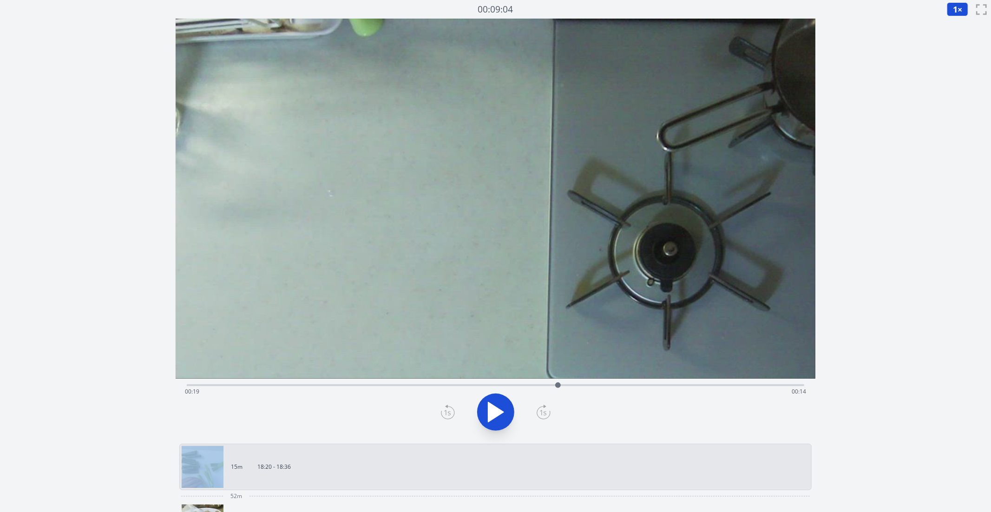
click at [444, 411] on icon at bounding box center [448, 411] width 14 height 15
click at [444, 412] on icon at bounding box center [448, 411] width 14 height 15
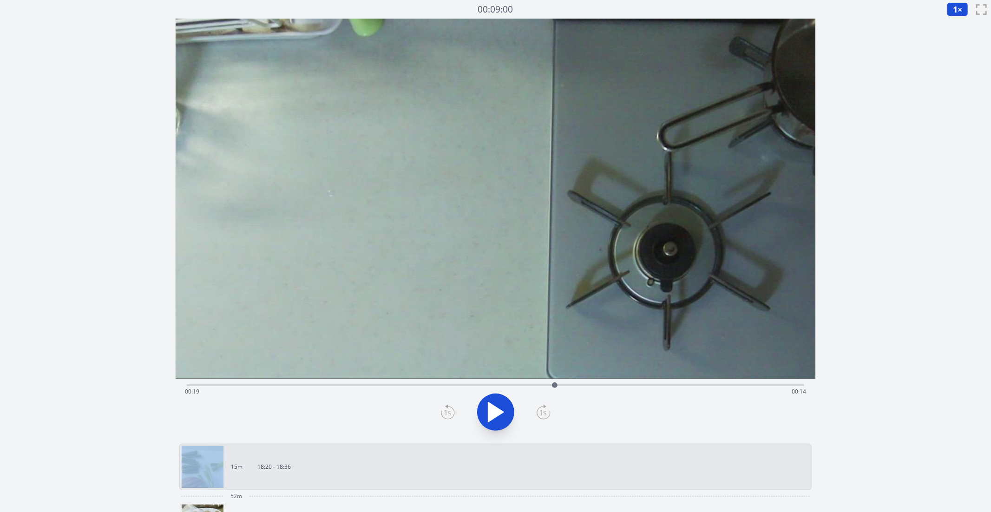
click at [444, 412] on icon at bounding box center [448, 411] width 14 height 15
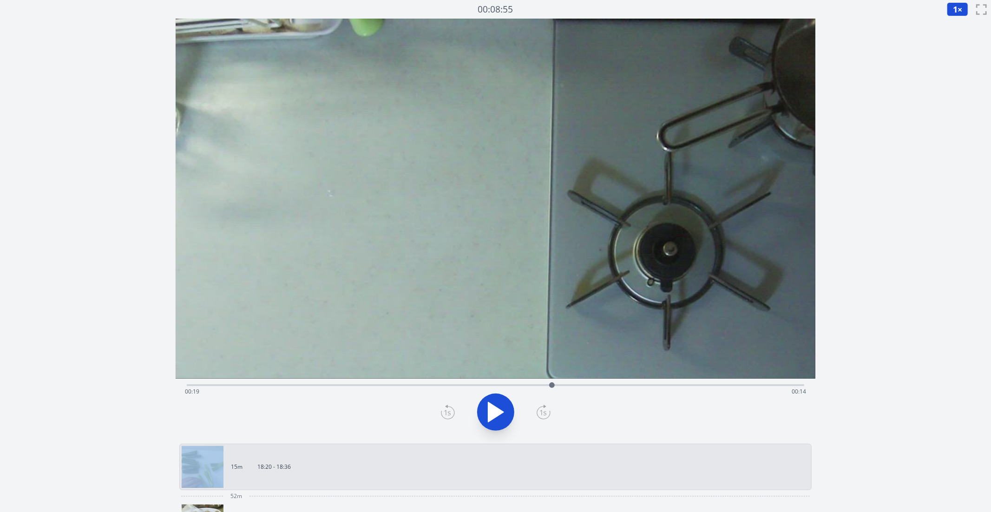
click at [444, 412] on icon at bounding box center [448, 411] width 14 height 15
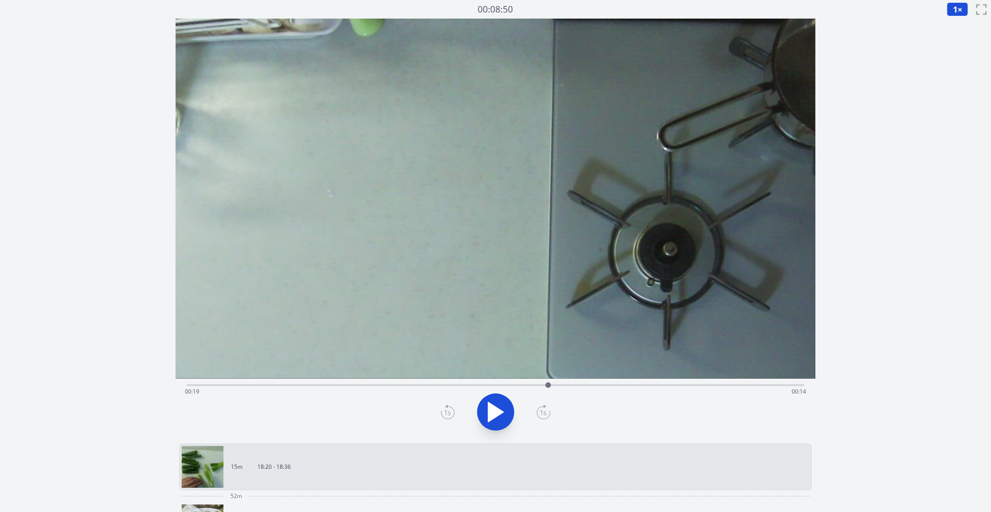
click at [448, 413] on icon at bounding box center [448, 411] width 14 height 15
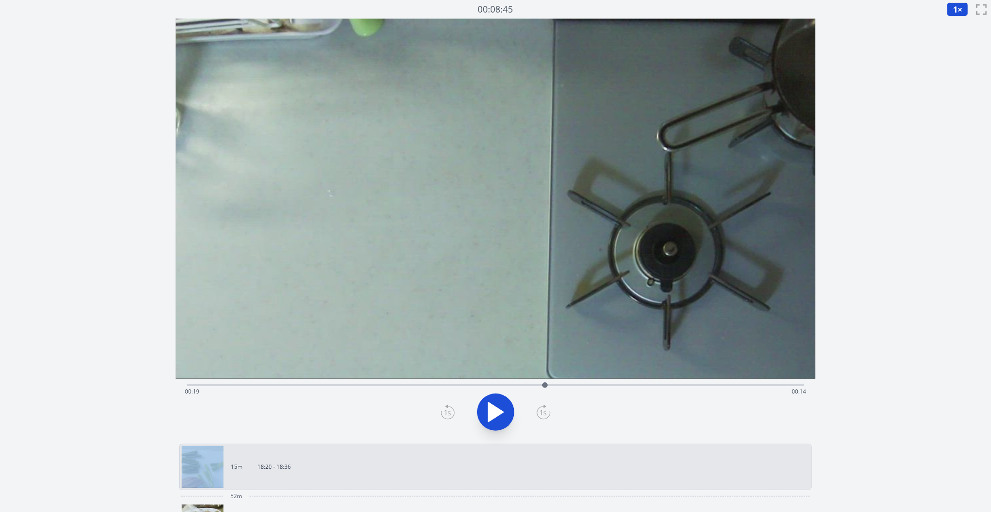
click at [448, 413] on icon at bounding box center [448, 411] width 14 height 15
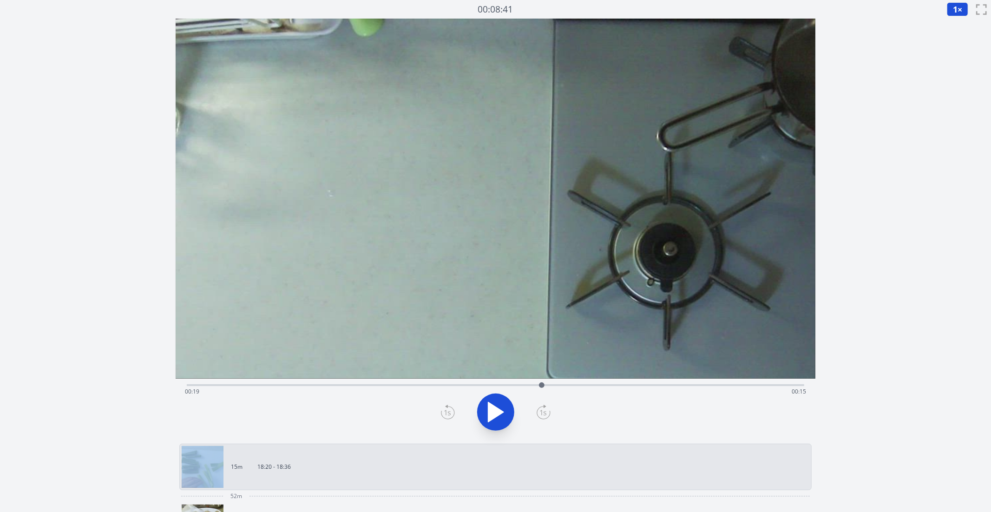
click at [448, 413] on icon at bounding box center [448, 411] width 14 height 15
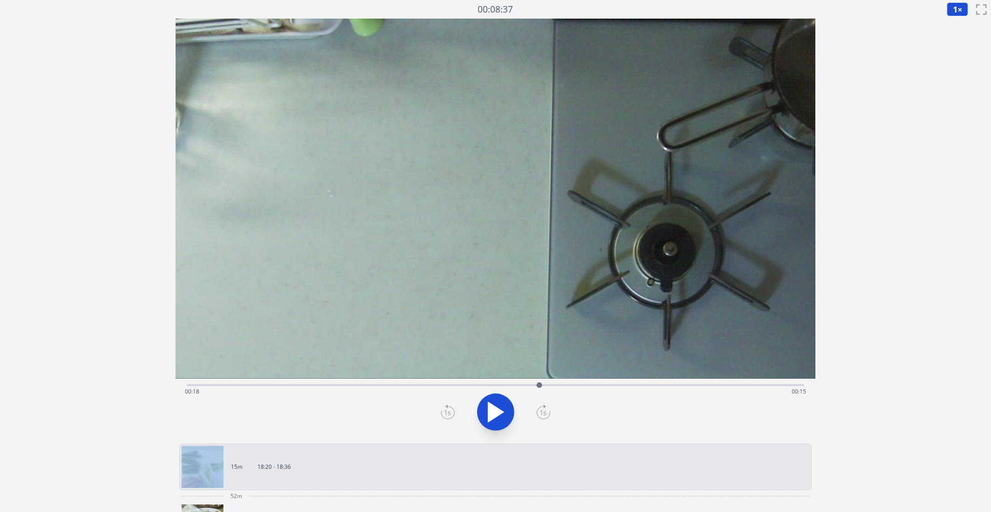
click at [448, 413] on icon at bounding box center [448, 411] width 14 height 15
click at [537, 410] on icon at bounding box center [543, 411] width 14 height 15
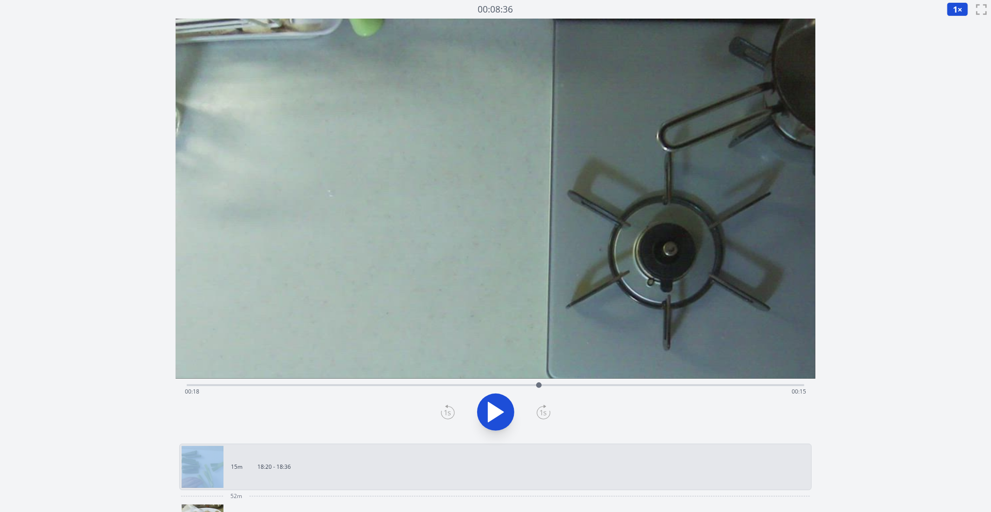
click at [537, 410] on icon at bounding box center [543, 411] width 14 height 15
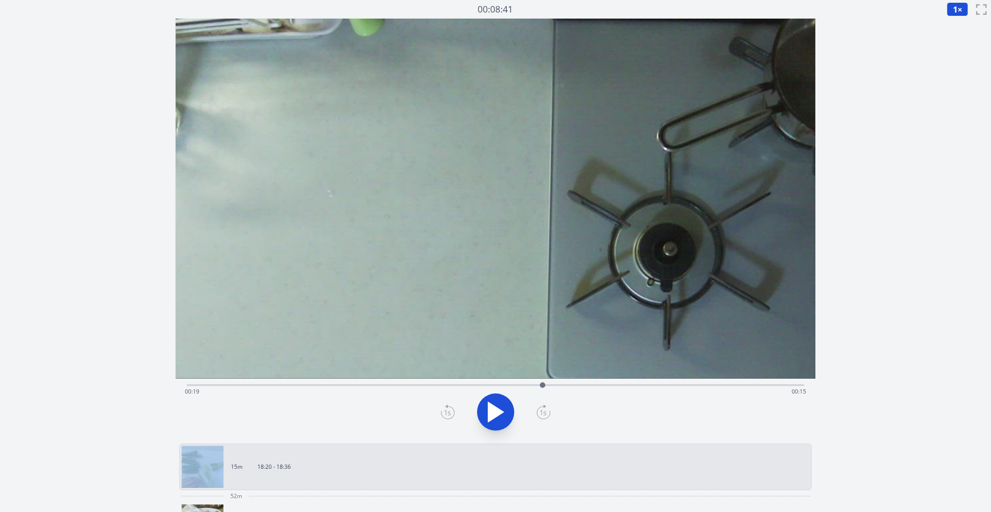
click at [537, 410] on icon at bounding box center [543, 411] width 14 height 15
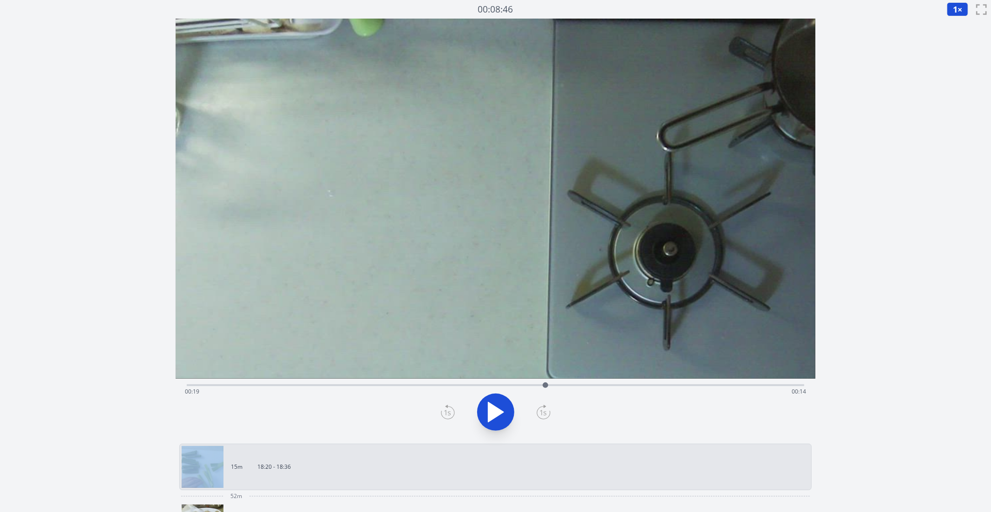
click at [537, 410] on icon at bounding box center [543, 411] width 14 height 15
click at [507, 411] on icon at bounding box center [495, 412] width 26 height 26
click at [500, 421] on icon at bounding box center [500, 412] width 5 height 20
click at [538, 390] on div "Time elapsed: 00:24 Time remaining: 00:09" at bounding box center [495, 391] width 621 height 15
click at [510, 415] on button at bounding box center [495, 411] width 37 height 37
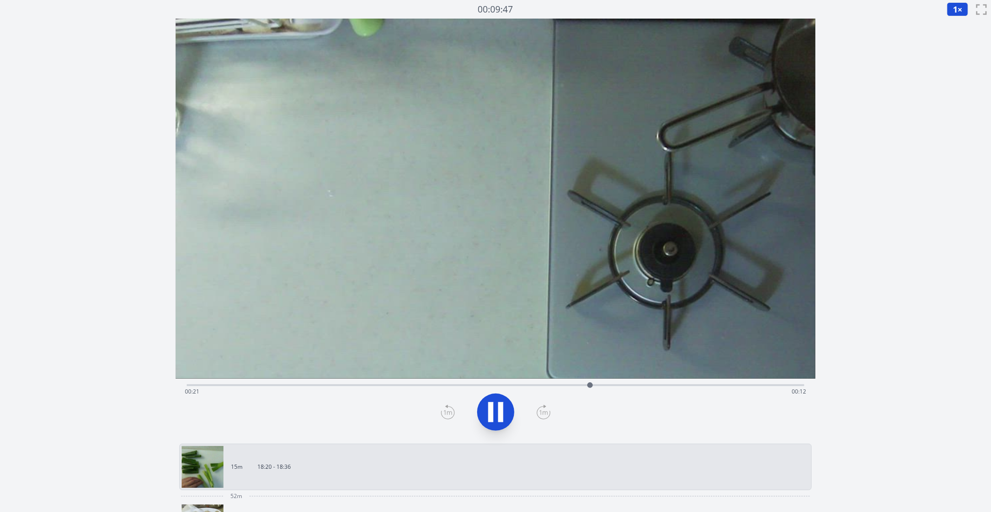
click at [553, 382] on div "Time elapsed: 00:21 Time remaining: 00:12" at bounding box center [496, 383] width 618 height 11
click at [758, 2] on button "1 ×" at bounding box center [956, 9] width 21 height 14
click at [758, 23] on li "0.25×" at bounding box center [959, 22] width 26 height 15
click at [554, 385] on div "Time elapsed: 00:21 Time remaining: 00:12" at bounding box center [495, 391] width 621 height 15
click at [506, 405] on icon at bounding box center [495, 412] width 26 height 26
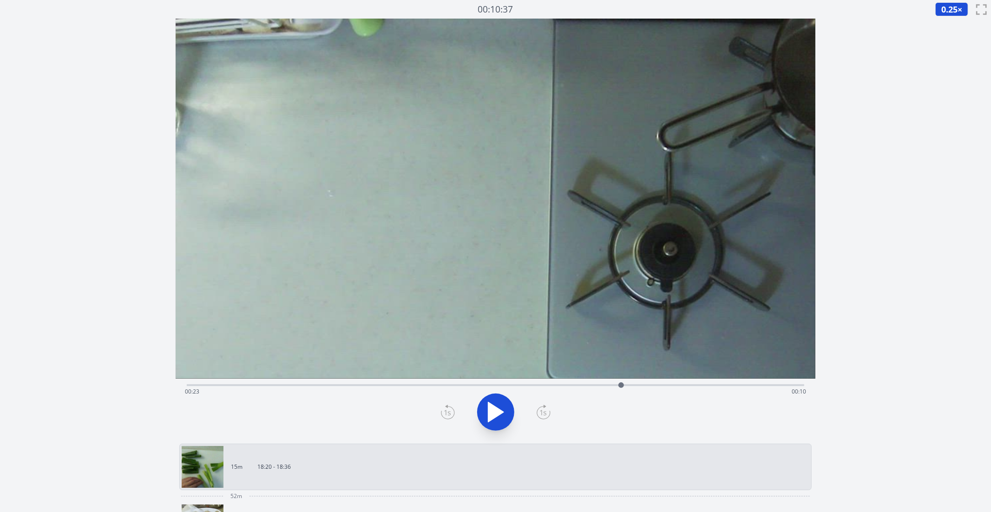
click at [561, 385] on div "Time elapsed: 00:23 Time remaining: 00:10" at bounding box center [495, 391] width 621 height 15
click at [552, 385] on div "Time elapsed: 00:20 Time remaining: 00:14" at bounding box center [495, 391] width 621 height 15
click at [528, 385] on div "Time elapsed: 00:19 Time remaining: 00:14" at bounding box center [495, 391] width 621 height 15
click at [544, 384] on div "Time elapsed: 00:18 Time remaining: 00:15" at bounding box center [495, 391] width 621 height 15
click at [502, 408] on icon at bounding box center [495, 412] width 26 height 26
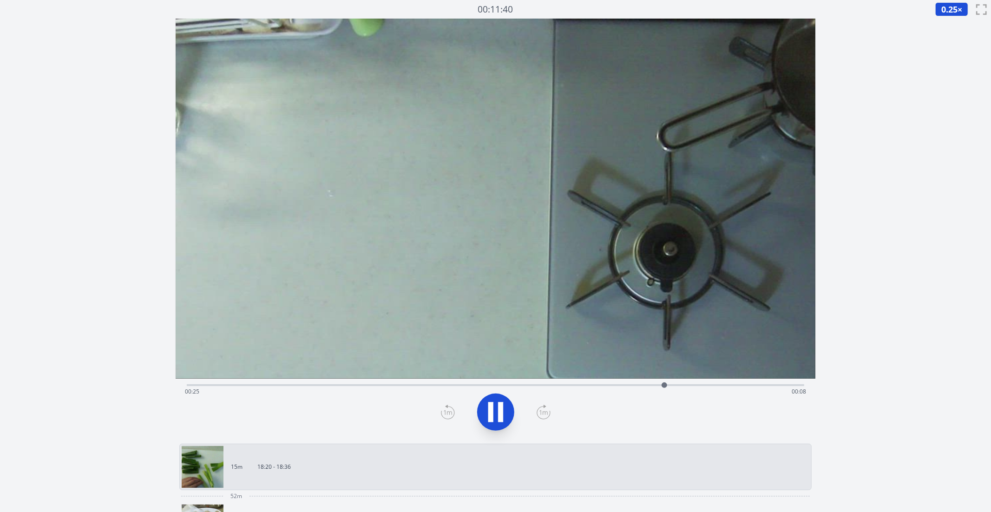
click at [489, 413] on icon at bounding box center [490, 412] width 5 height 20
click at [626, 383] on div "Time elapsed: 00:25 Time remaining: 00:08" at bounding box center [496, 383] width 618 height 11
click at [576, 385] on div "Time elapsed: 00:23 Time remaining: 00:10" at bounding box center [495, 391] width 621 height 15
click at [560, 386] on div "Time elapsed: 00:20 Time remaining: 00:13" at bounding box center [495, 391] width 621 height 15
click at [499, 413] on icon at bounding box center [495, 412] width 15 height 20
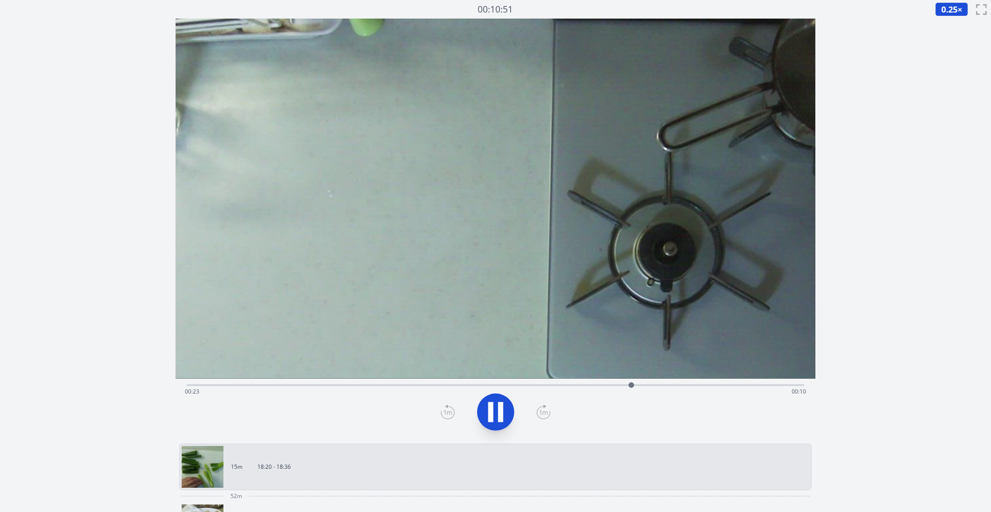
click at [489, 414] on icon at bounding box center [490, 412] width 5 height 20
click at [563, 386] on div "Time elapsed: 00:23 Time remaining: 00:10" at bounding box center [495, 391] width 621 height 15
click at [563, 386] on div "Time elapsed: 00:23 Time remaining: 00:10" at bounding box center [496, 385] width 618 height 2
click at [501, 416] on icon at bounding box center [495, 412] width 26 height 26
click at [499, 417] on icon at bounding box center [500, 412] width 5 height 20
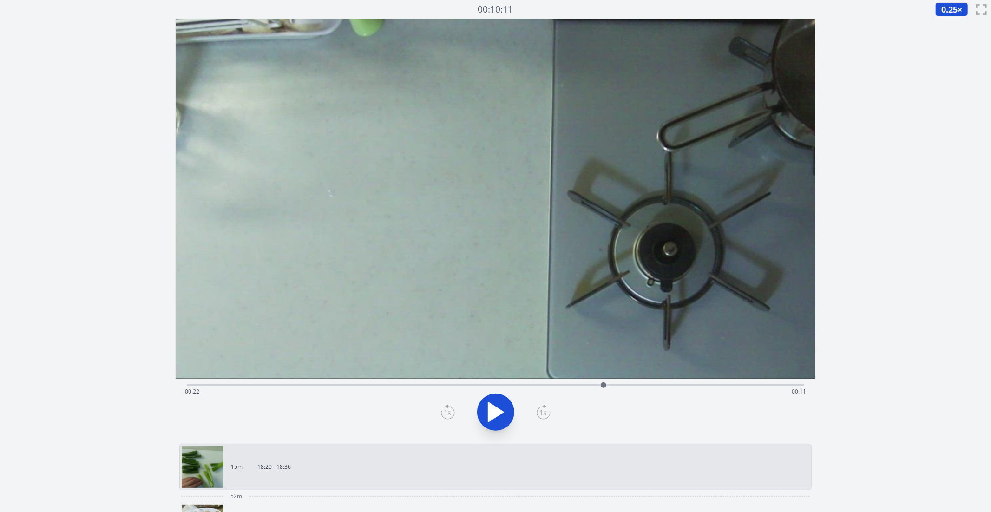
click at [499, 417] on icon at bounding box center [495, 412] width 26 height 26
click at [579, 388] on div "Time elapsed: 00:33 Time remaining: 00:00" at bounding box center [495, 391] width 621 height 15
click at [530, 389] on div "Time elapsed: 00:21 Time remaining: 00:13" at bounding box center [495, 391] width 621 height 15
click at [550, 381] on div "Time elapsed: 00:18 Time remaining: 00:15" at bounding box center [496, 383] width 618 height 11
click at [565, 385] on div "Time elapsed: 00:19 Time remaining: 00:14" at bounding box center [495, 391] width 621 height 15
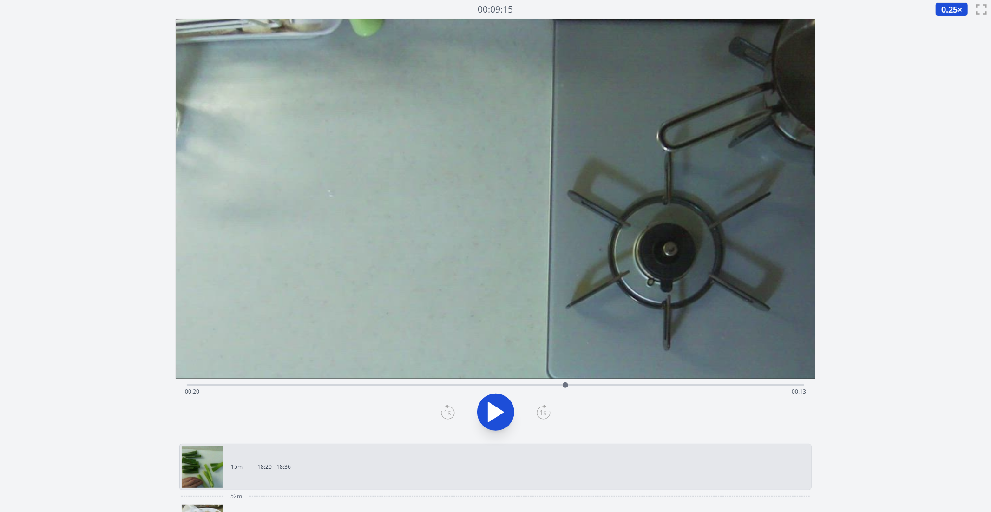
click at [554, 383] on div "Time elapsed: 00:20 Time remaining: 00:13" at bounding box center [496, 383] width 618 height 11
click at [463, 380] on div "Time elapsed: 00:33 Time remaining: 00:00" at bounding box center [496, 383] width 618 height 11
click at [488, 383] on div "Time elapsed: 00:14 Time remaining: 00:19" at bounding box center [496, 383] width 618 height 11
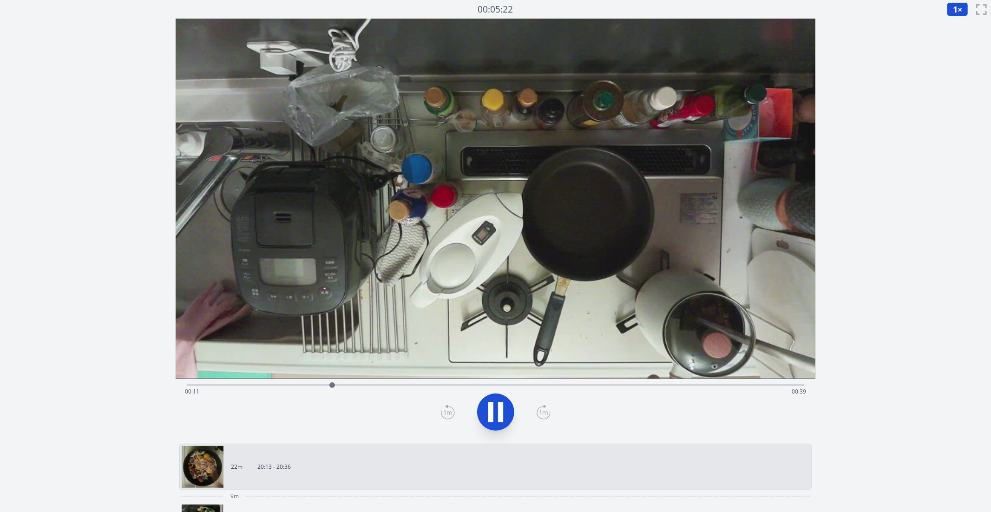
click at [245, 383] on div "Time elapsed: 00:11 Time remaining: 00:39" at bounding box center [496, 383] width 618 height 11
click at [405, 385] on div "Time elapsed: 00:49 Time remaining: 00:00" at bounding box center [495, 391] width 621 height 15
click at [489, 400] on icon at bounding box center [495, 412] width 26 height 26
click at [586, 391] on div "Time elapsed: 00:01 Time remaining: 00:49" at bounding box center [495, 391] width 621 height 15
click at [608, 390] on div "Time elapsed: 00:32 Time remaining: 00:18" at bounding box center [495, 391] width 621 height 15
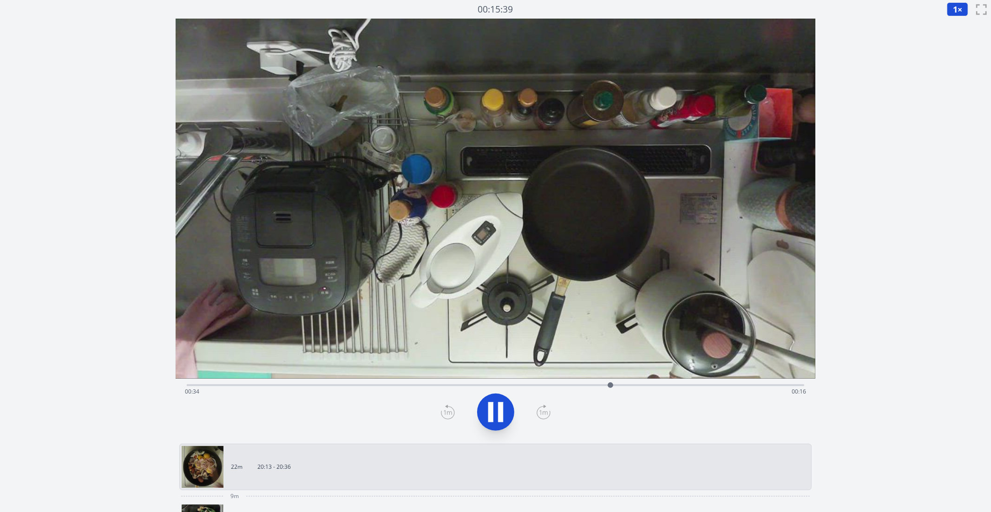
click at [480, 387] on div "Time elapsed: 00:34 Time remaining: 00:16" at bounding box center [495, 391] width 621 height 15
click at [428, 385] on div "Time elapsed: 00:24 Time remaining: 00:26" at bounding box center [495, 391] width 621 height 15
click at [394, 379] on div "Time elapsed: 00:20 Time remaining: 00:30" at bounding box center [496, 383] width 618 height 11
click at [376, 382] on div "Time elapsed: 00:17 Time remaining: 00:33" at bounding box center [496, 383] width 618 height 11
click at [351, 381] on div "Time elapsed: 00:15 Time remaining: 00:35" at bounding box center [496, 383] width 618 height 11
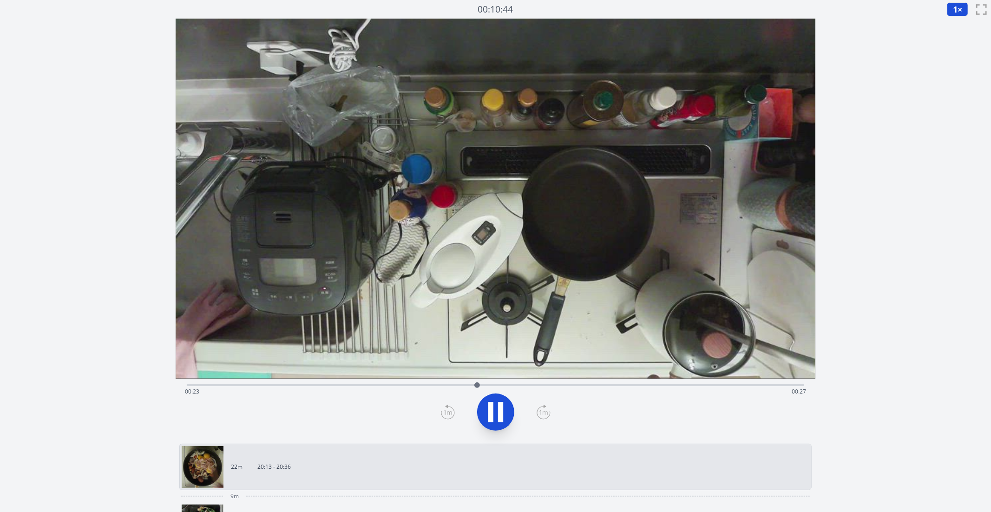
click at [338, 385] on div "Time elapsed: 00:23 Time remaining: 00:27" at bounding box center [495, 391] width 621 height 15
click at [329, 392] on div "Time elapsed: 00:49 Time remaining: 00:00" at bounding box center [495, 391] width 621 height 15
click at [499, 412] on icon at bounding box center [495, 412] width 15 height 20
